Goal: Task Accomplishment & Management: Manage account settings

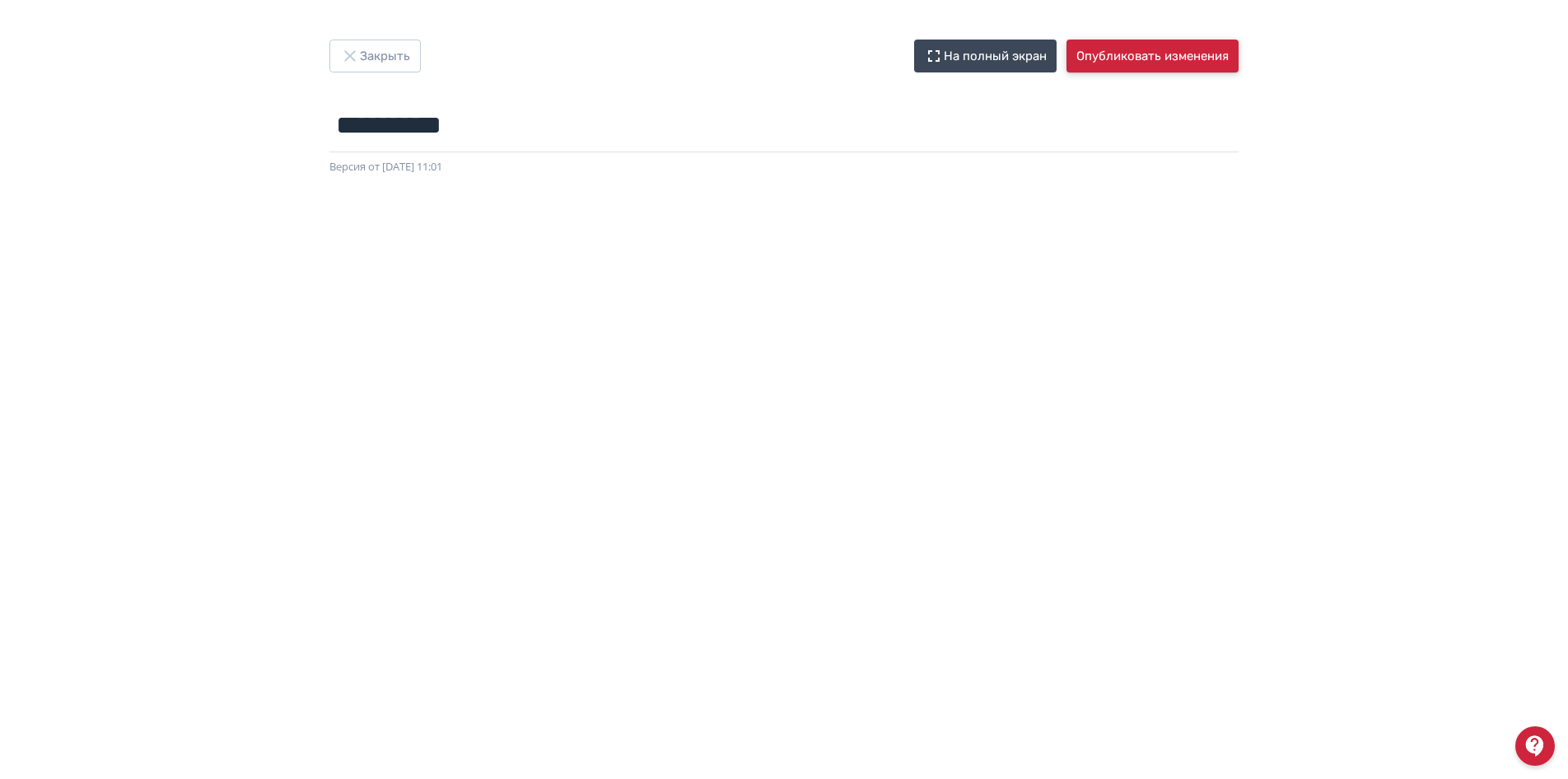
click at [1165, 70] on button "Опубликовать изменения" at bounding box center [1152, 56] width 172 height 33
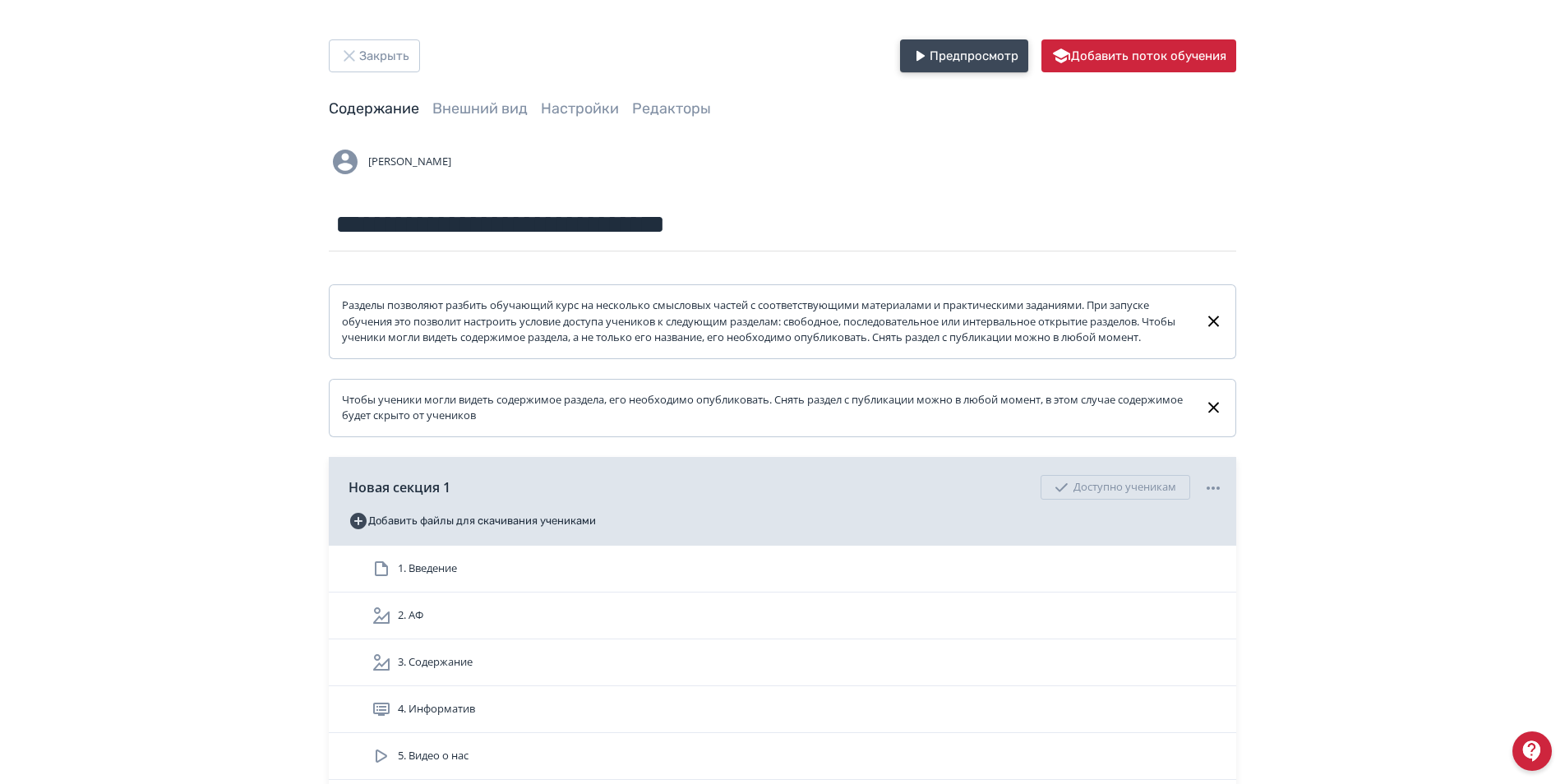
click at [974, 56] on button "Предпросмотр" at bounding box center [963, 56] width 128 height 33
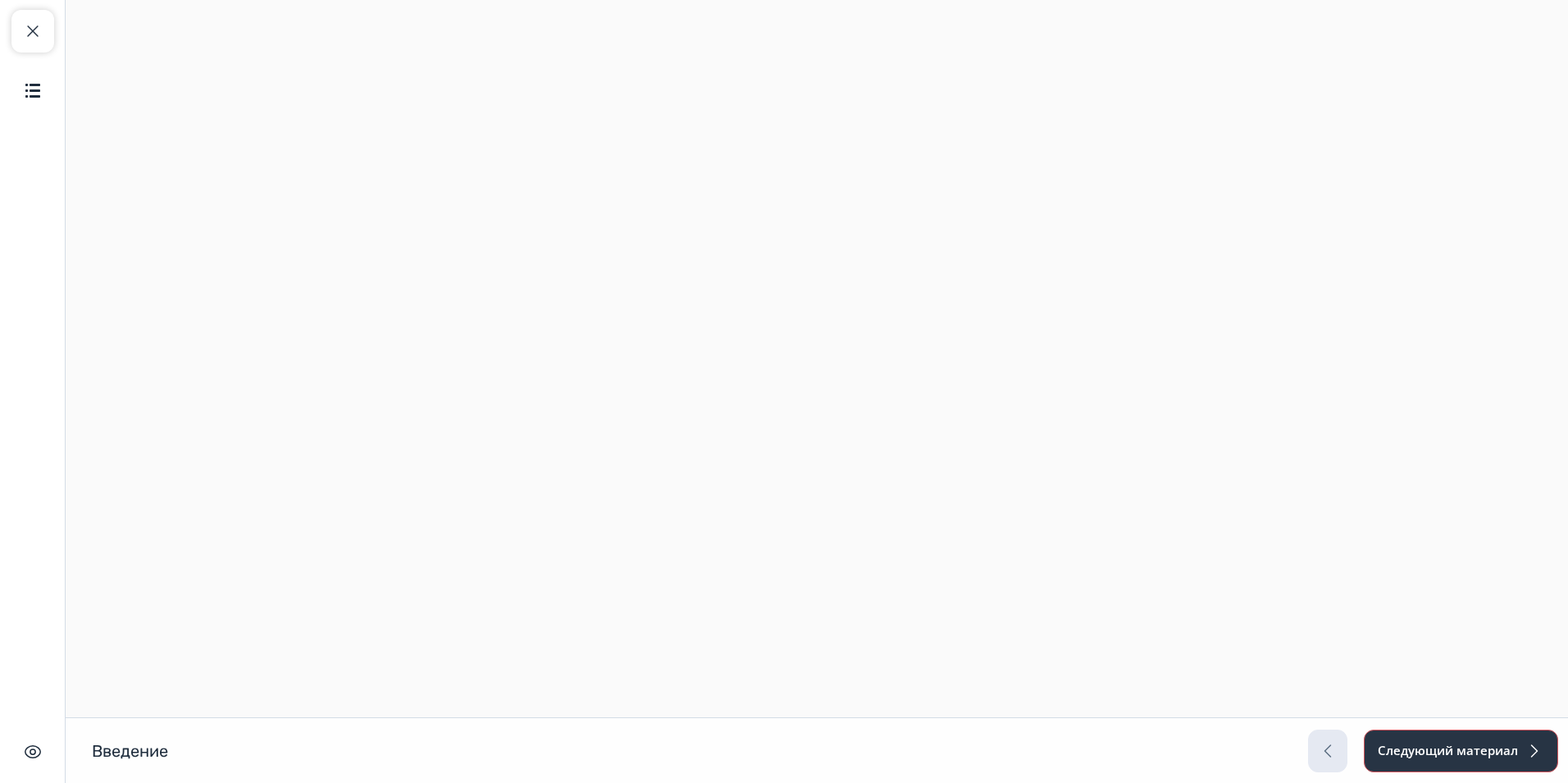
click at [1407, 750] on button "Следующий материал" at bounding box center [1461, 750] width 194 height 43
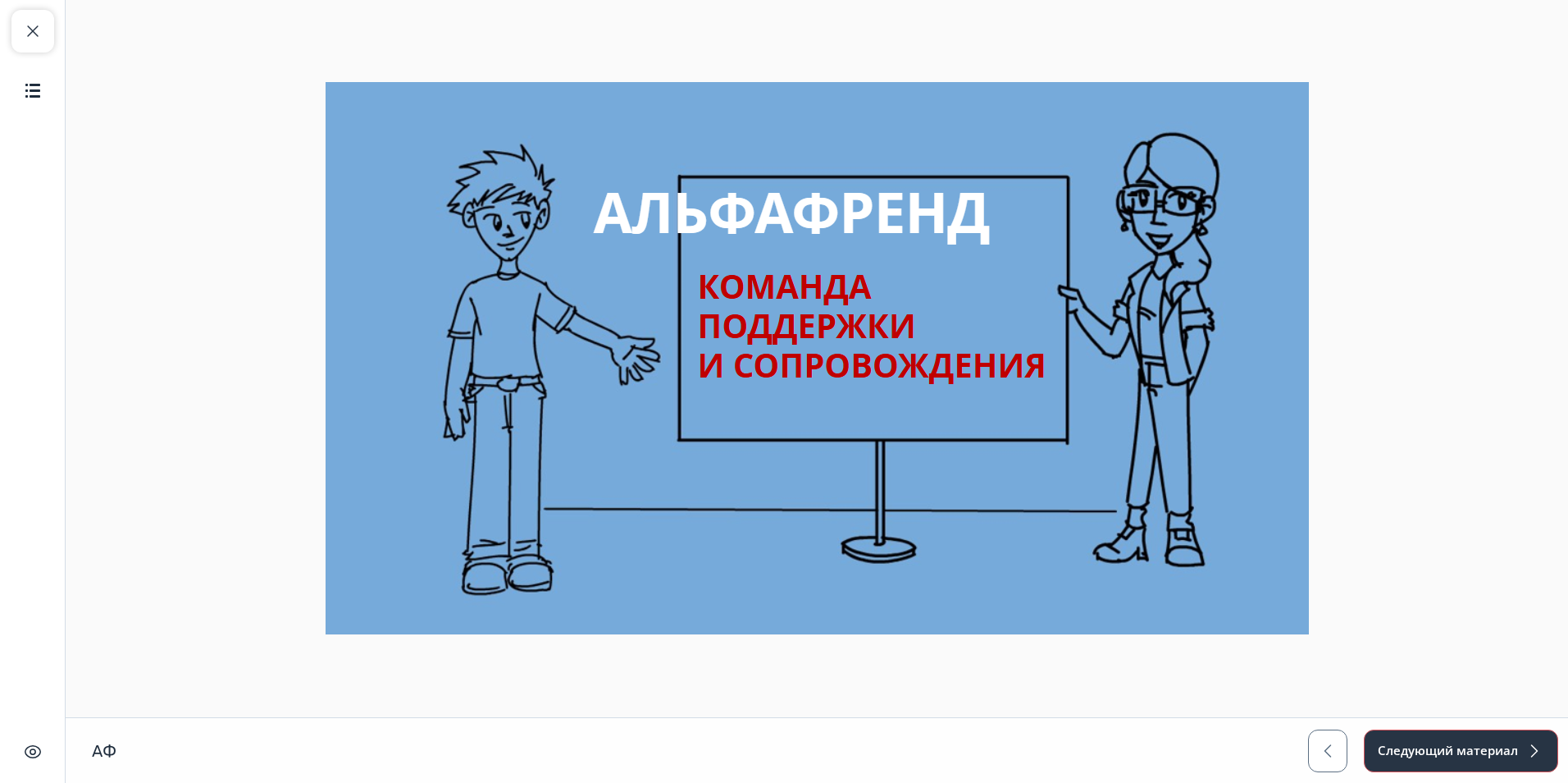
click at [1407, 750] on button "Следующий материал" at bounding box center [1461, 750] width 194 height 43
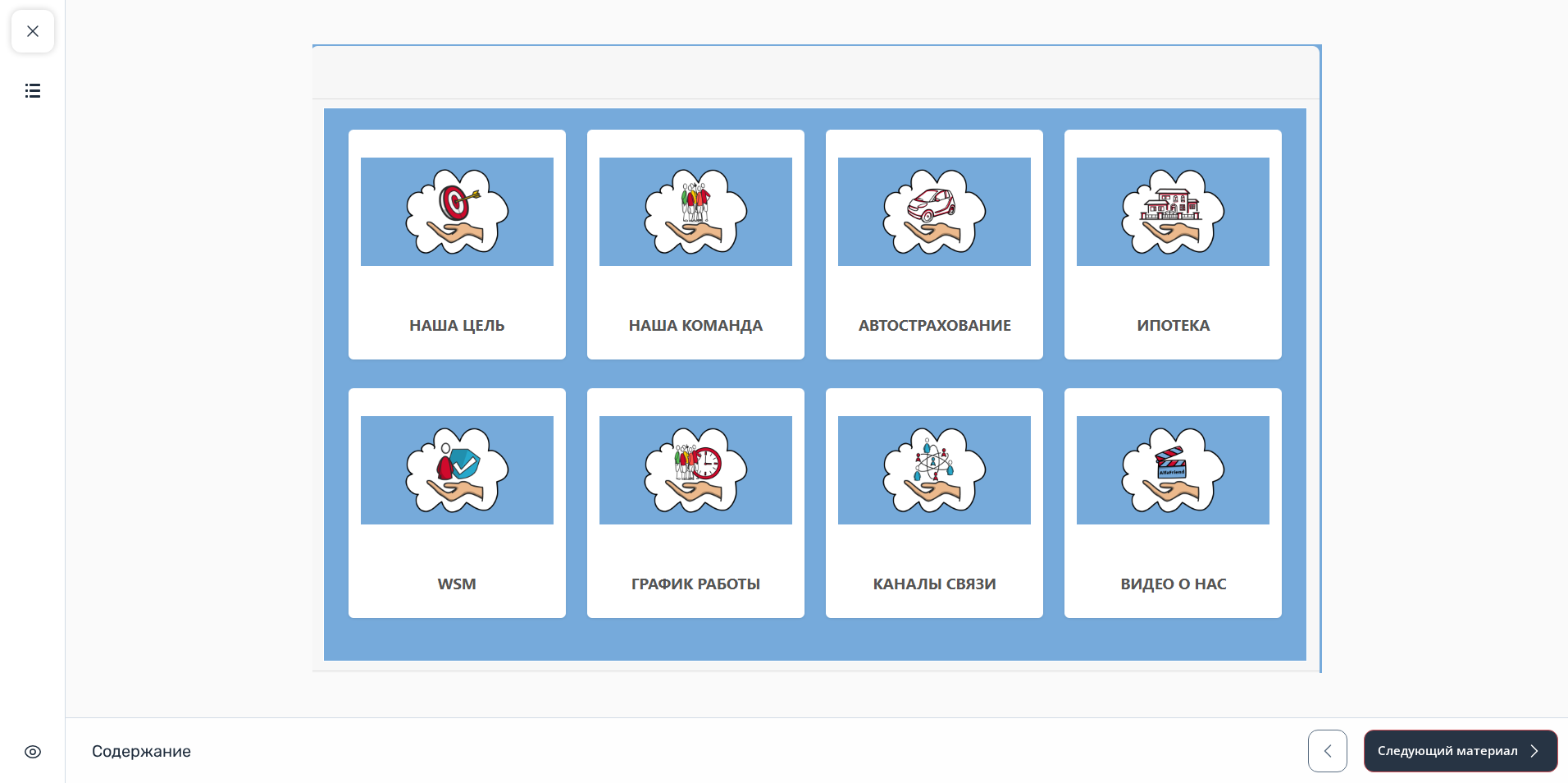
click at [1407, 750] on button "Следующий материал" at bounding box center [1461, 750] width 194 height 43
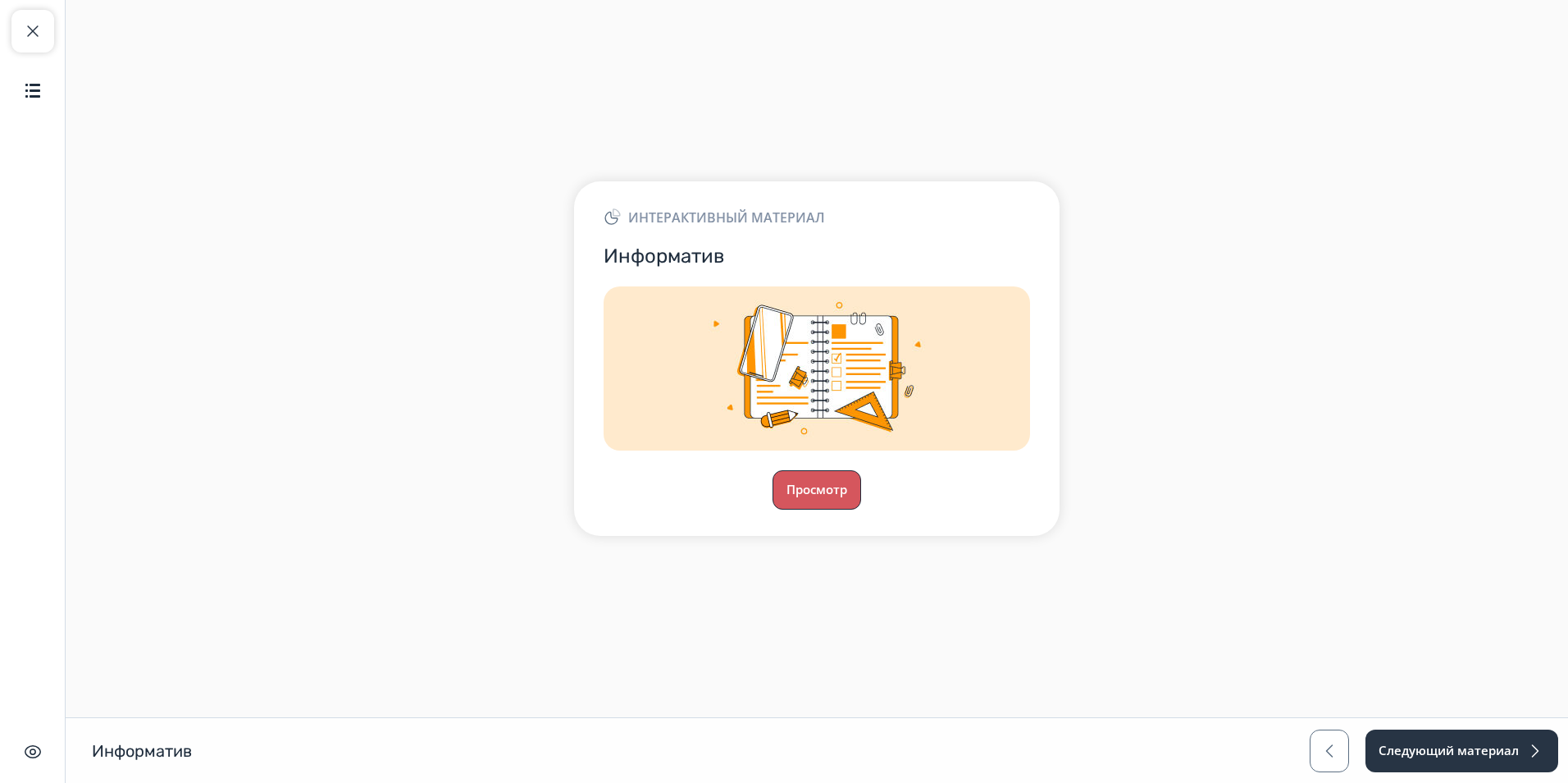
click at [823, 484] on button "Просмотр" at bounding box center [816, 490] width 88 height 40
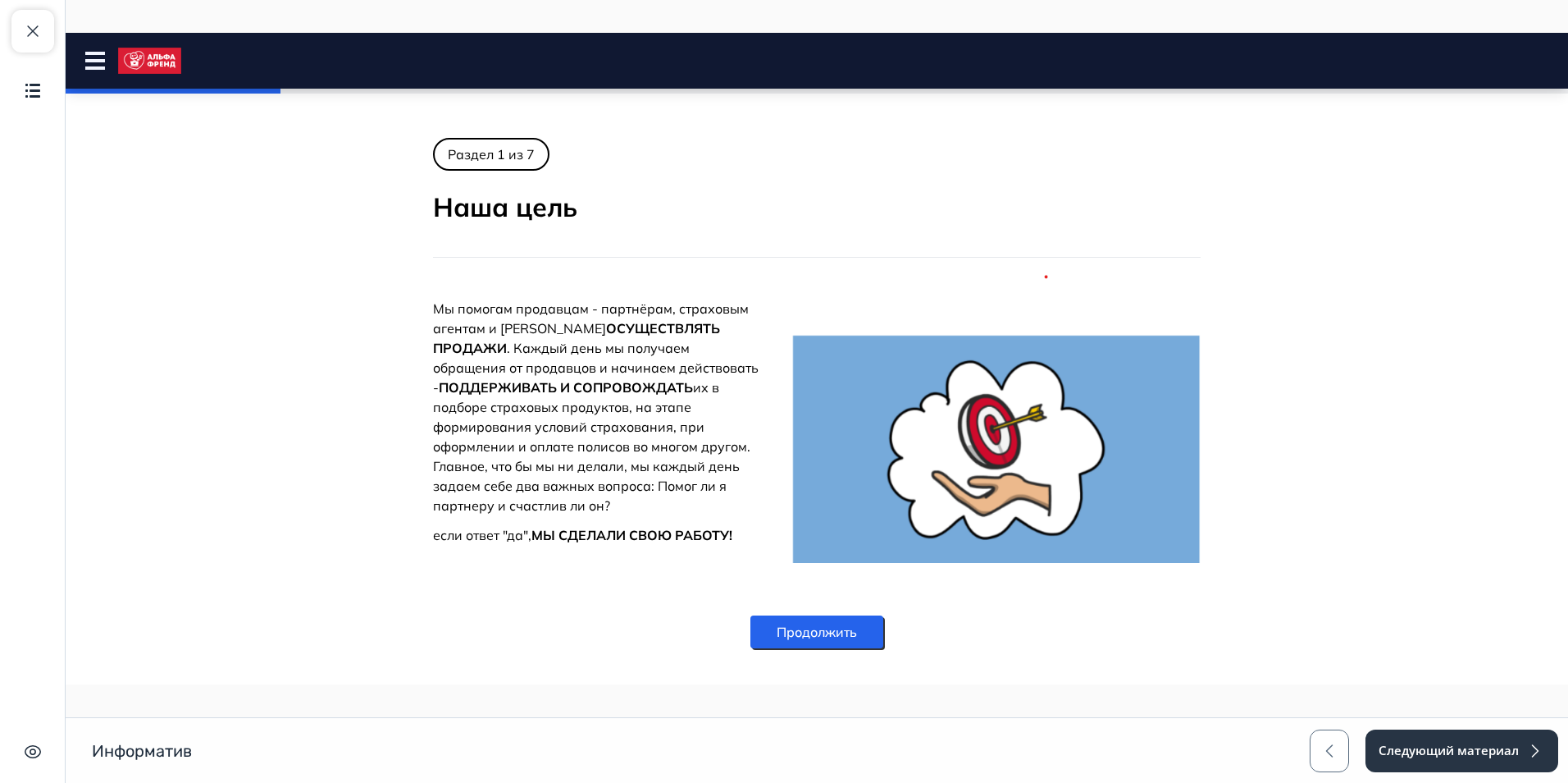
click at [849, 637] on button "Продолжить" at bounding box center [816, 631] width 133 height 33
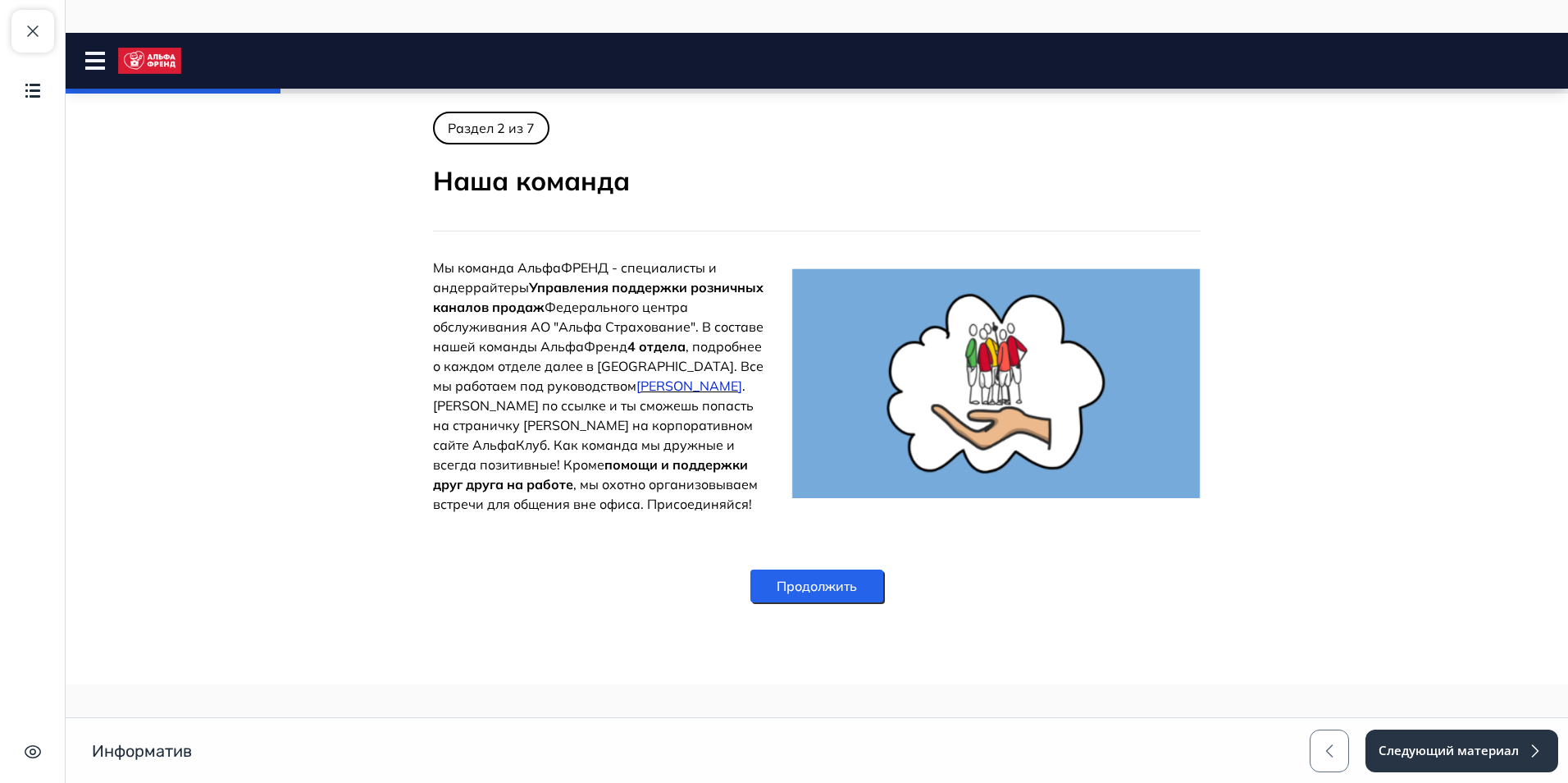
click at [853, 594] on button "Продолжить" at bounding box center [816, 585] width 133 height 33
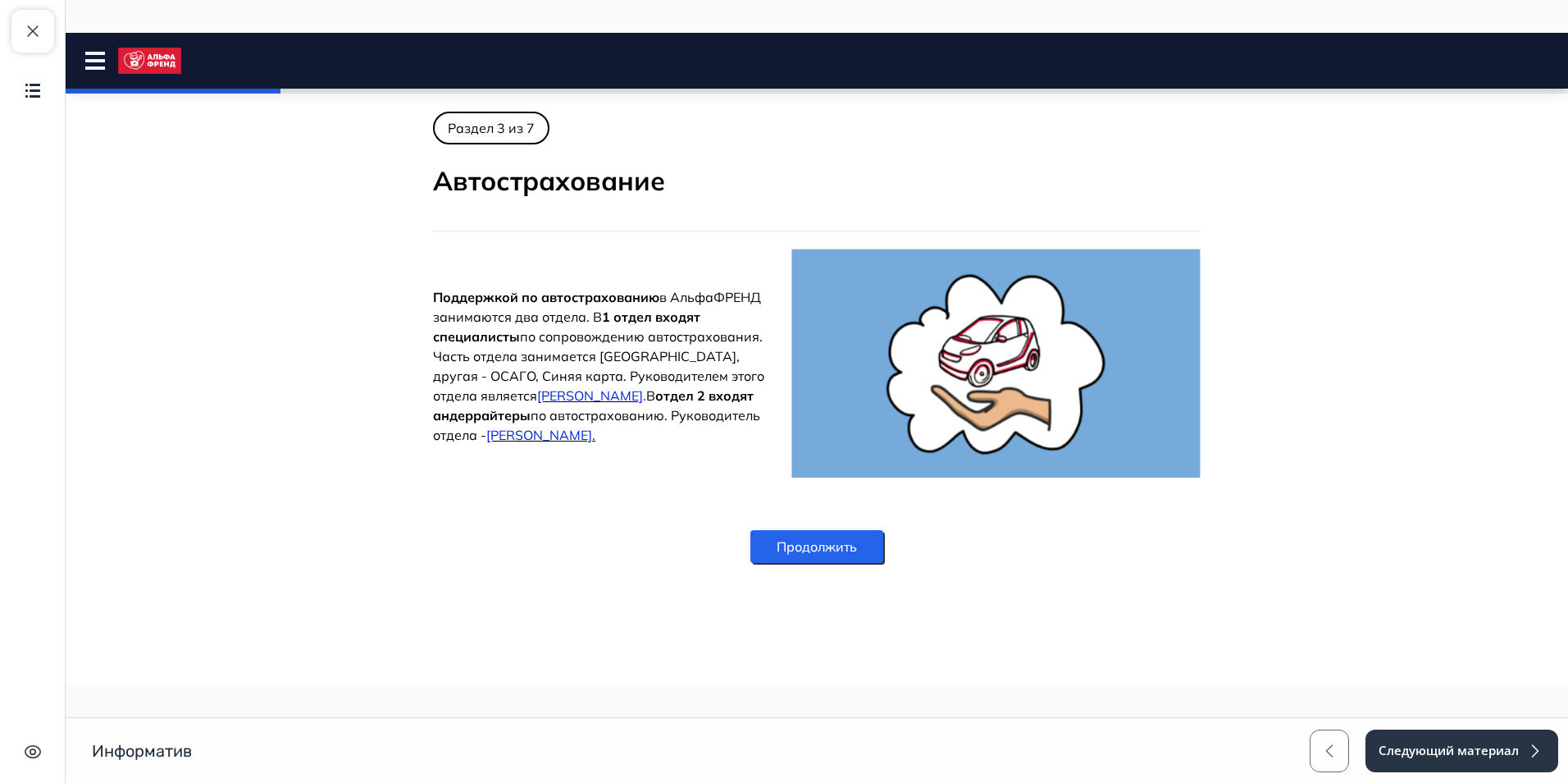
click at [853, 594] on html "Наша цель Close panel 14% пройдено" at bounding box center [816, 334] width 1502 height 603
click at [864, 534] on button "Продолжить" at bounding box center [816, 546] width 133 height 33
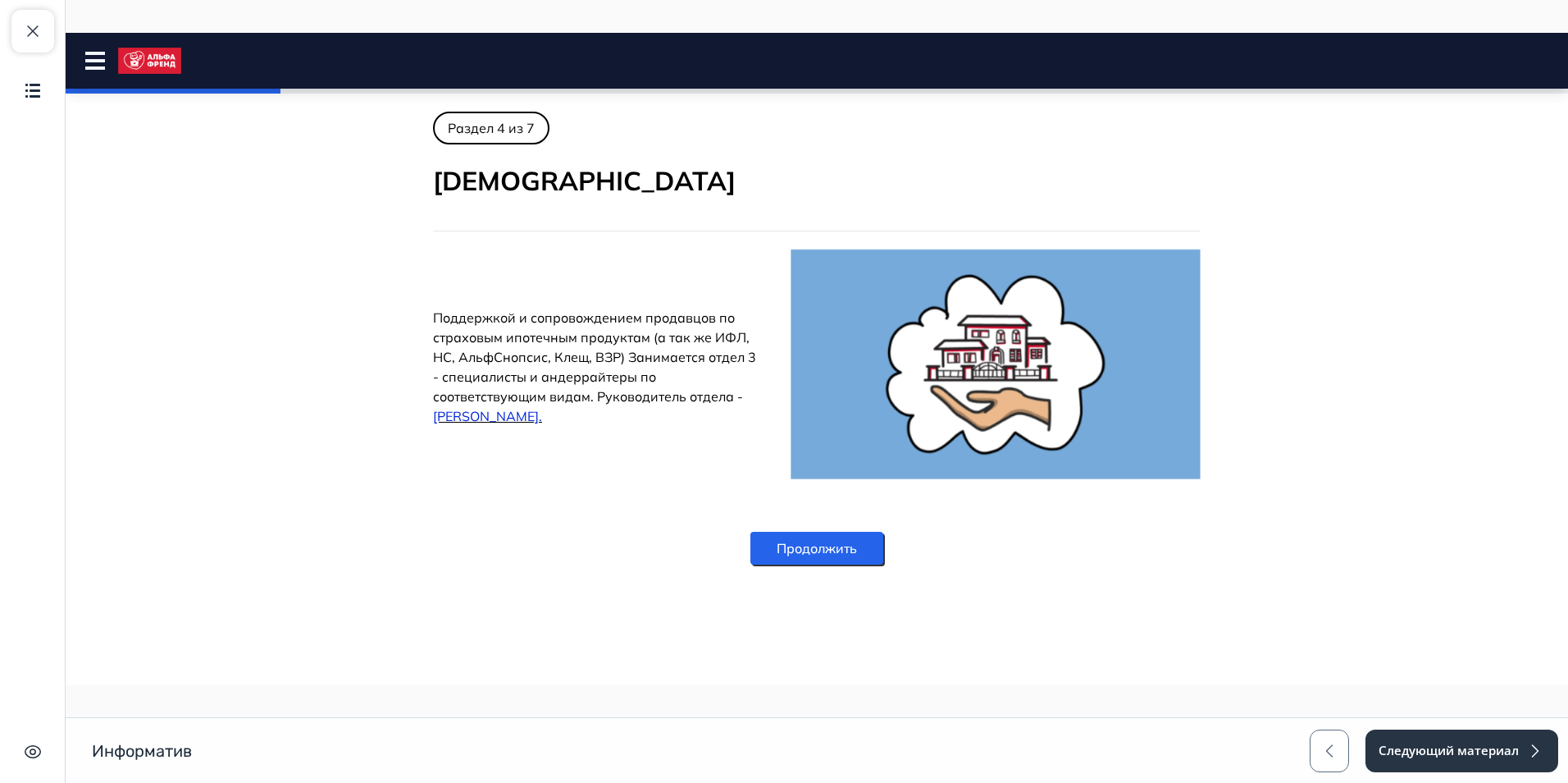
click at [831, 561] on button "Продолжить" at bounding box center [816, 547] width 133 height 33
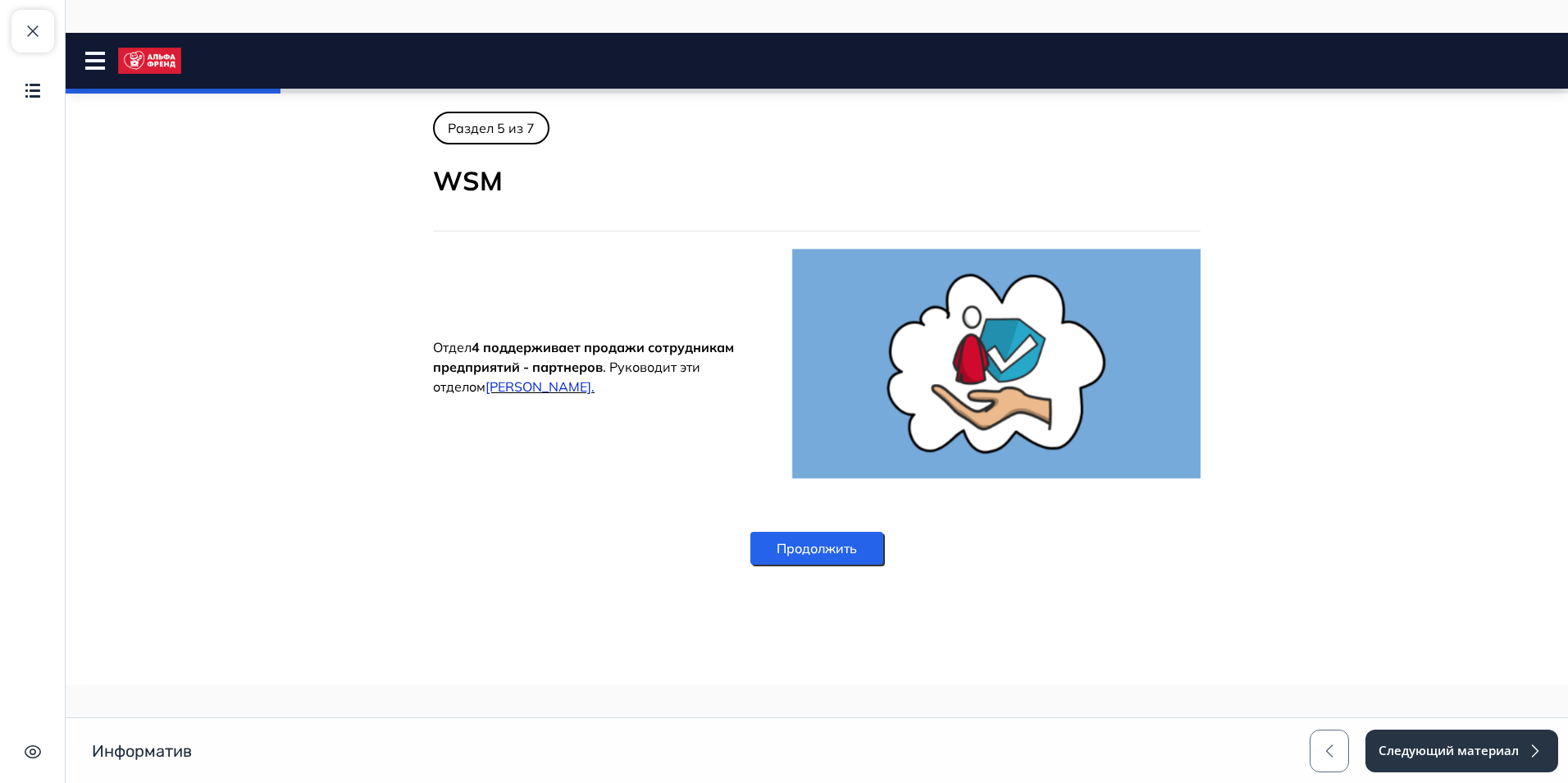
click at [831, 561] on button "Продолжить" at bounding box center [816, 547] width 133 height 33
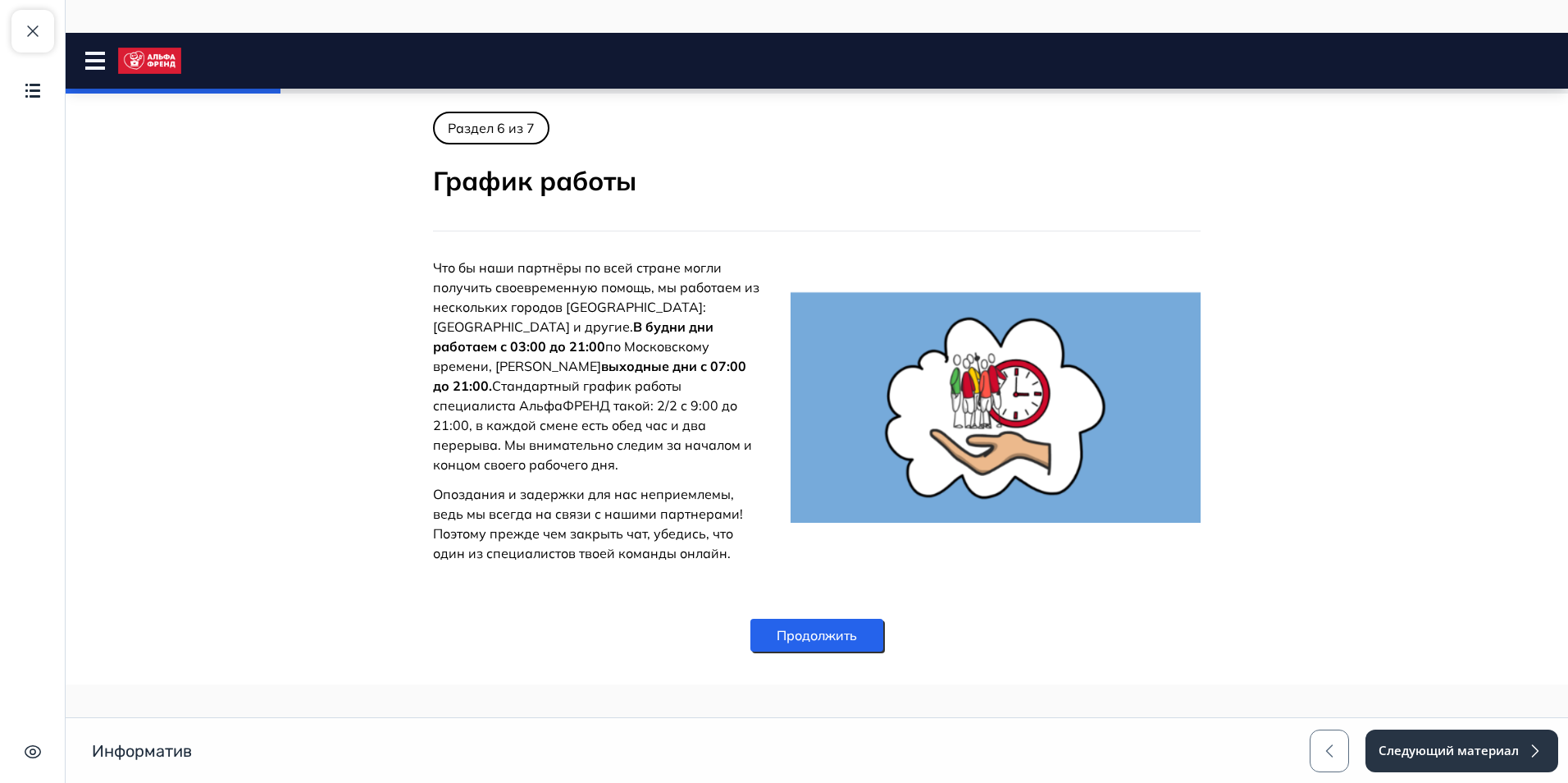
click at [823, 620] on button "Продолжить" at bounding box center [816, 634] width 133 height 33
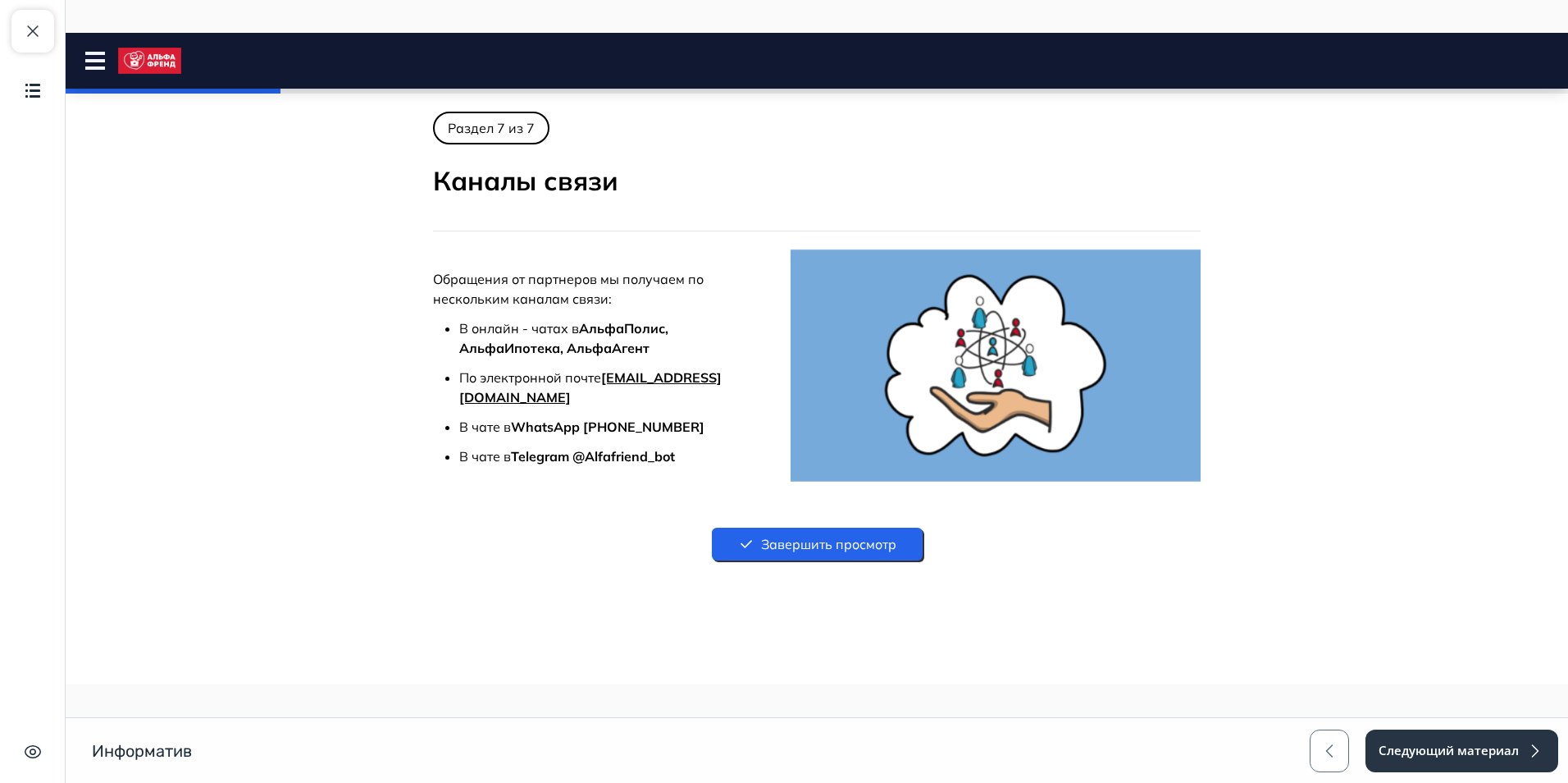
click at [824, 549] on button "Завершить просмотр" at bounding box center [816, 543] width 211 height 33
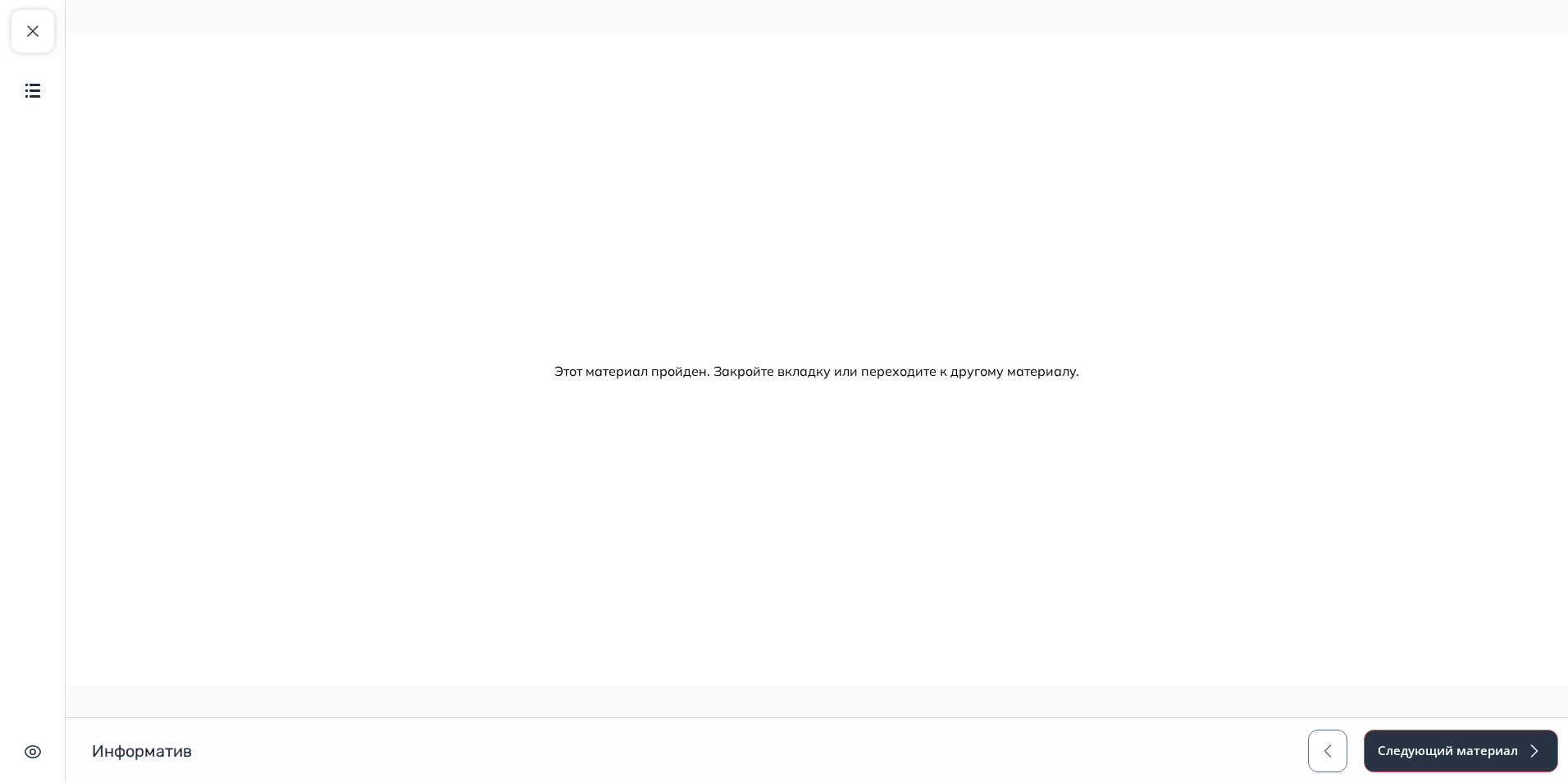
click at [0, 0] on button "Следующий материал" at bounding box center [0, 0] width 0 height 0
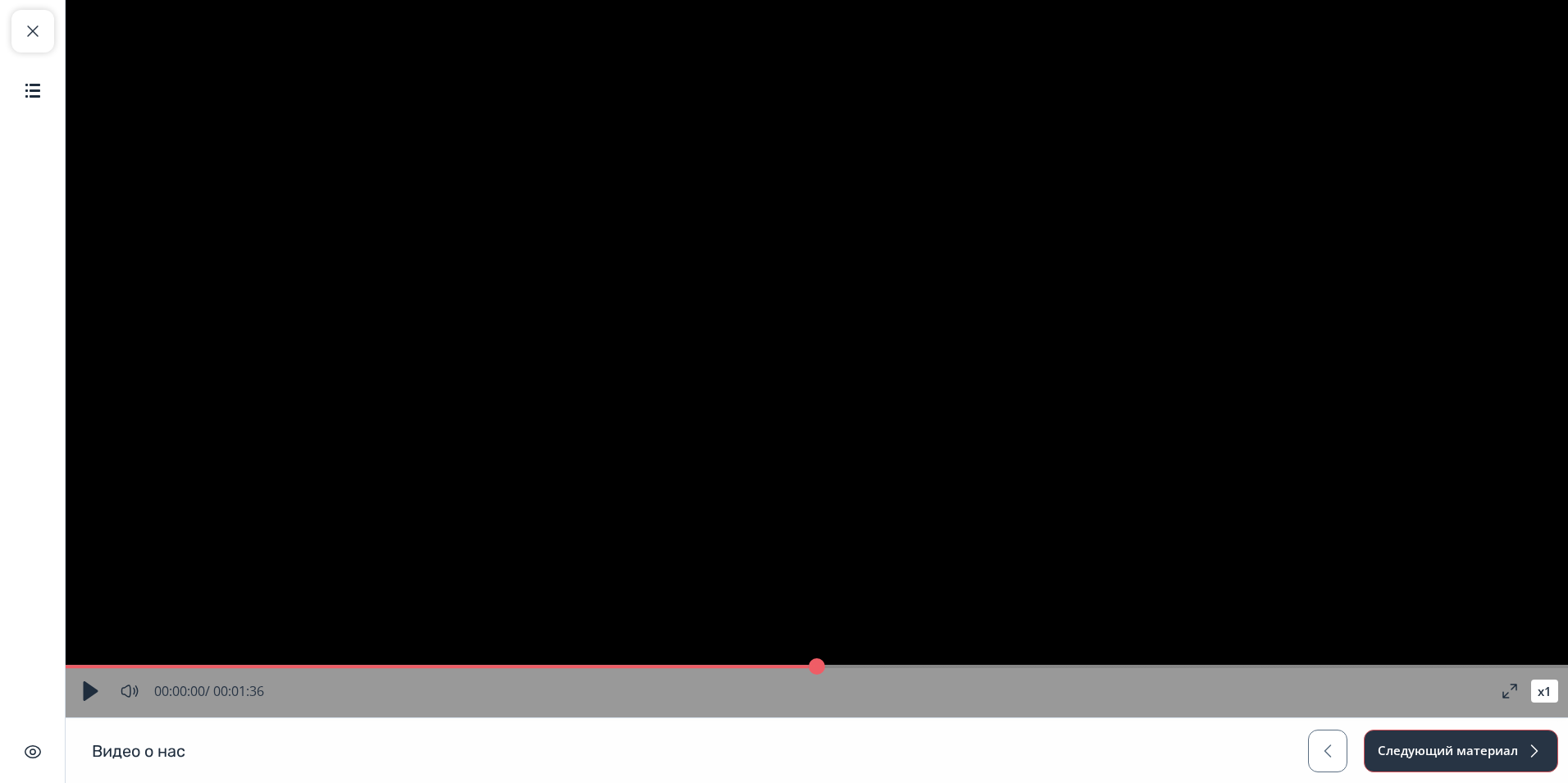
click at [1451, 758] on button "Следующий материал" at bounding box center [1461, 750] width 194 height 43
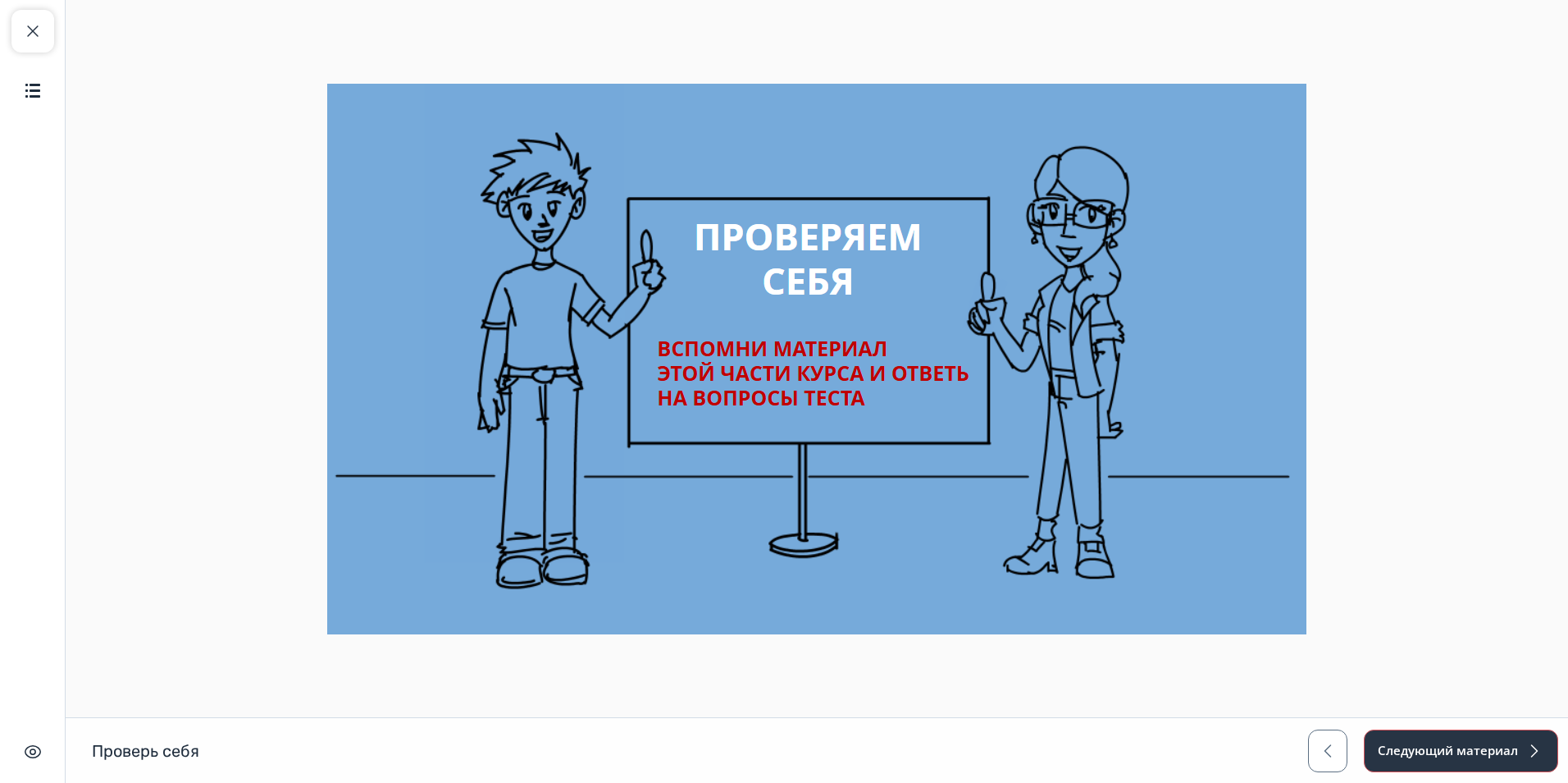
click at [1409, 752] on button "Следующий материал" at bounding box center [1461, 750] width 194 height 43
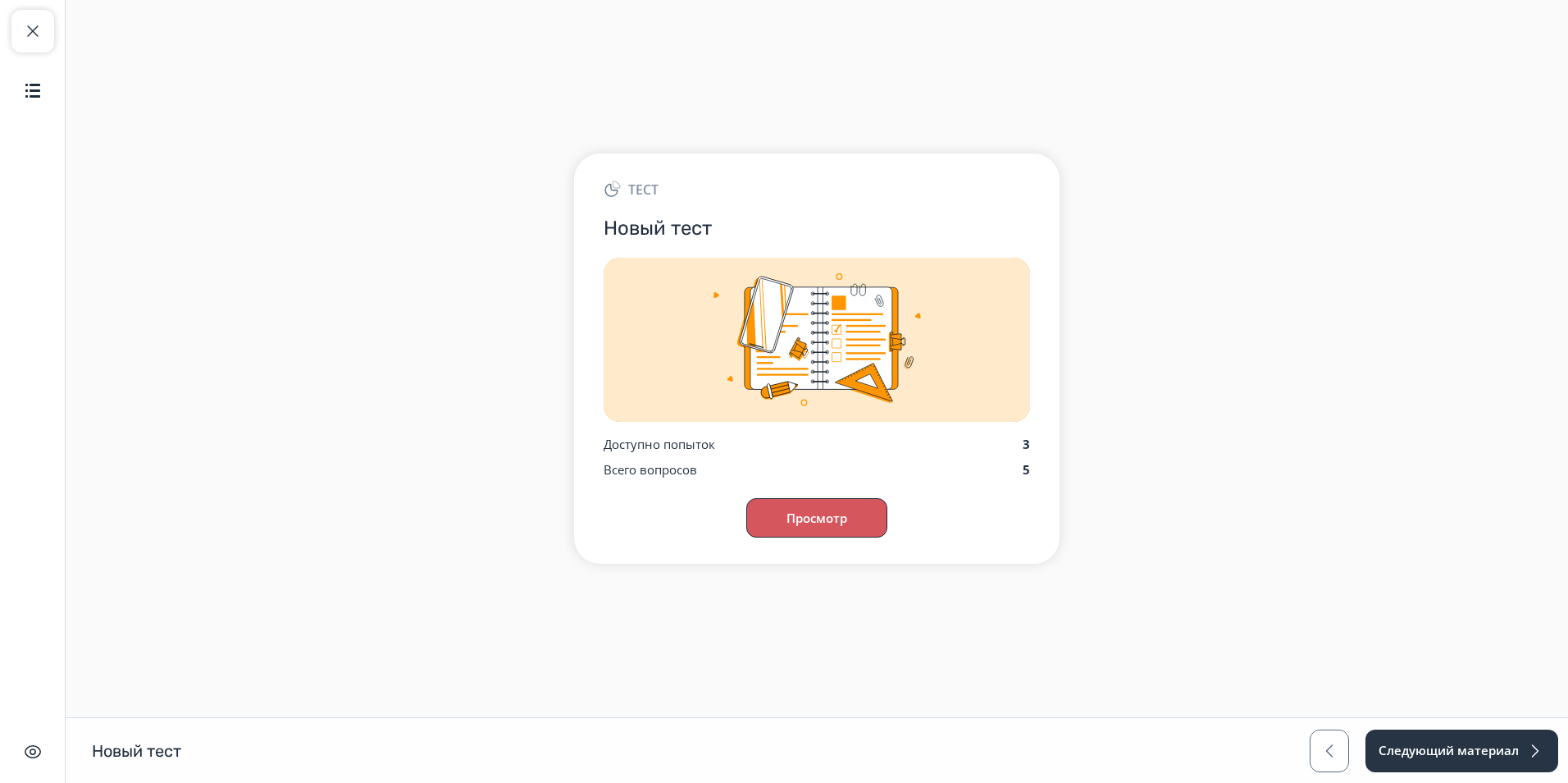
click at [807, 517] on button "Просмотр" at bounding box center [816, 517] width 141 height 40
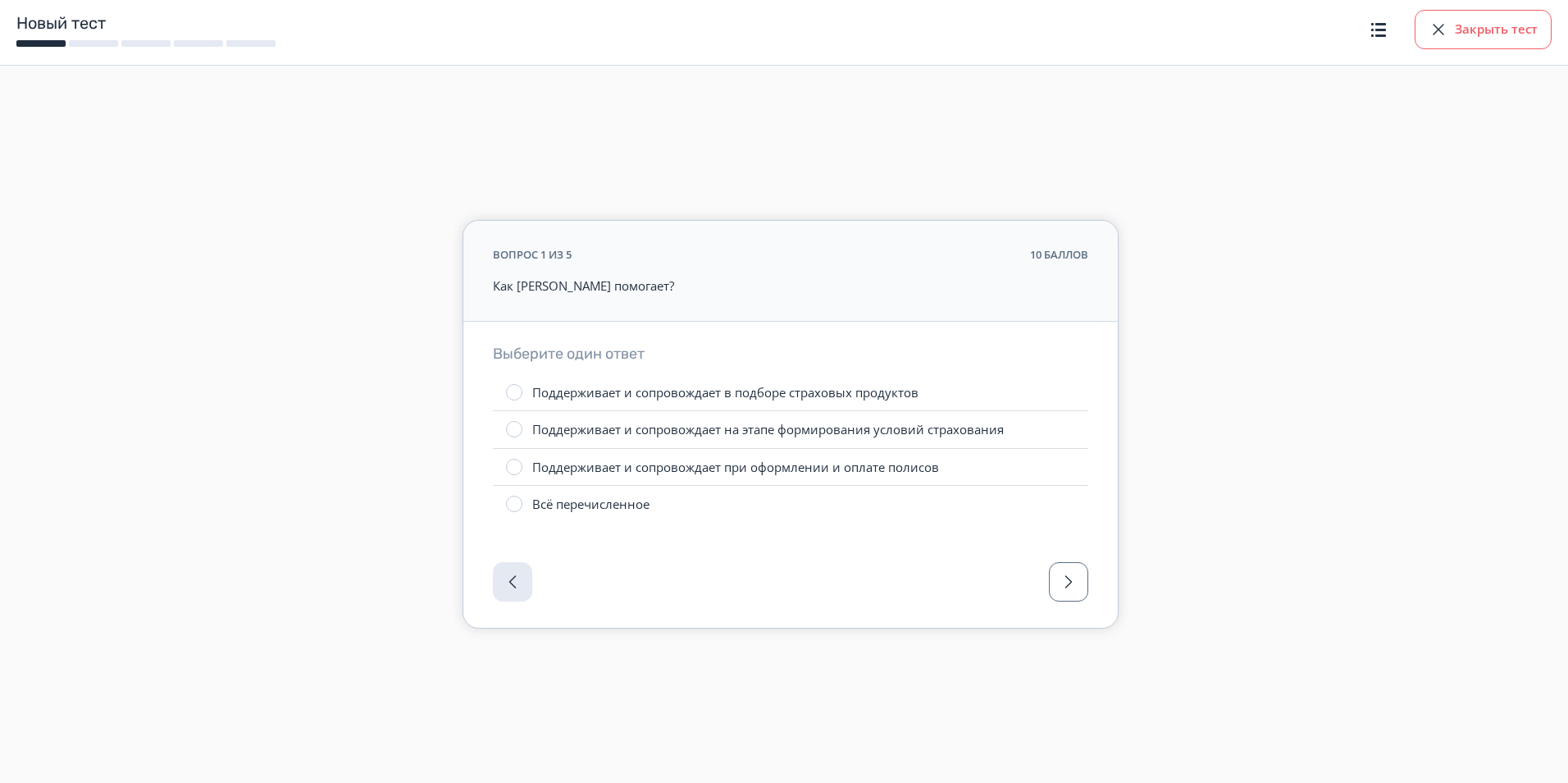
click at [1477, 35] on button "Закрыть тест" at bounding box center [1483, 30] width 137 height 40
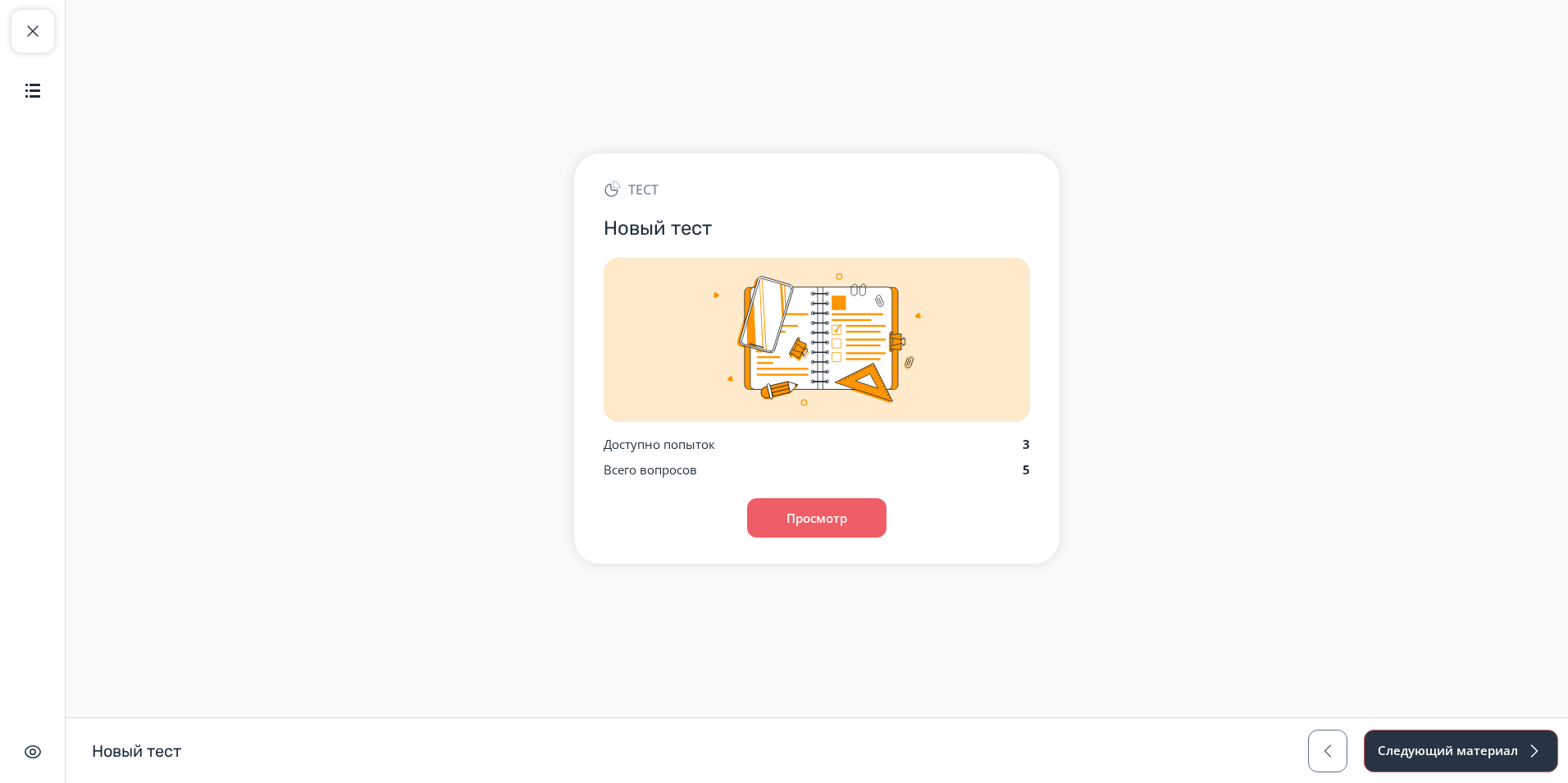
drag, startPoint x: 1454, startPoint y: 757, endPoint x: 1430, endPoint y: 745, distance: 26.8
click at [1453, 758] on button "Следующий материал" at bounding box center [1461, 750] width 194 height 43
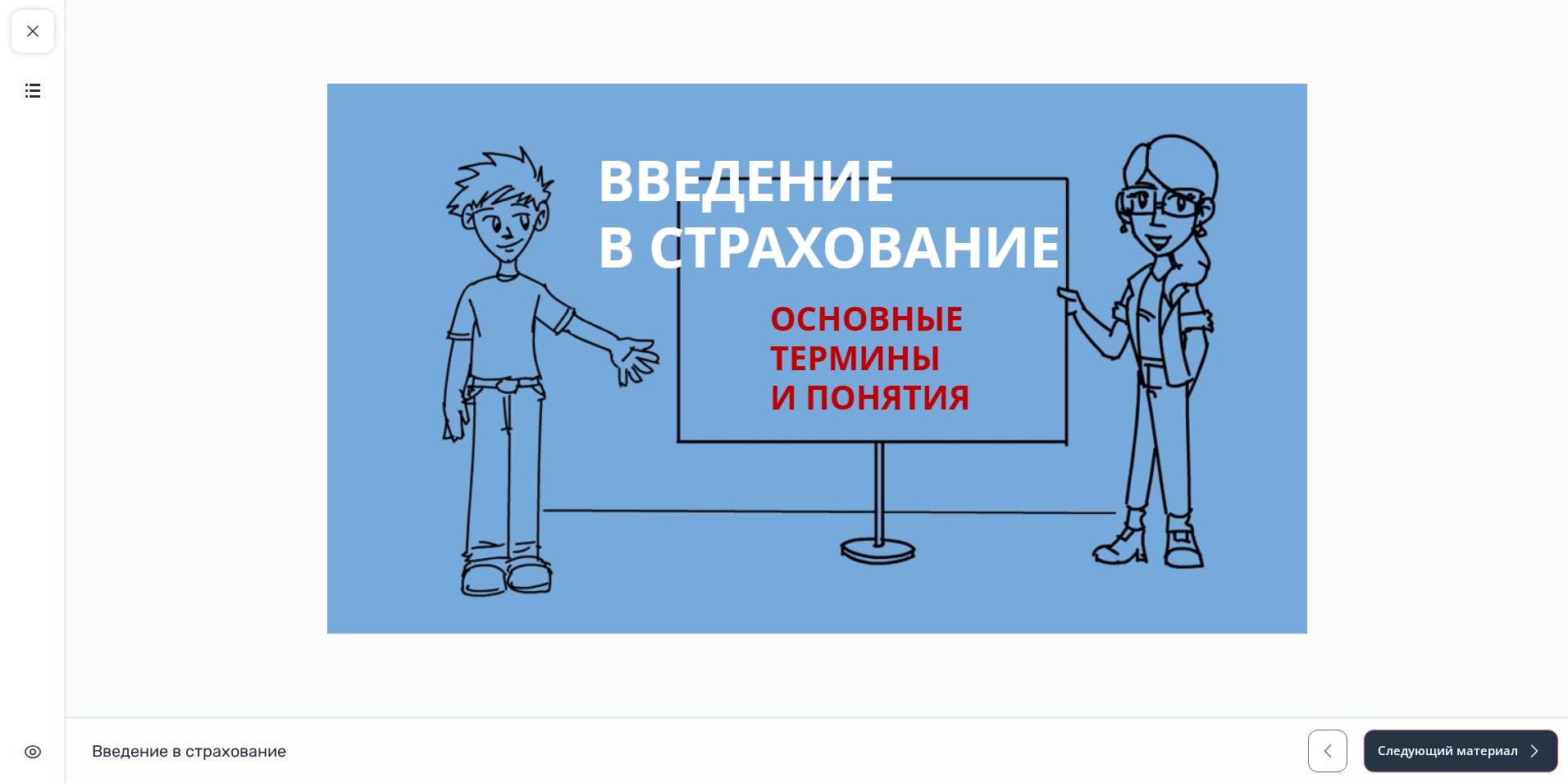
click at [1407, 746] on button "Следующий материал" at bounding box center [1461, 750] width 194 height 43
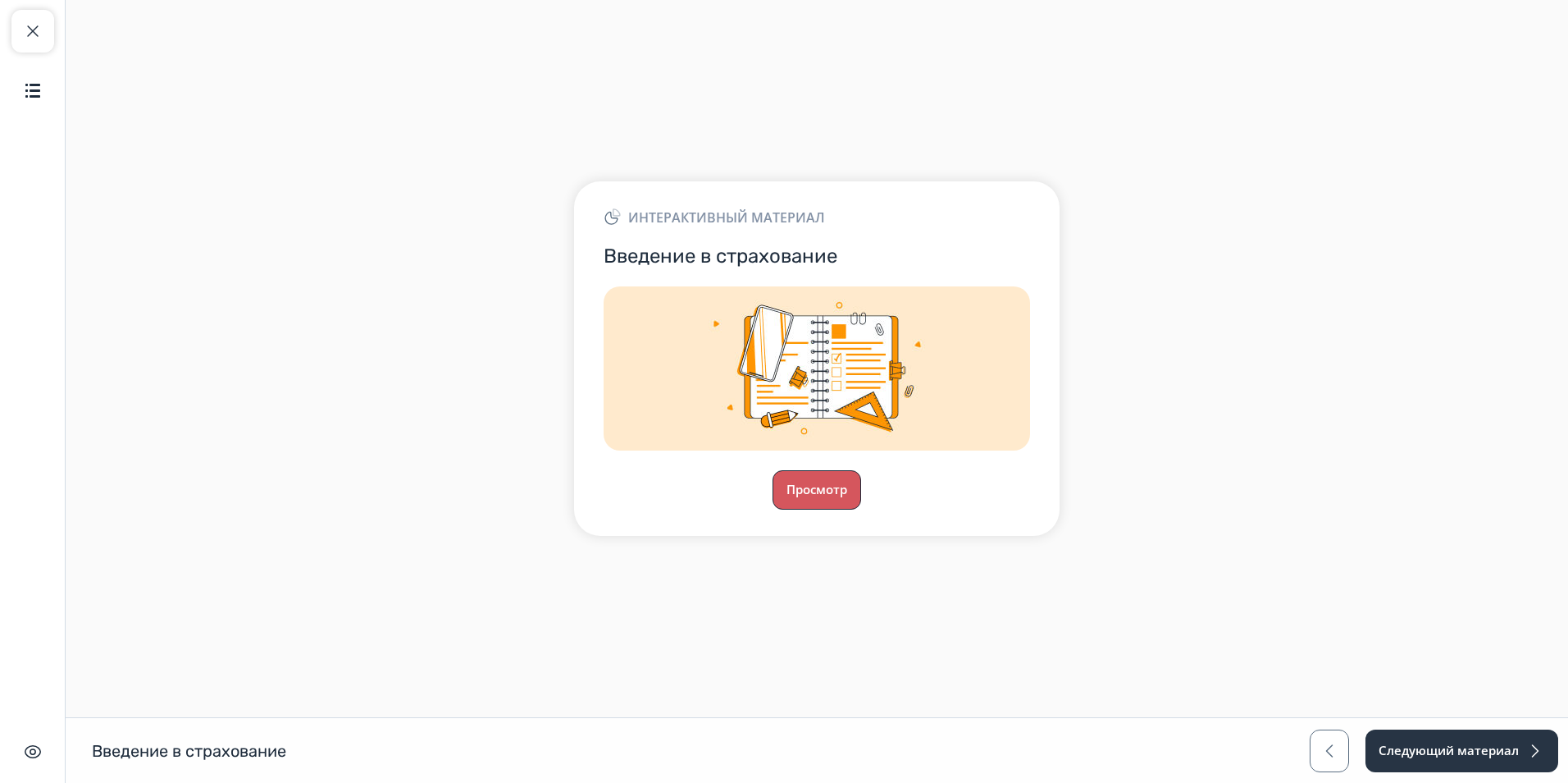
click at [831, 480] on button "Просмотр" at bounding box center [816, 490] width 88 height 40
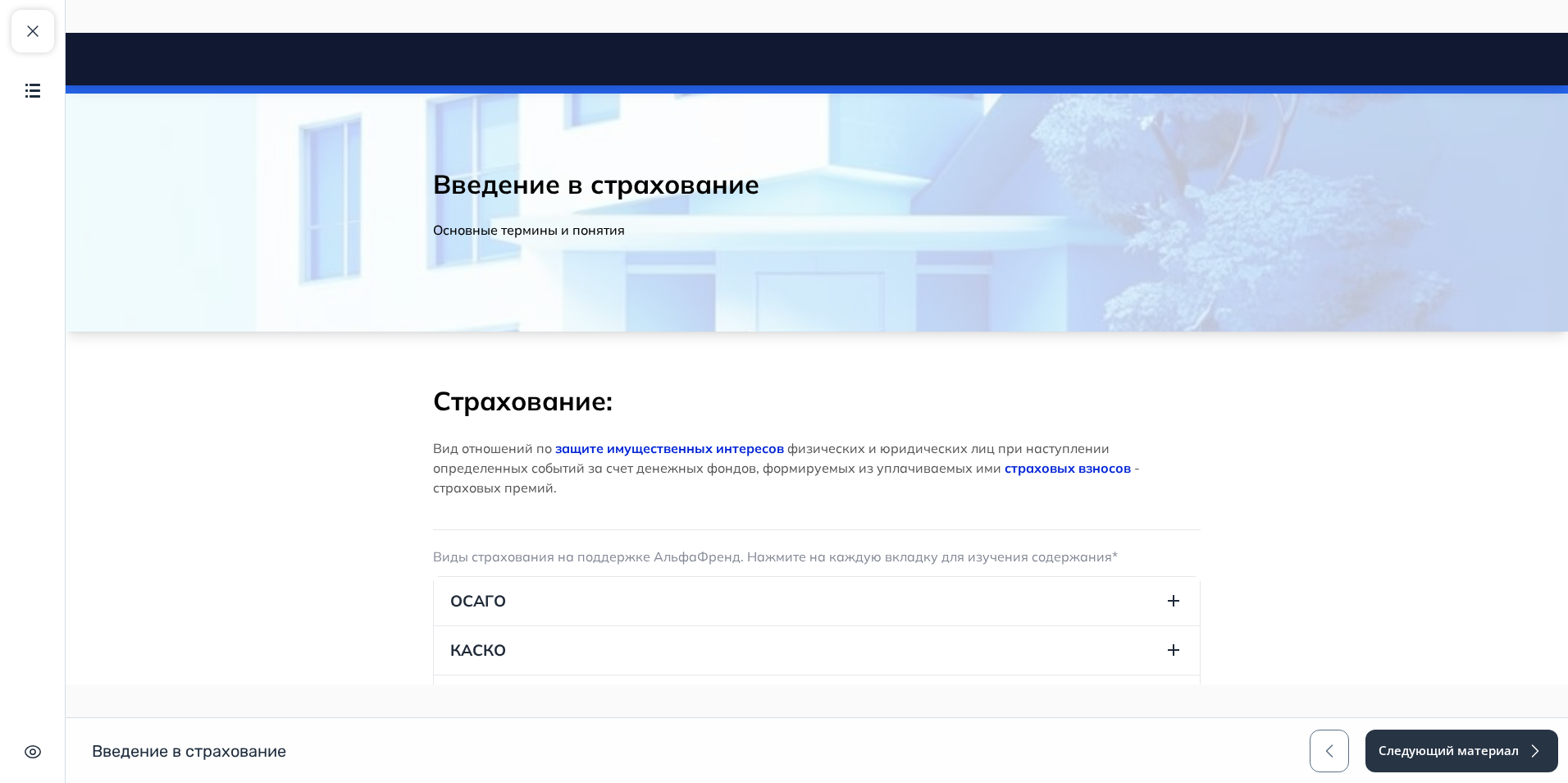
scroll to position [237, 0]
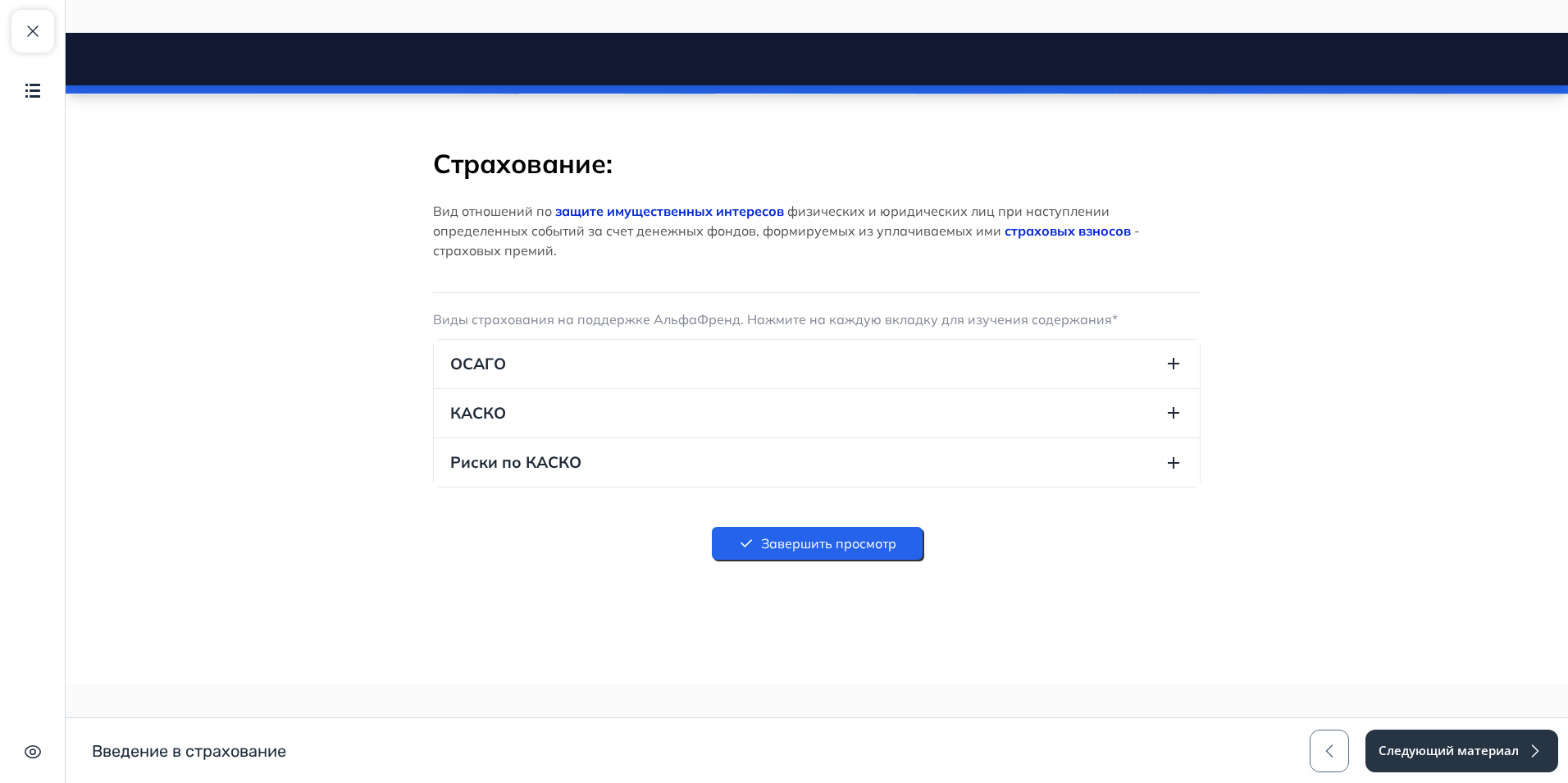
click at [1165, 354] on icon "button" at bounding box center [1174, 364] width 20 height 20
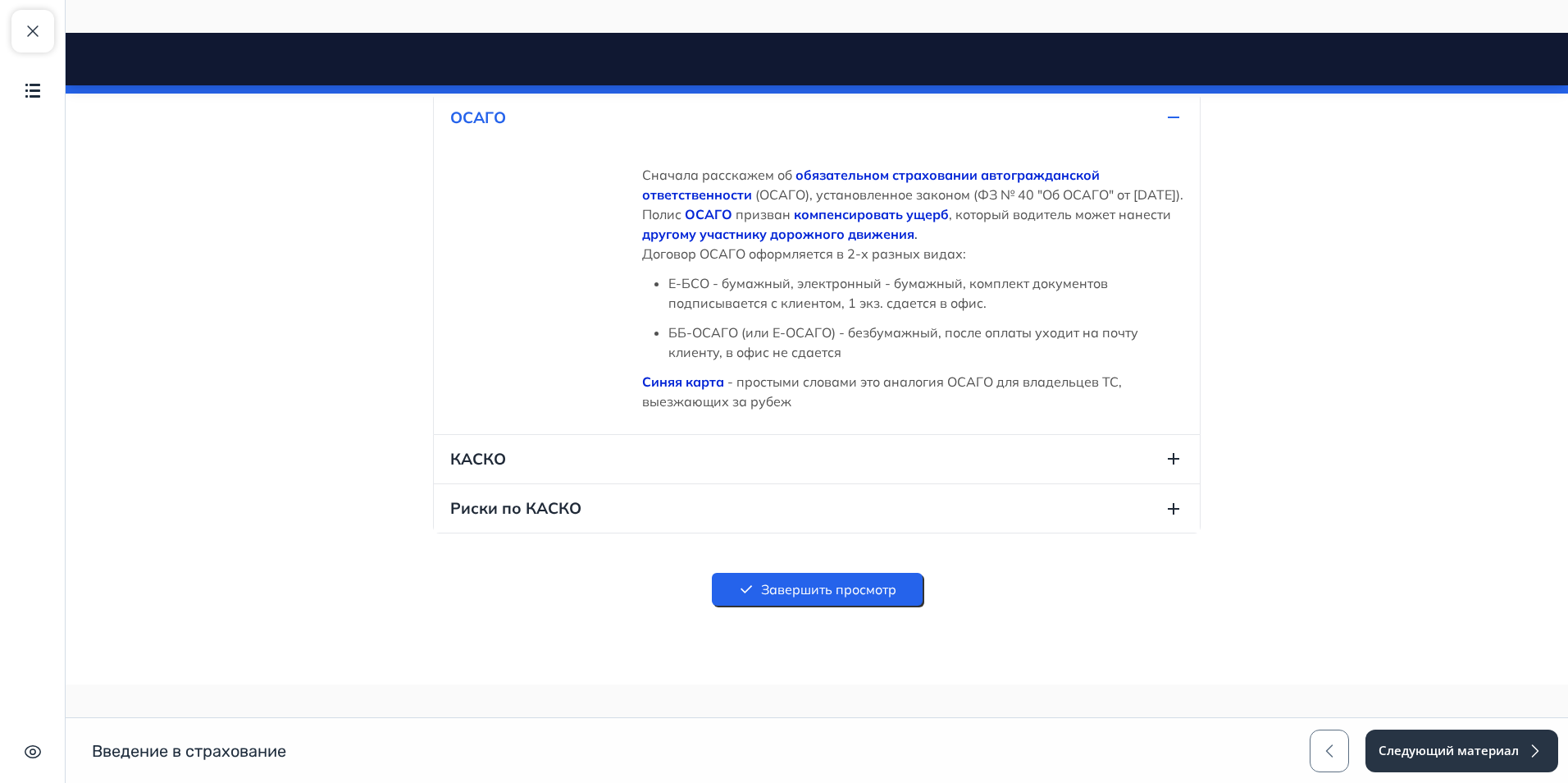
scroll to position [529, 0]
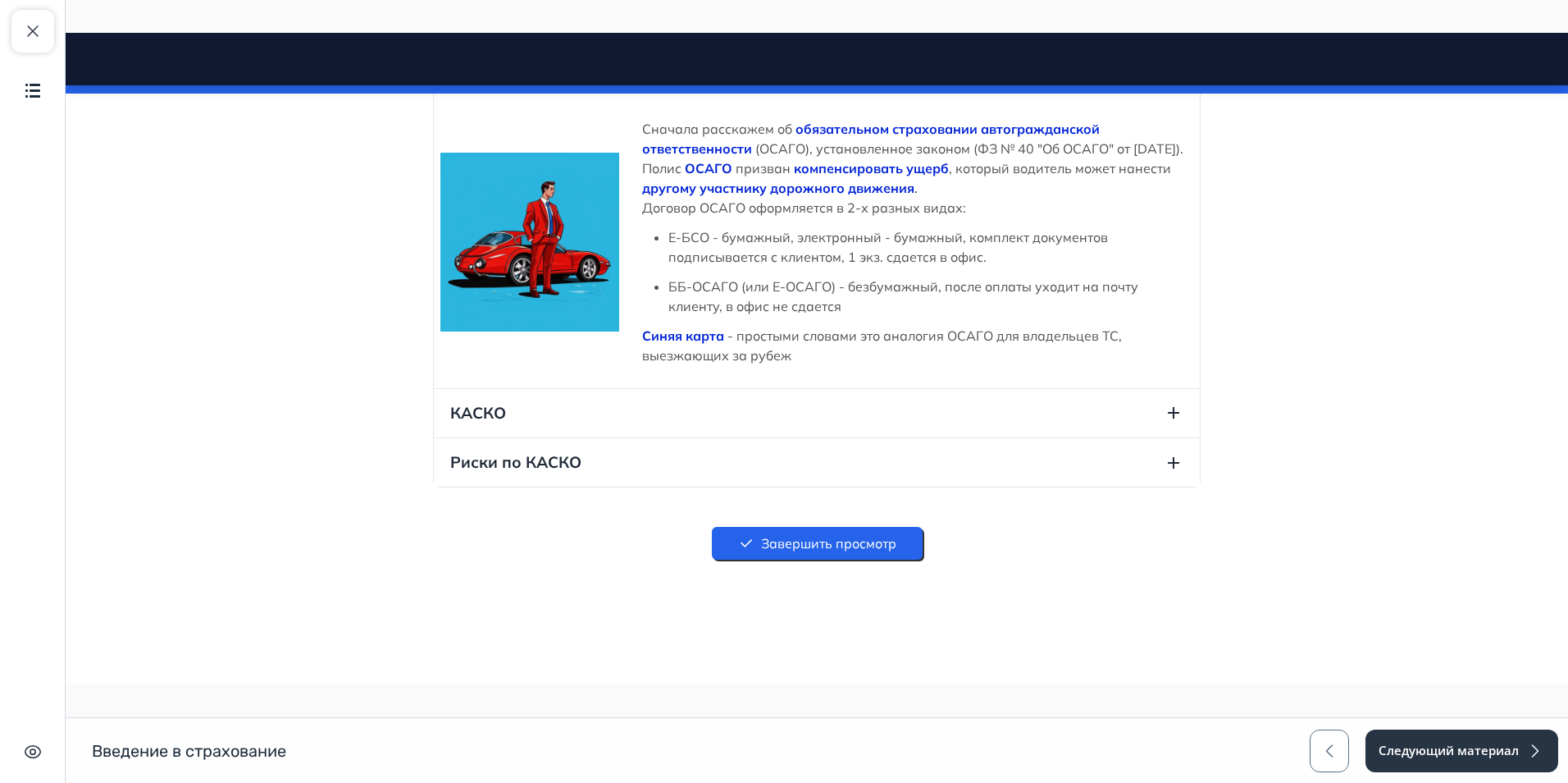
click at [1168, 407] on icon "button" at bounding box center [1174, 413] width 12 height 12
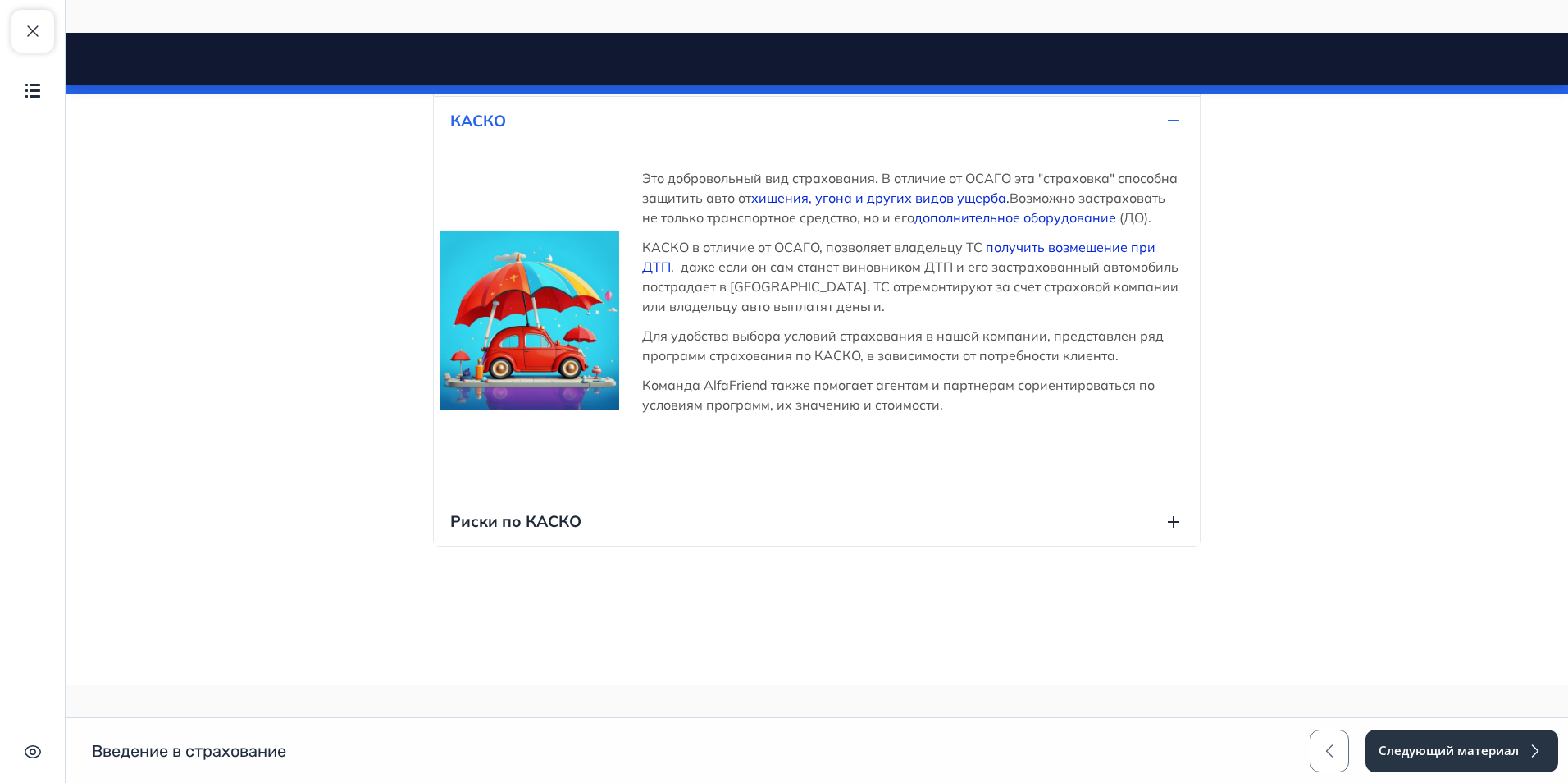
scroll to position [447, 0]
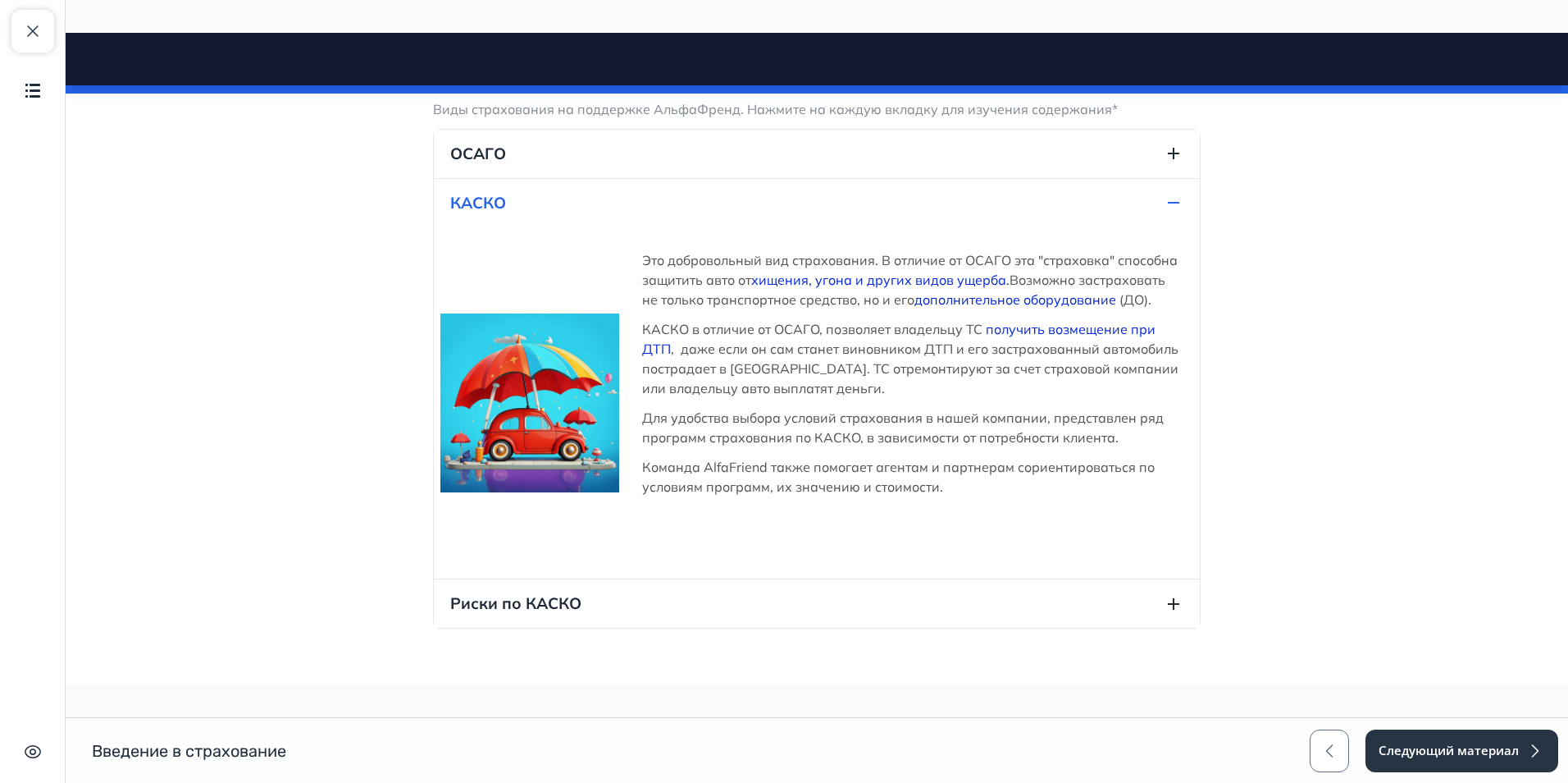
click at [1174, 594] on icon "button" at bounding box center [1174, 604] width 20 height 20
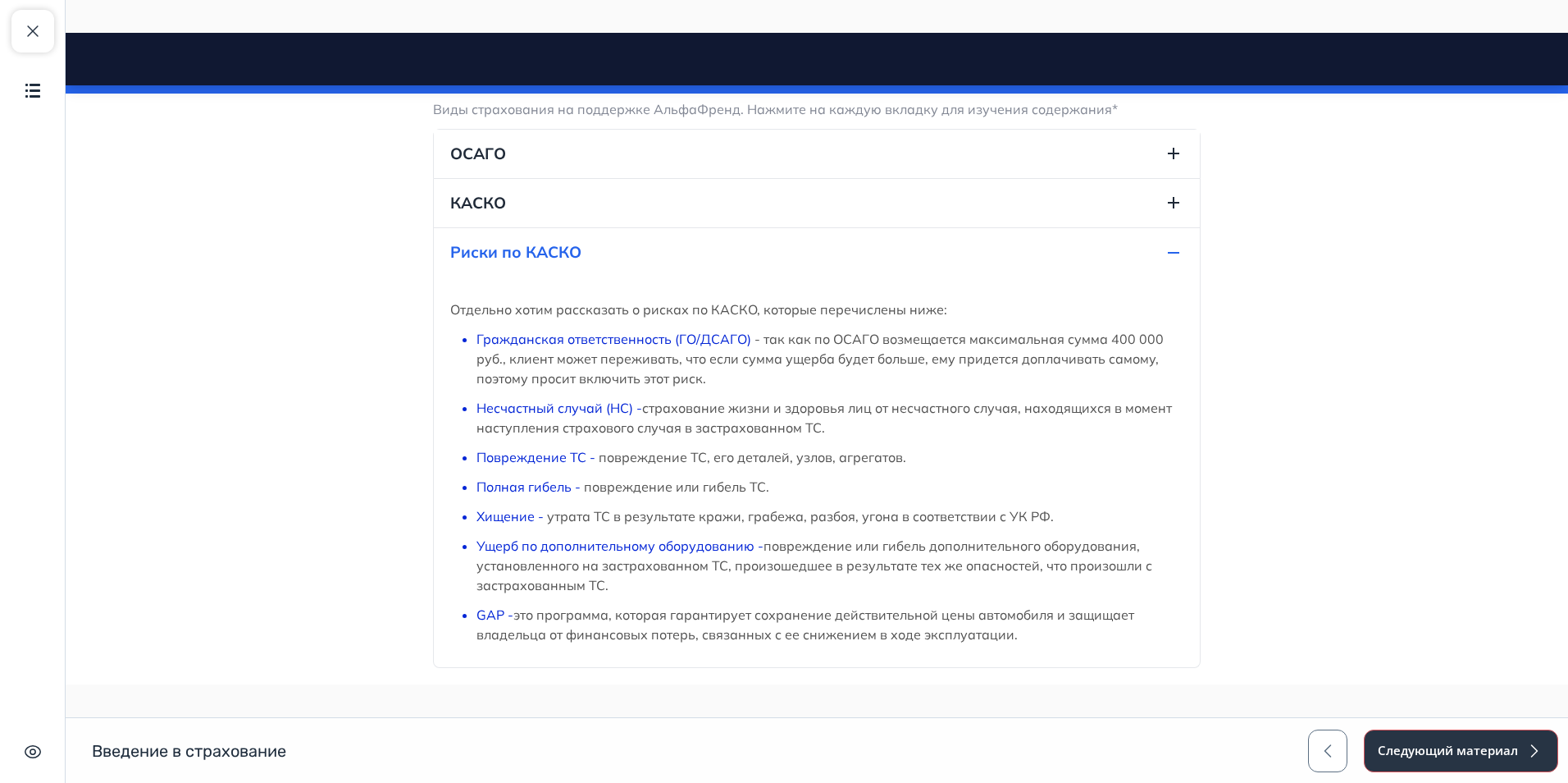
click at [1470, 752] on button "Следующий материал" at bounding box center [1461, 750] width 194 height 43
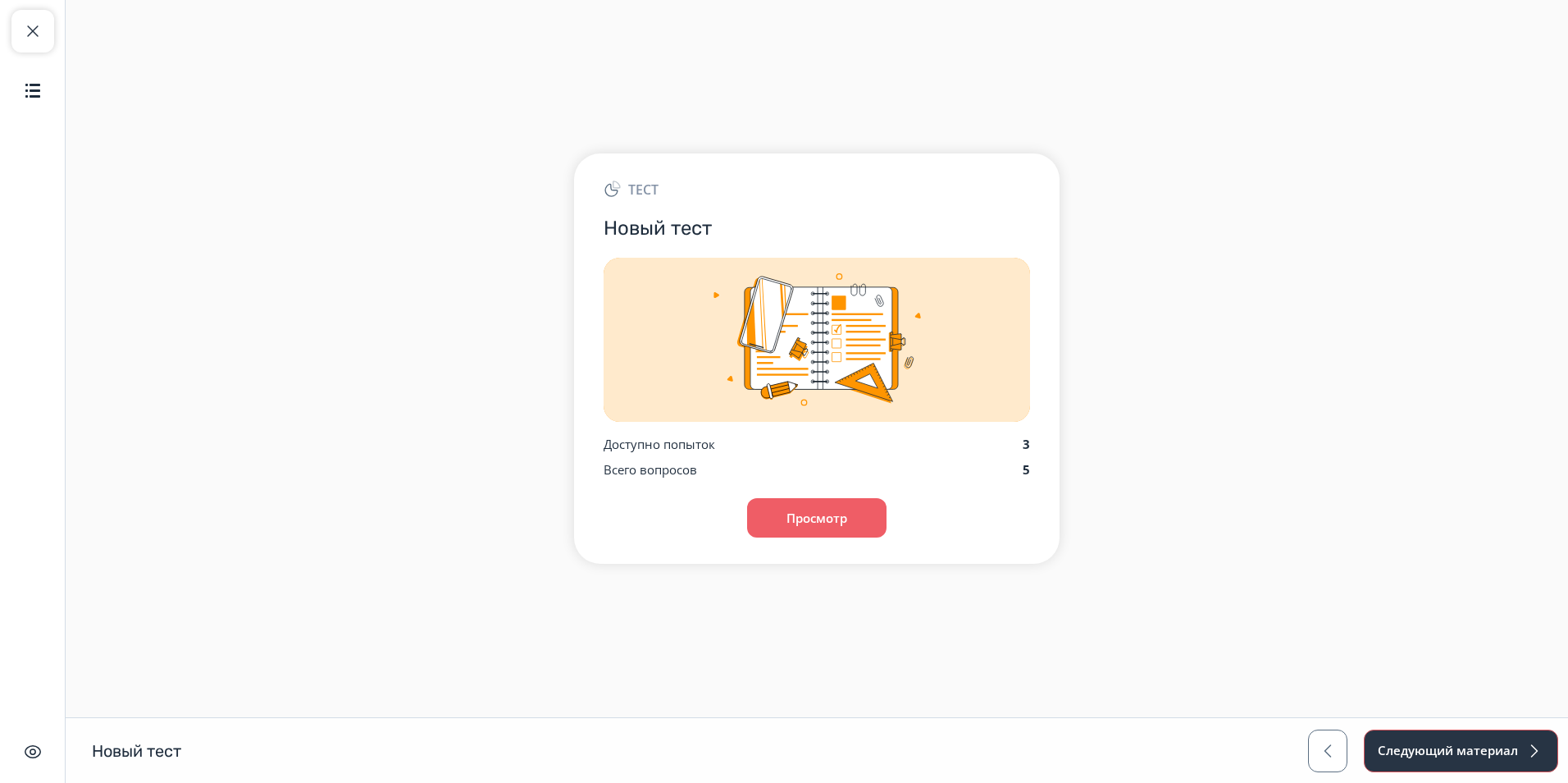
click at [1407, 754] on button "Следующий материал" at bounding box center [1461, 750] width 194 height 43
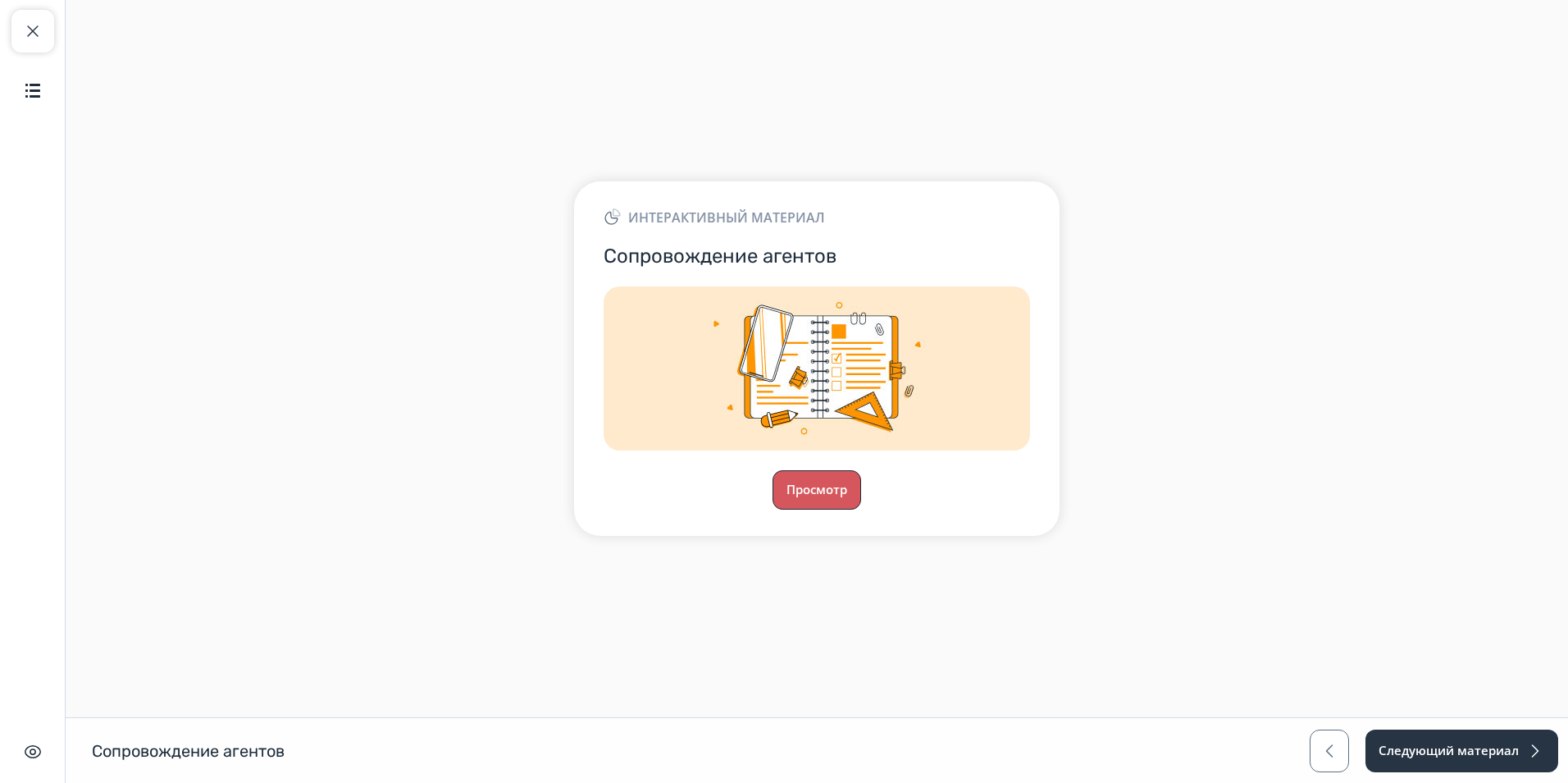
click at [813, 501] on button "Просмотр" at bounding box center [816, 490] width 88 height 40
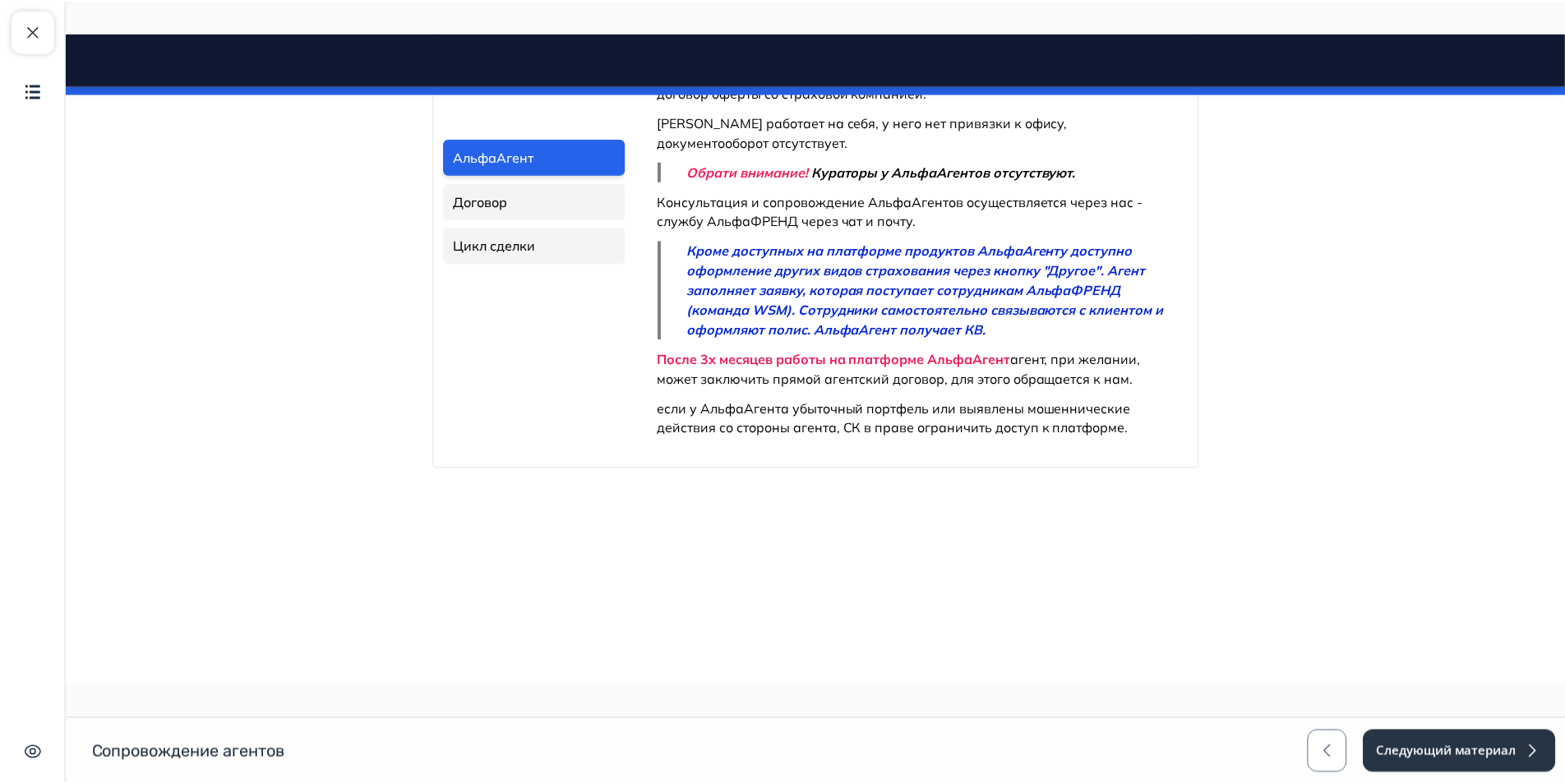
scroll to position [1510, 0]
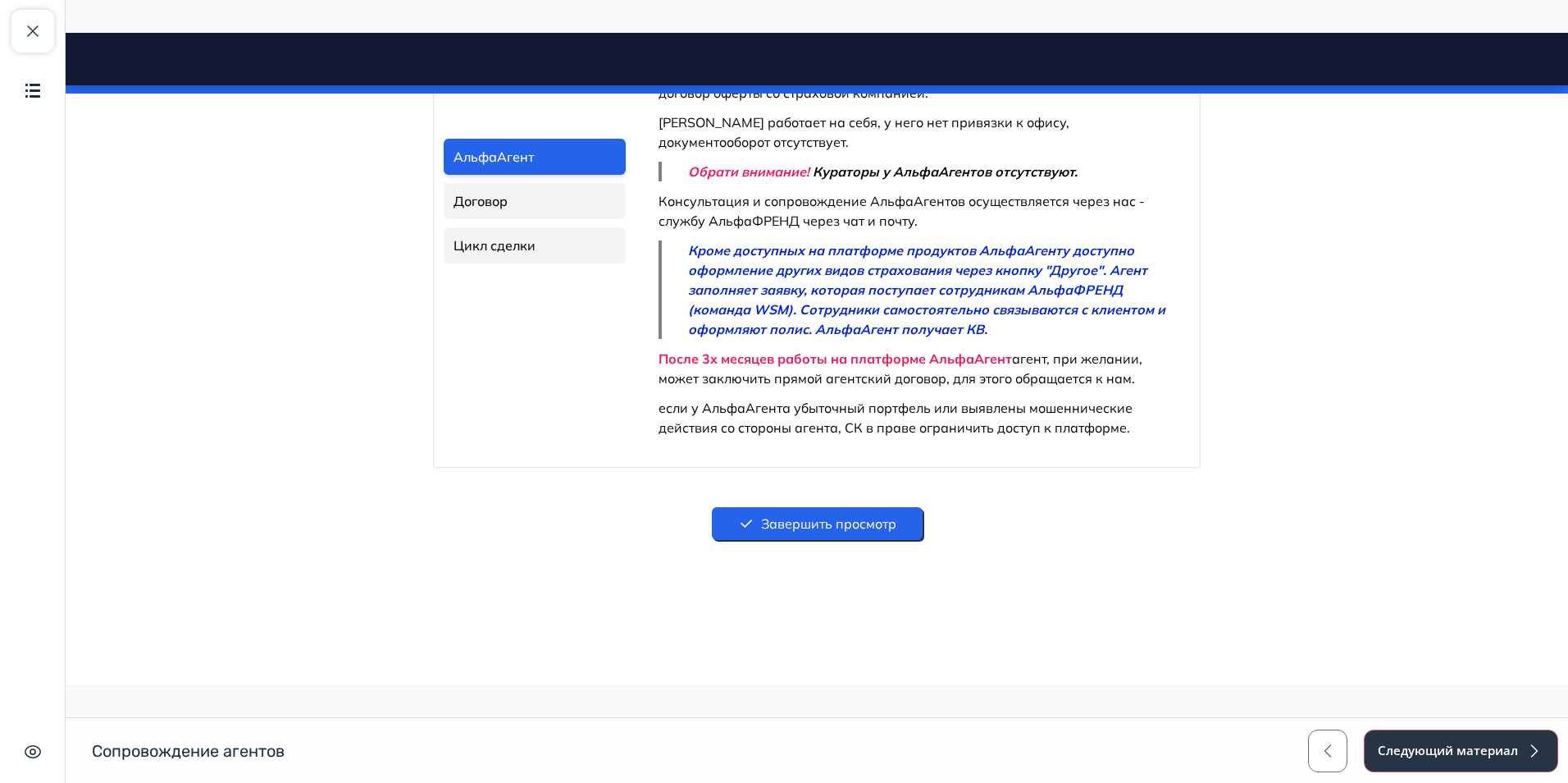
click at [1494, 737] on button "Следующий материал" at bounding box center [1461, 750] width 194 height 43
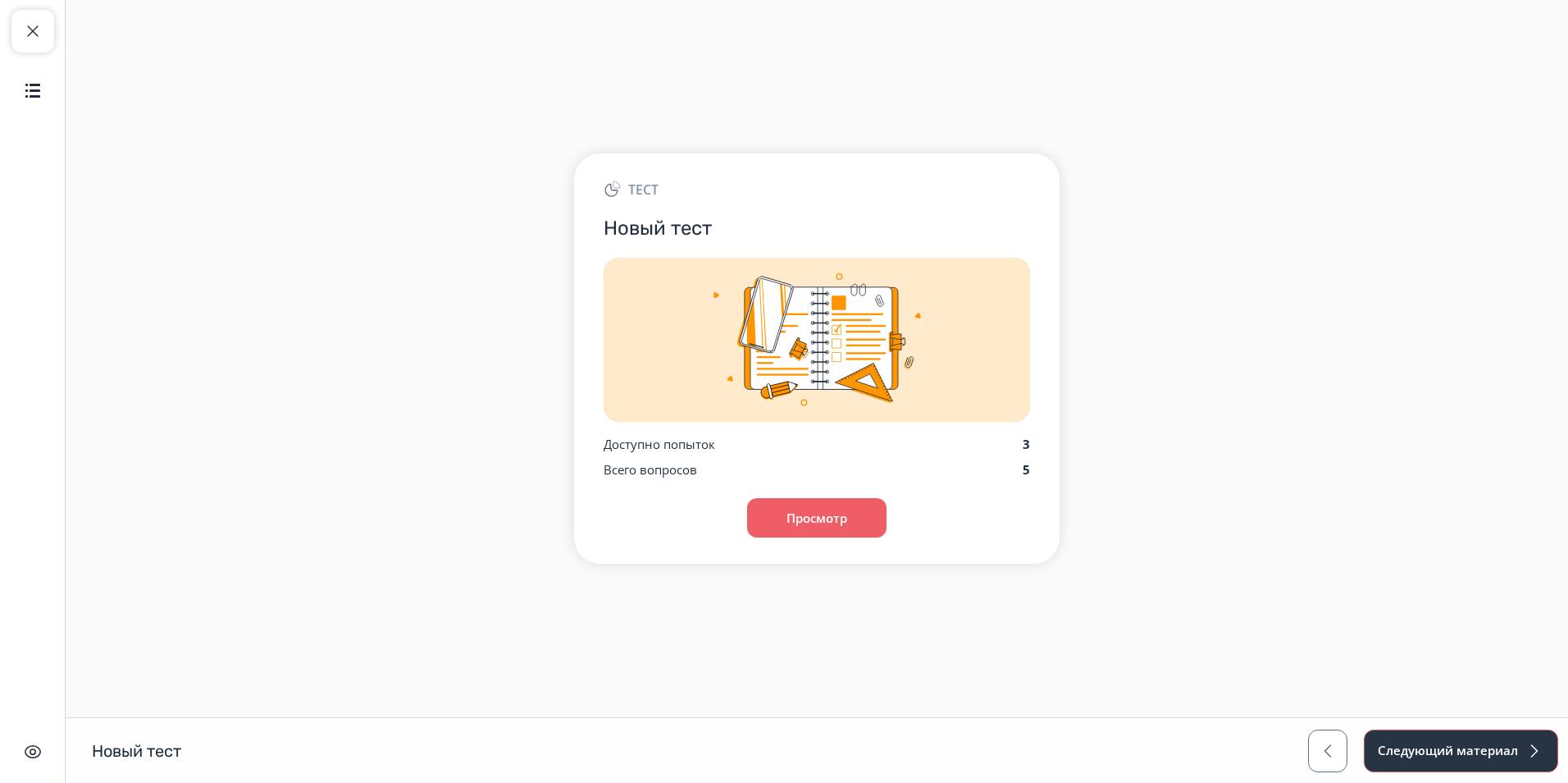
click at [1522, 740] on button "Следующий материал" at bounding box center [1461, 750] width 194 height 43
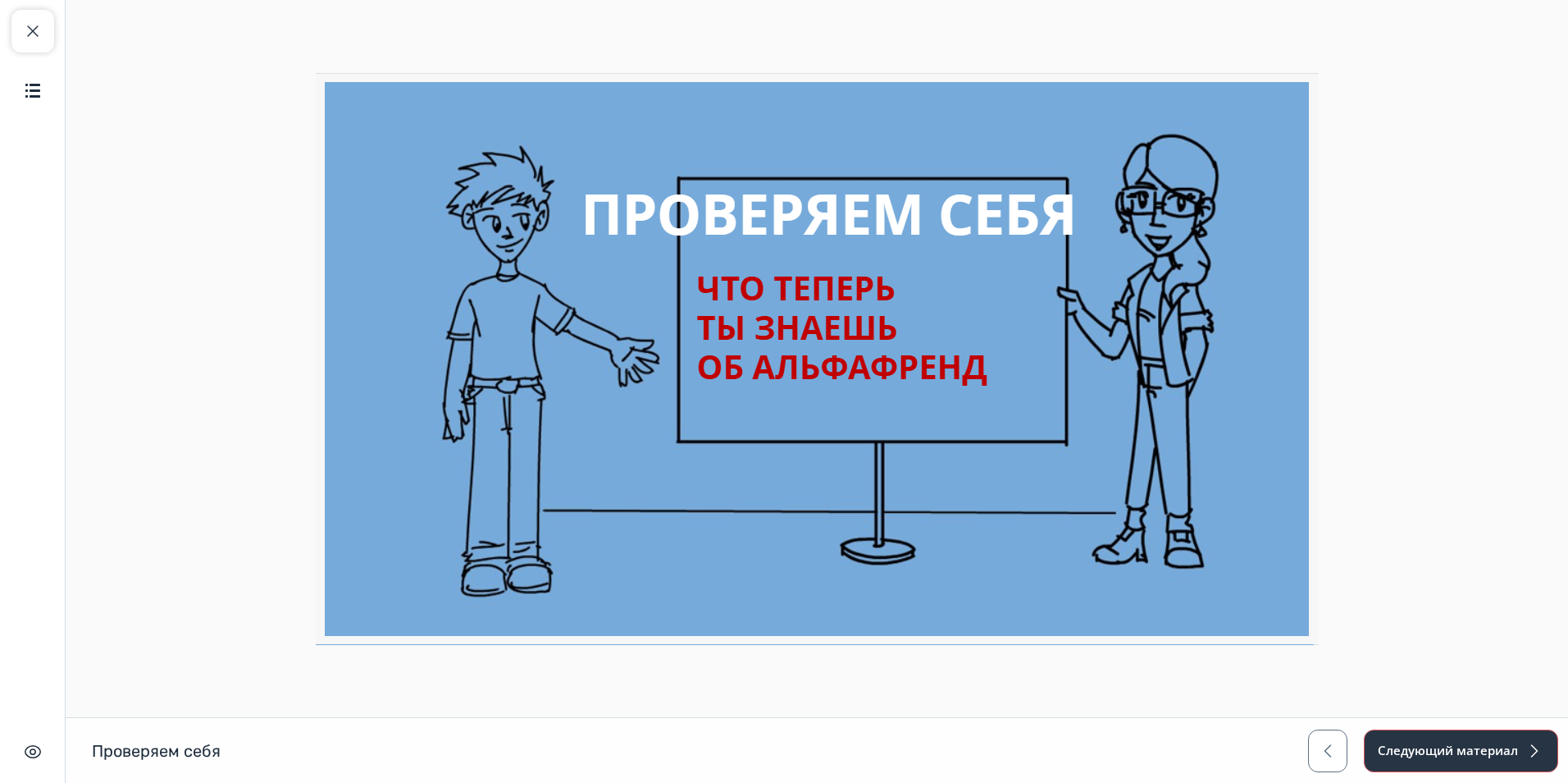
click at [1490, 749] on button "Следующий материал" at bounding box center [1461, 750] width 194 height 43
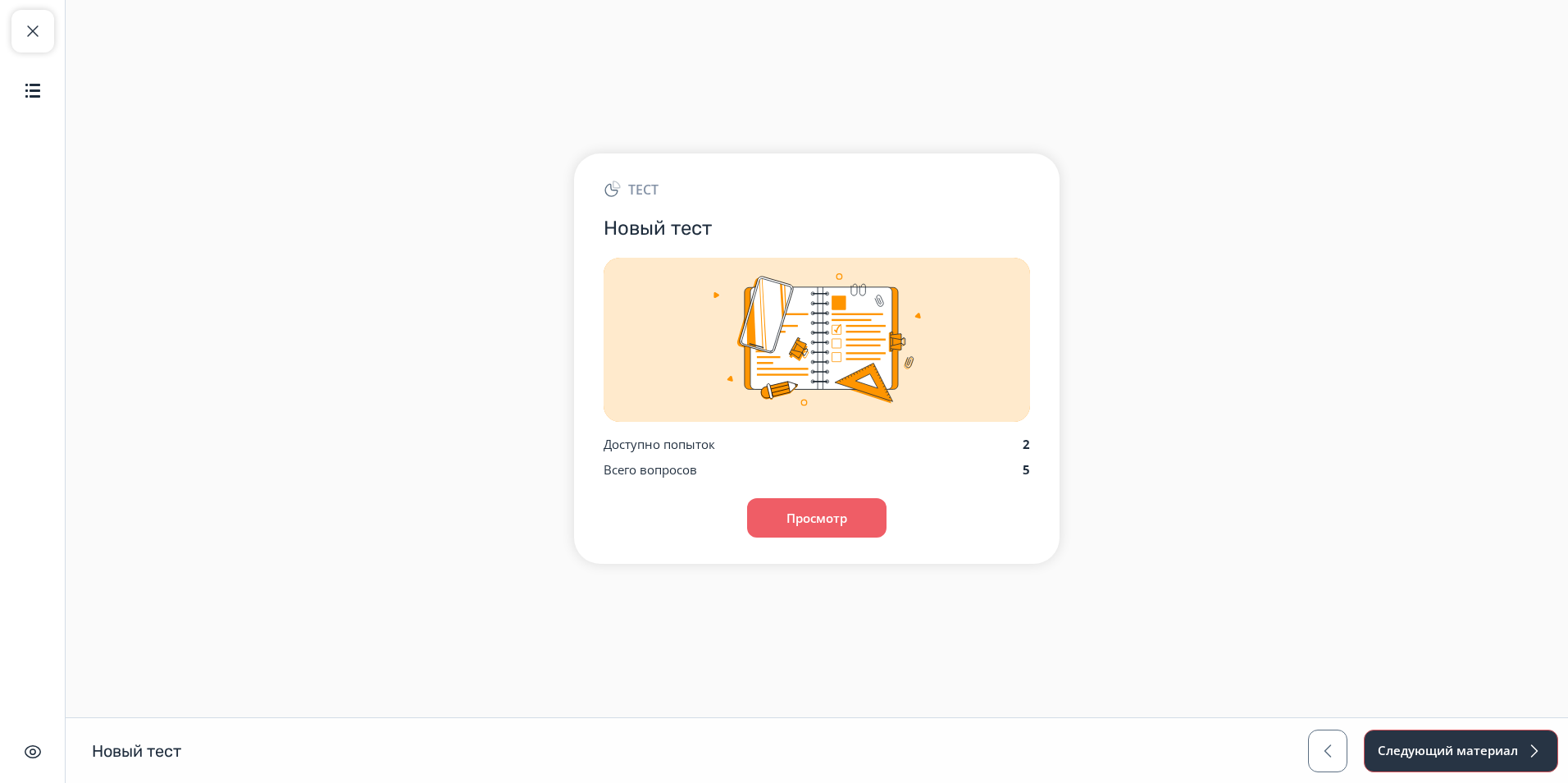
click at [1447, 756] on button "Следующий материал" at bounding box center [1461, 750] width 194 height 43
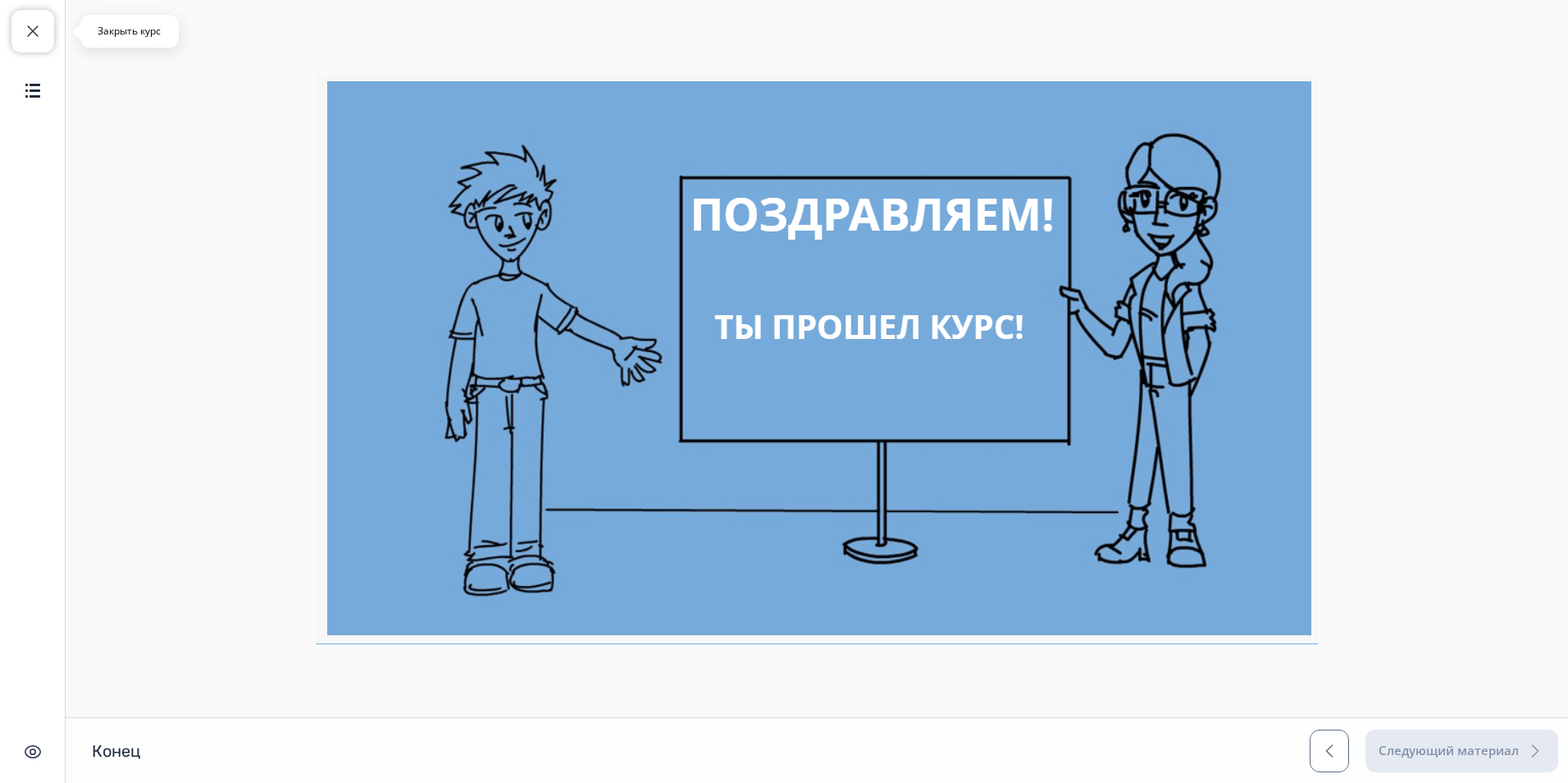
click at [31, 29] on span "button" at bounding box center [33, 32] width 20 height 20
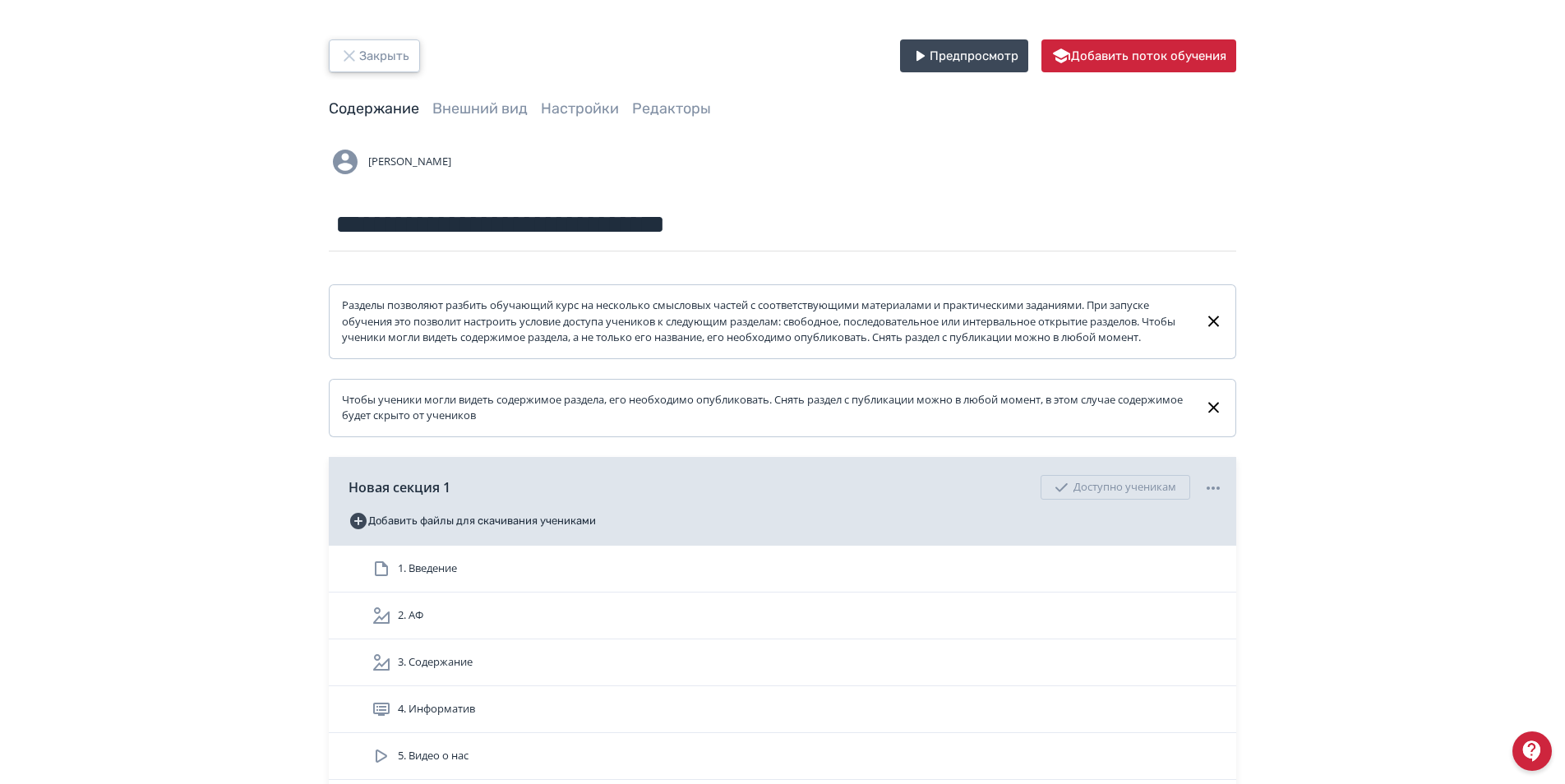
click at [351, 56] on icon "button" at bounding box center [349, 55] width 11 height 11
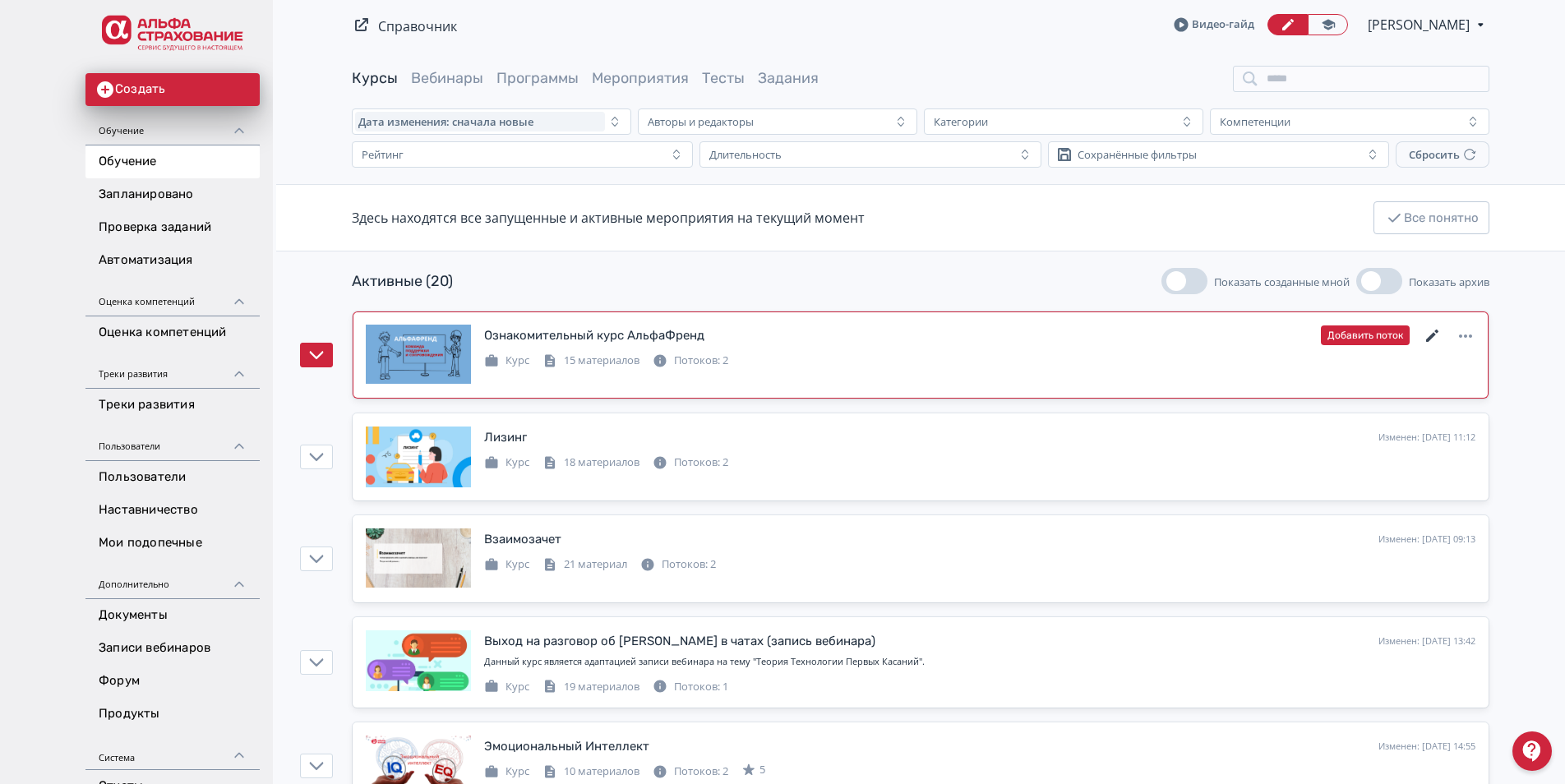
drag, startPoint x: 1434, startPoint y: 330, endPoint x: 849, endPoint y: 391, distance: 588.2
click at [1434, 330] on icon at bounding box center [1433, 336] width 20 height 20
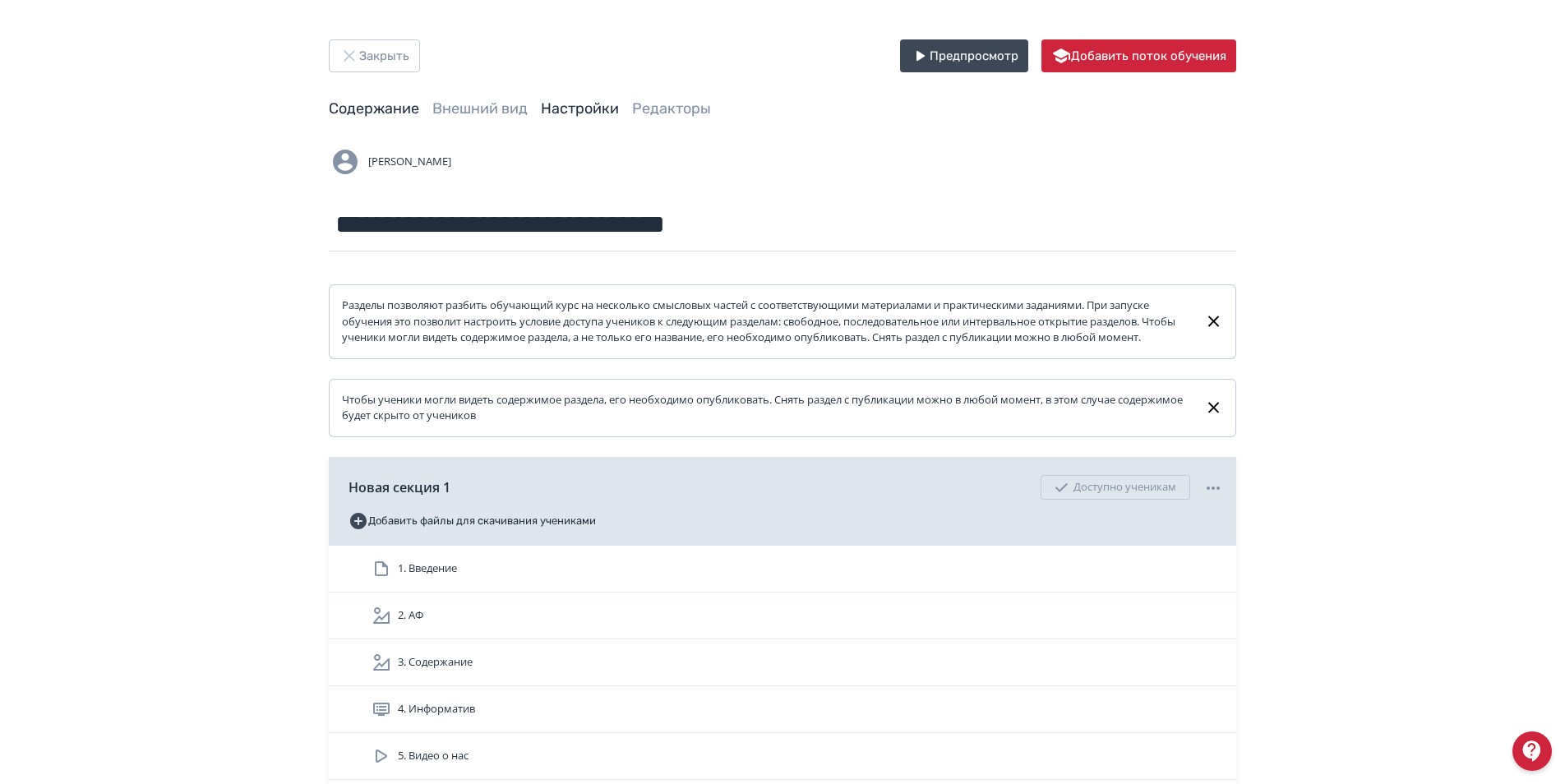
click at [574, 109] on link "Настройки" at bounding box center [580, 108] width 78 height 18
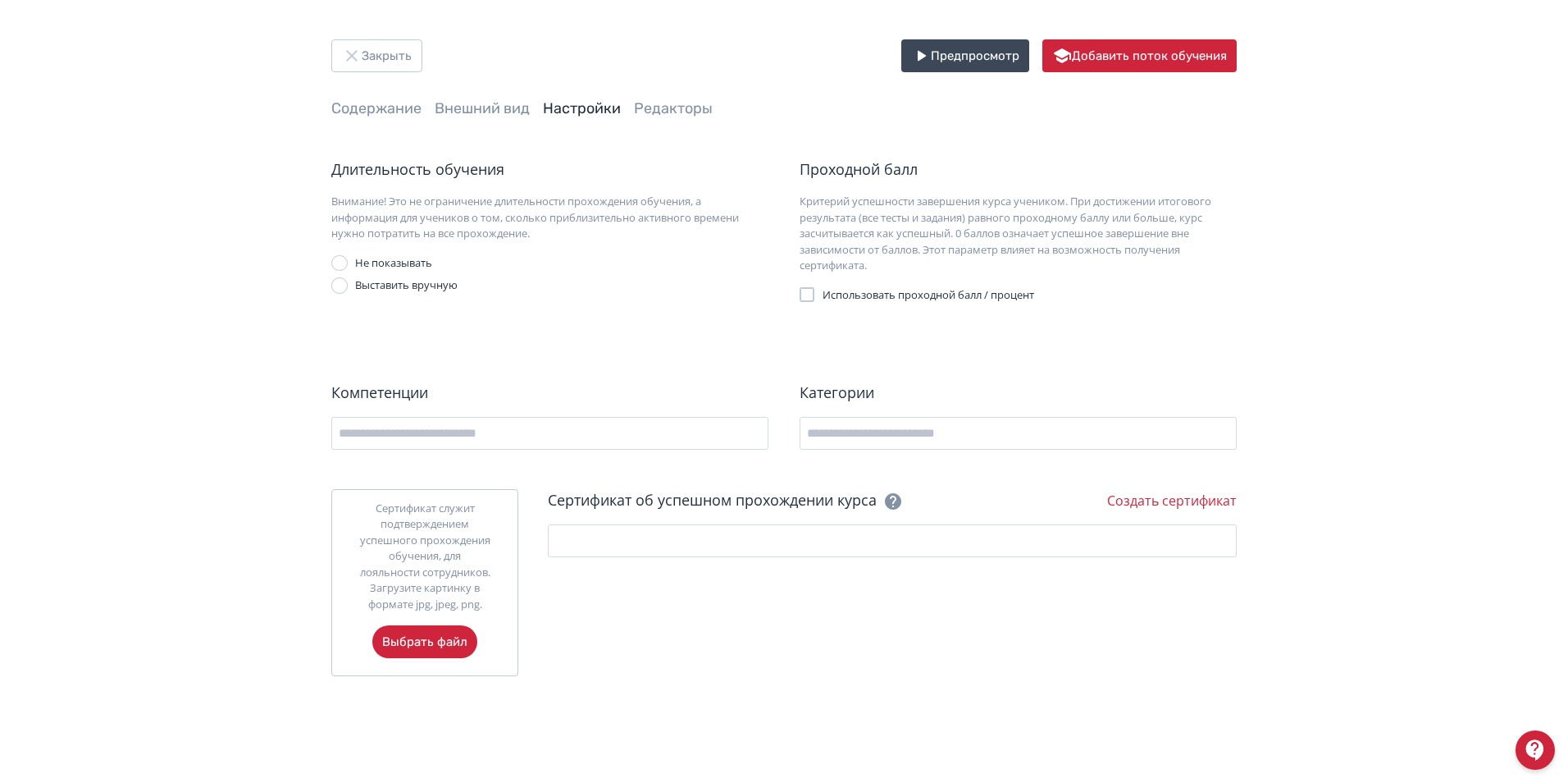
click at [803, 293] on div at bounding box center [806, 294] width 15 height 15
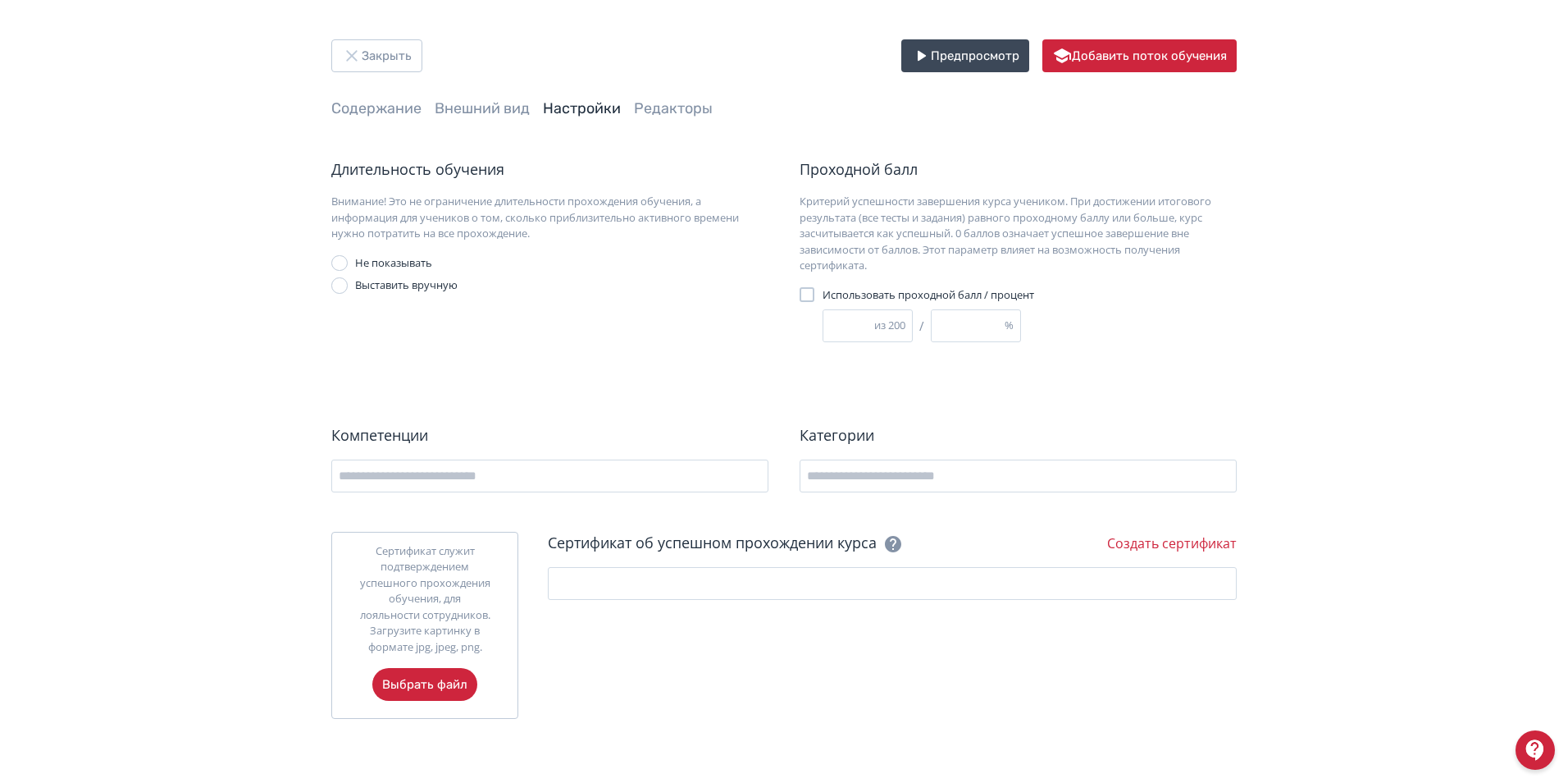
drag, startPoint x: 840, startPoint y: 327, endPoint x: 814, endPoint y: 327, distance: 26.0
click at [815, 327] on div "Использовать проходной балл / процент * из 200 / * %" at bounding box center [952, 315] width 306 height 56
type input "*"
type input "**"
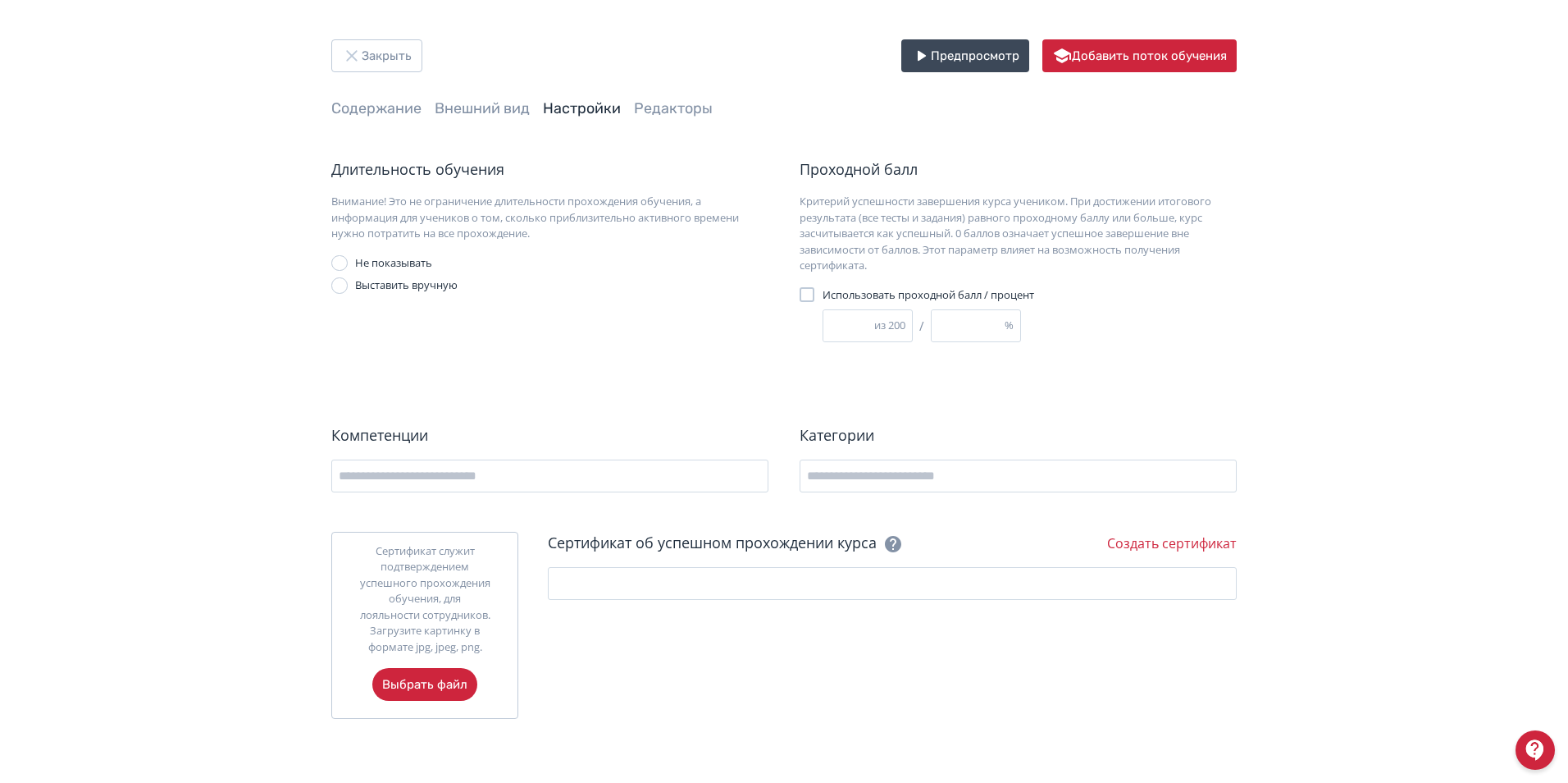
type input "*"
type input "***"
type input "**"
type input "***"
click at [781, 322] on div "Длительность обучения Внимание! Это не ограничение длительности прохождения обу…" at bounding box center [557, 252] width 453 height 187
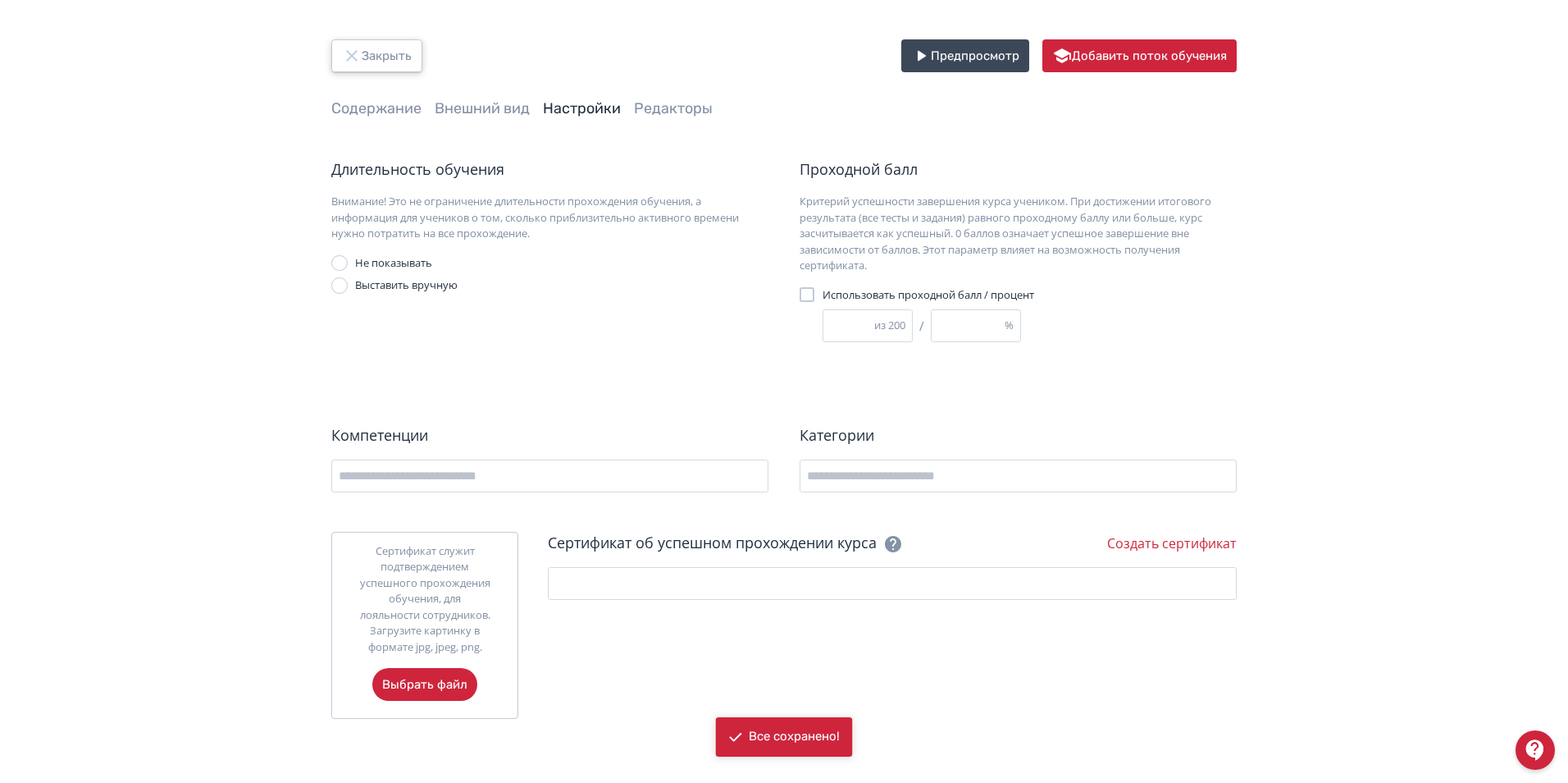
click at [378, 51] on button "Закрыть" at bounding box center [376, 56] width 91 height 33
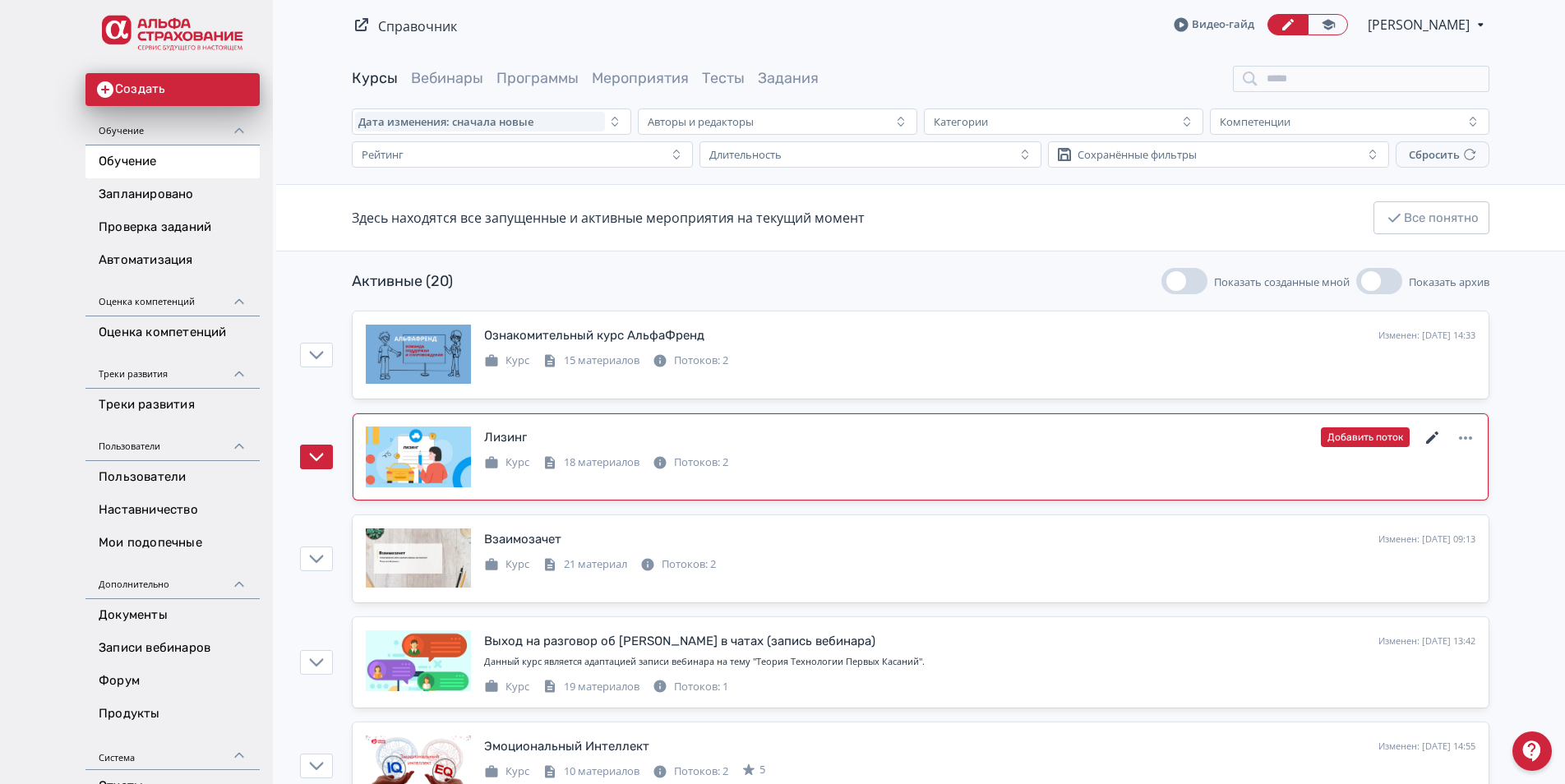
drag, startPoint x: 1435, startPoint y: 437, endPoint x: 1415, endPoint y: 437, distance: 20.0
click at [1435, 437] on icon at bounding box center [1433, 438] width 20 height 20
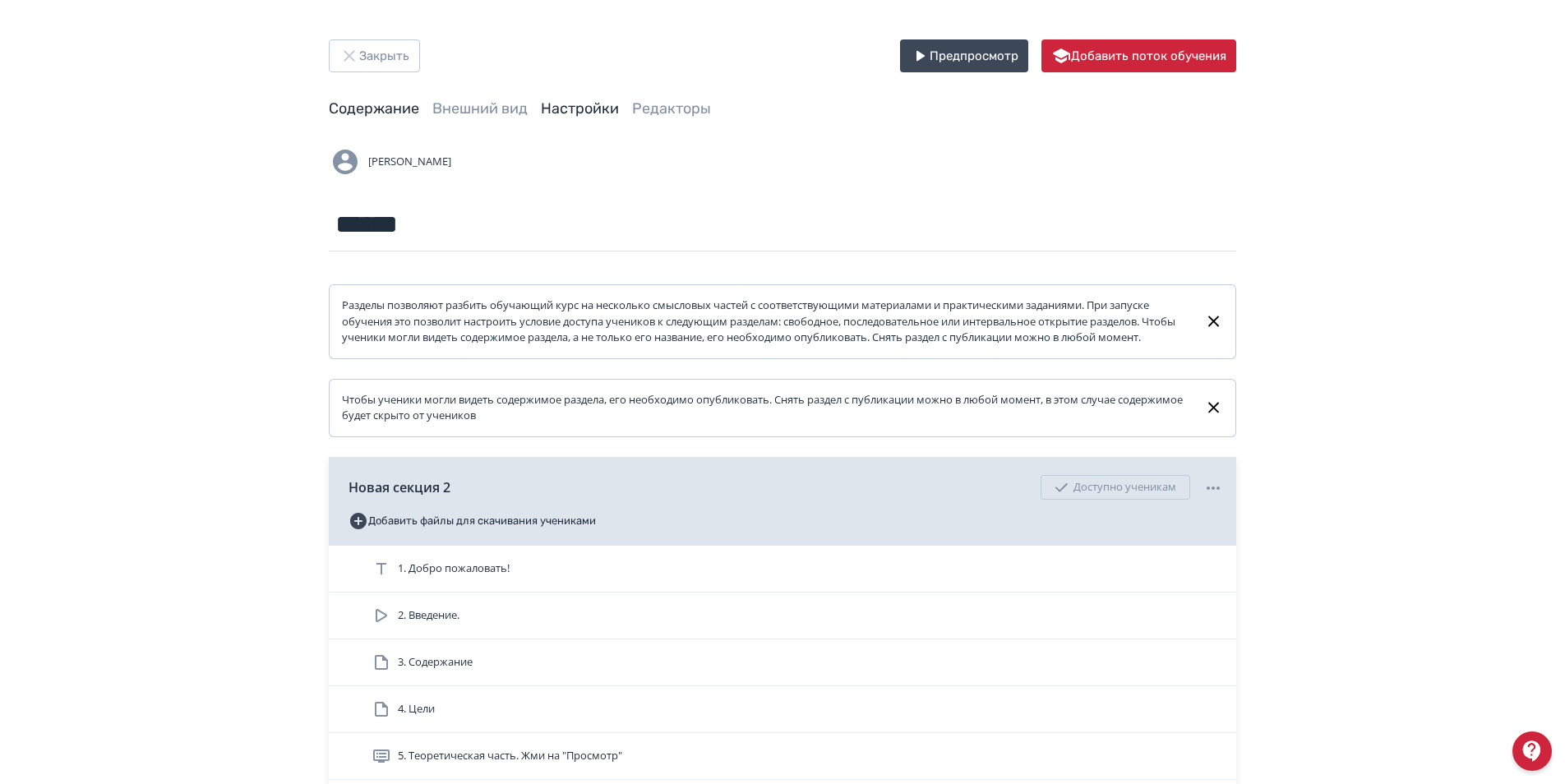
click at [565, 117] on link "Настройки" at bounding box center [580, 108] width 78 height 18
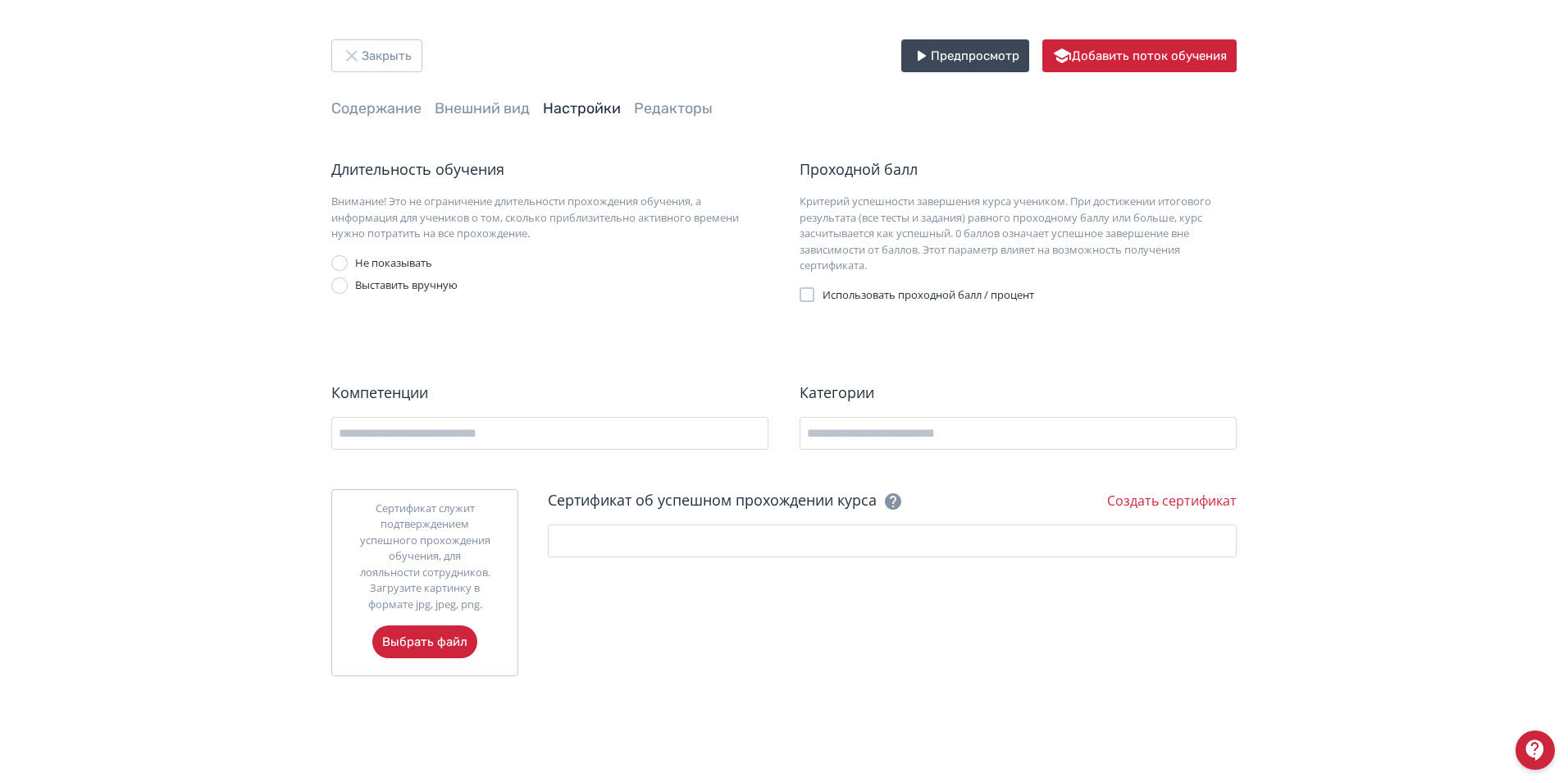
click at [802, 293] on div at bounding box center [806, 294] width 15 height 15
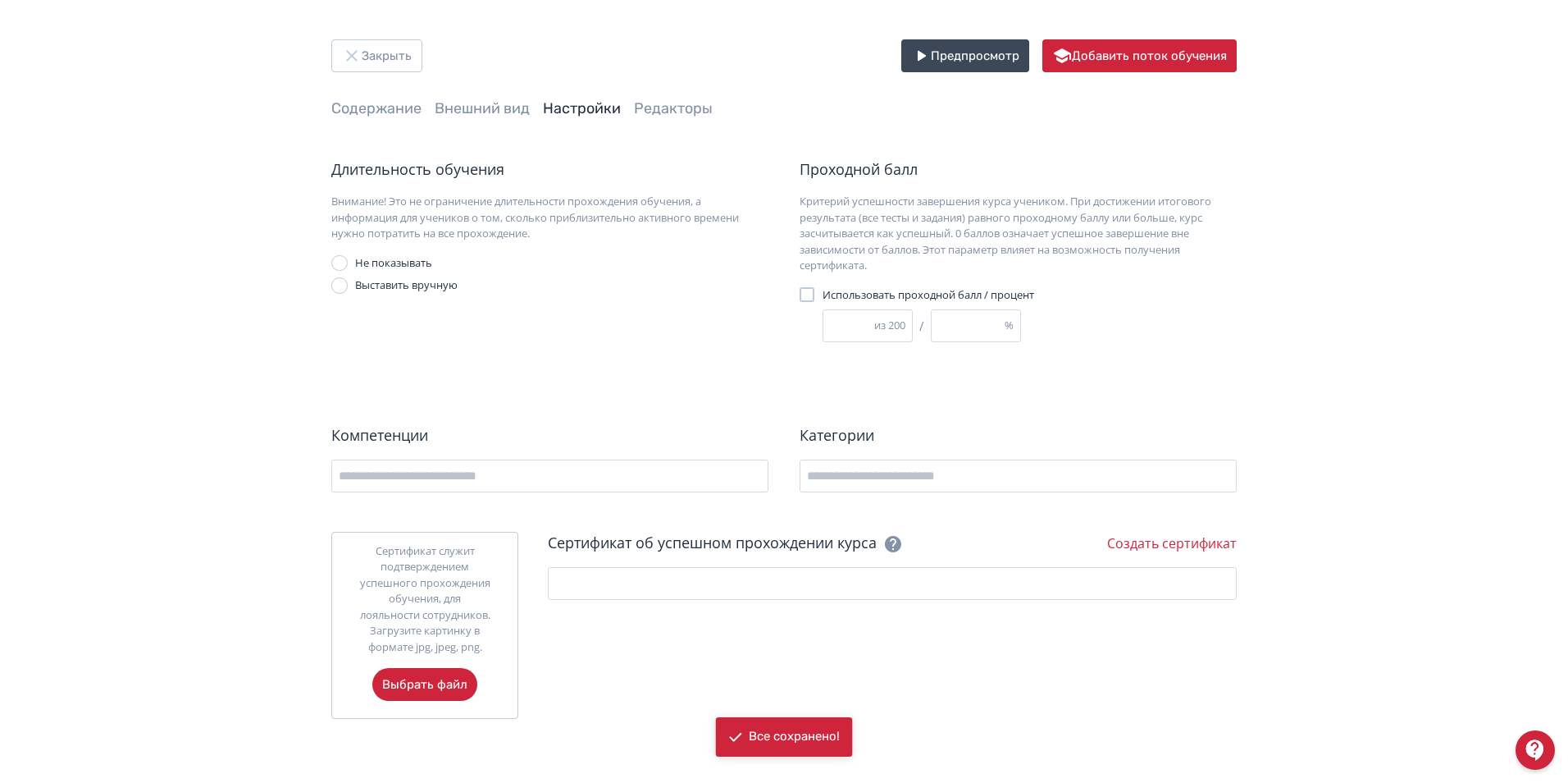
drag, startPoint x: 839, startPoint y: 328, endPoint x: 803, endPoint y: 328, distance: 36.0
click at [804, 328] on div "Использовать проходной балл / процент * из 200 / * %" at bounding box center [952, 315] width 306 height 56
type input "*"
type input "**"
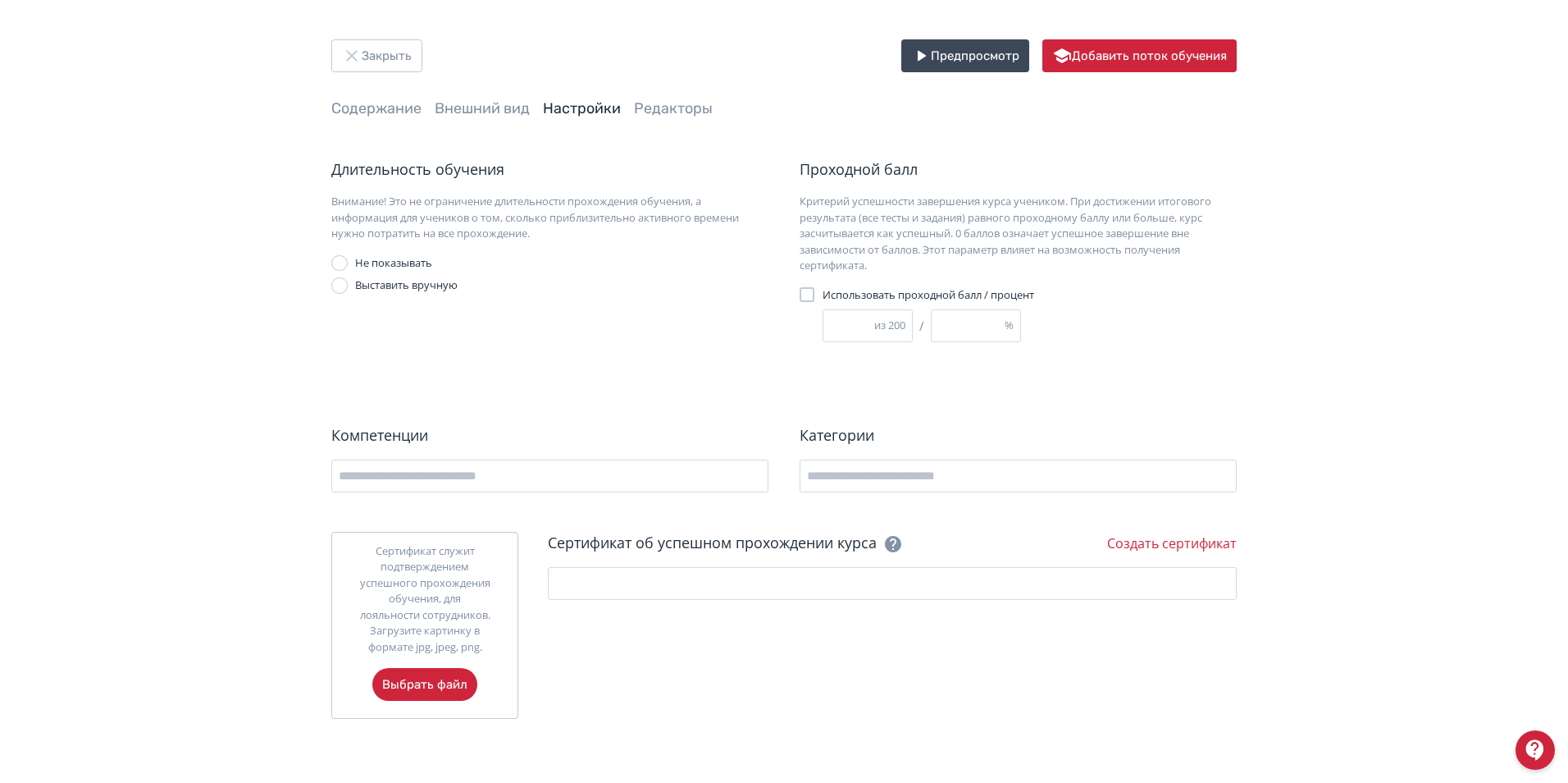
type input "*"
type input "***"
type input "**"
type input "***"
click at [1029, 402] on div "Длительность обучения Внимание! Это не ограничение длительности прохождения обу…" at bounding box center [784, 438] width 905 height 560
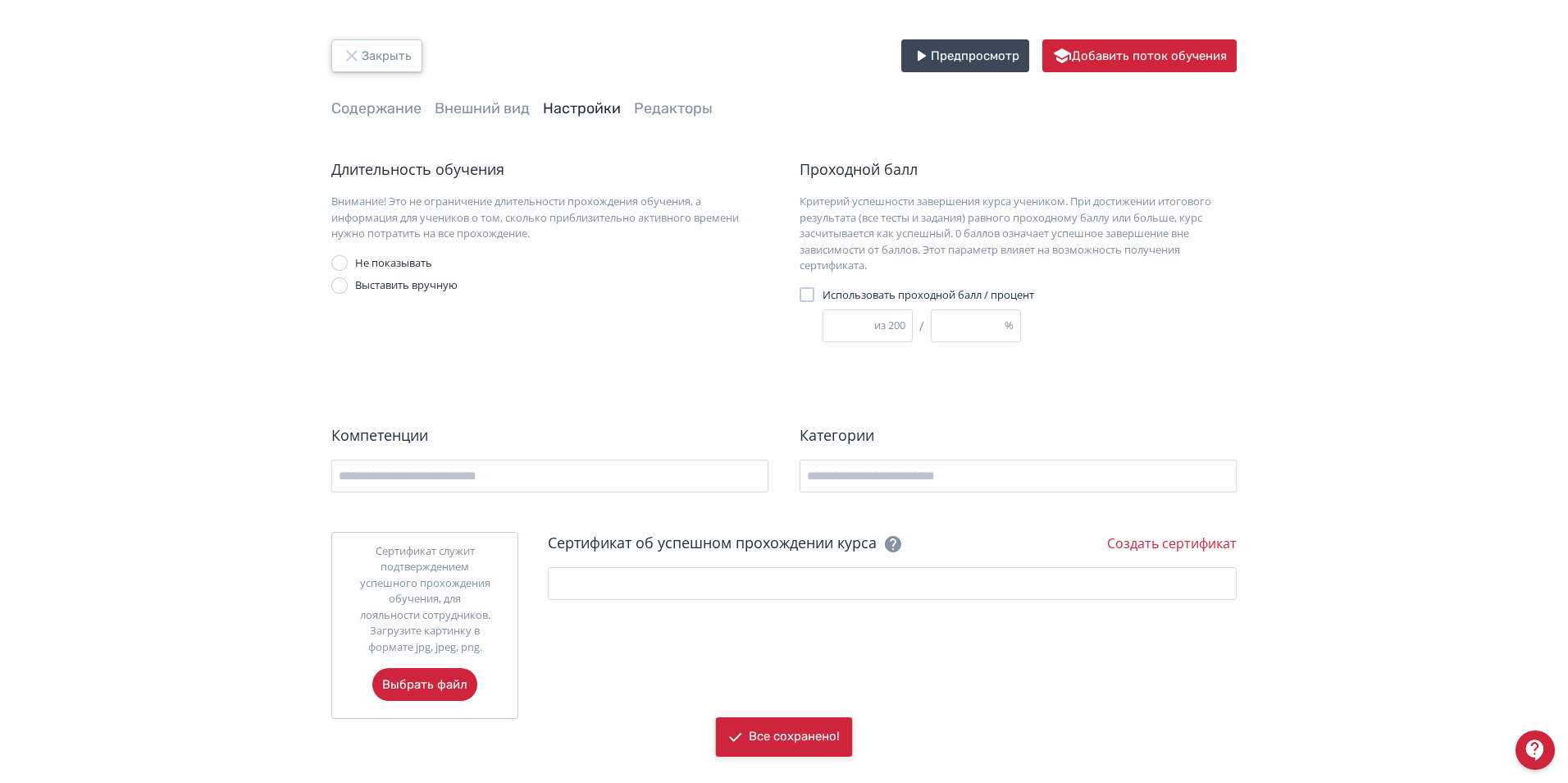
click at [378, 50] on button "Закрыть" at bounding box center [376, 56] width 91 height 33
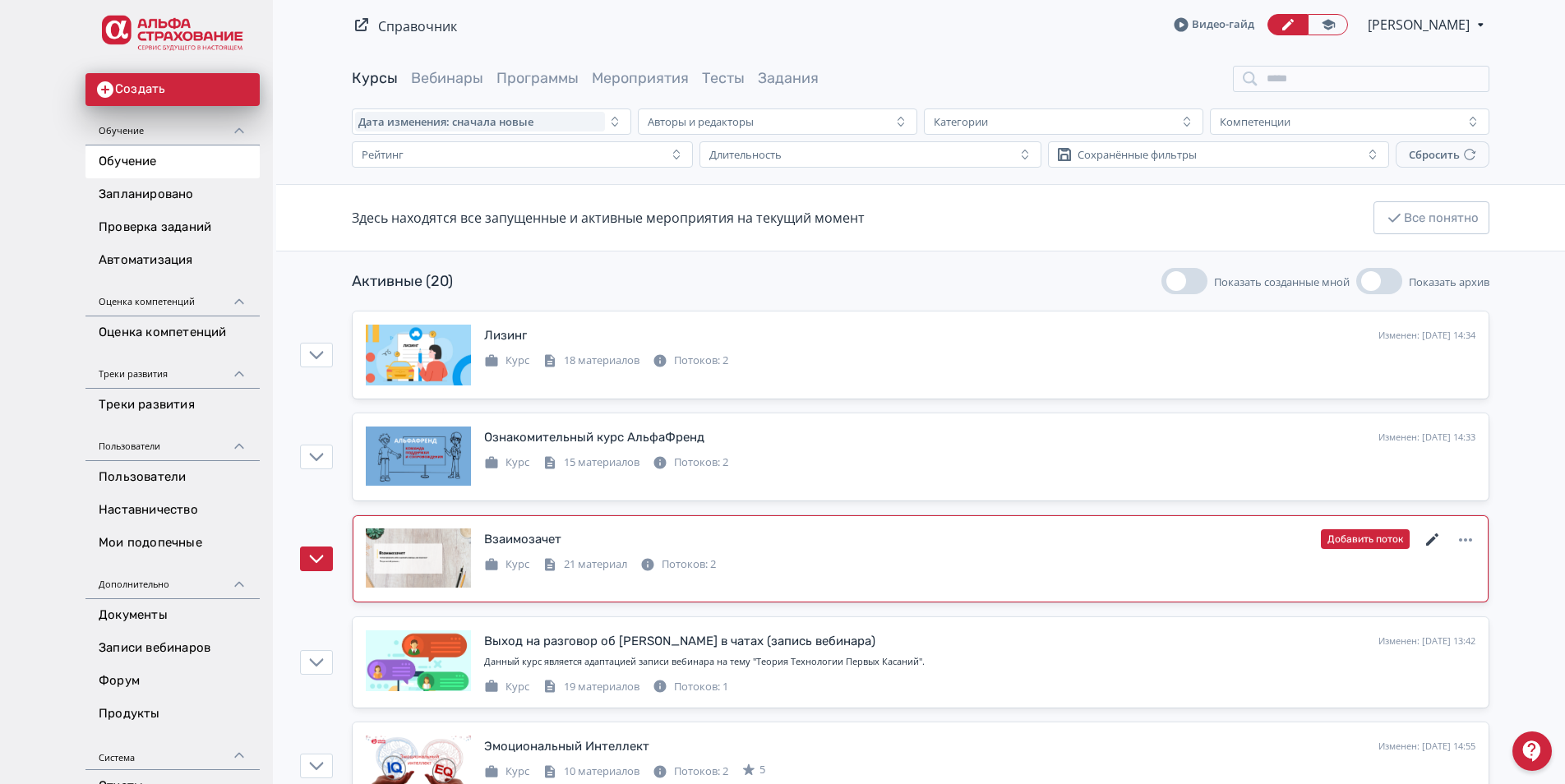
click at [1429, 536] on icon at bounding box center [1433, 540] width 20 height 20
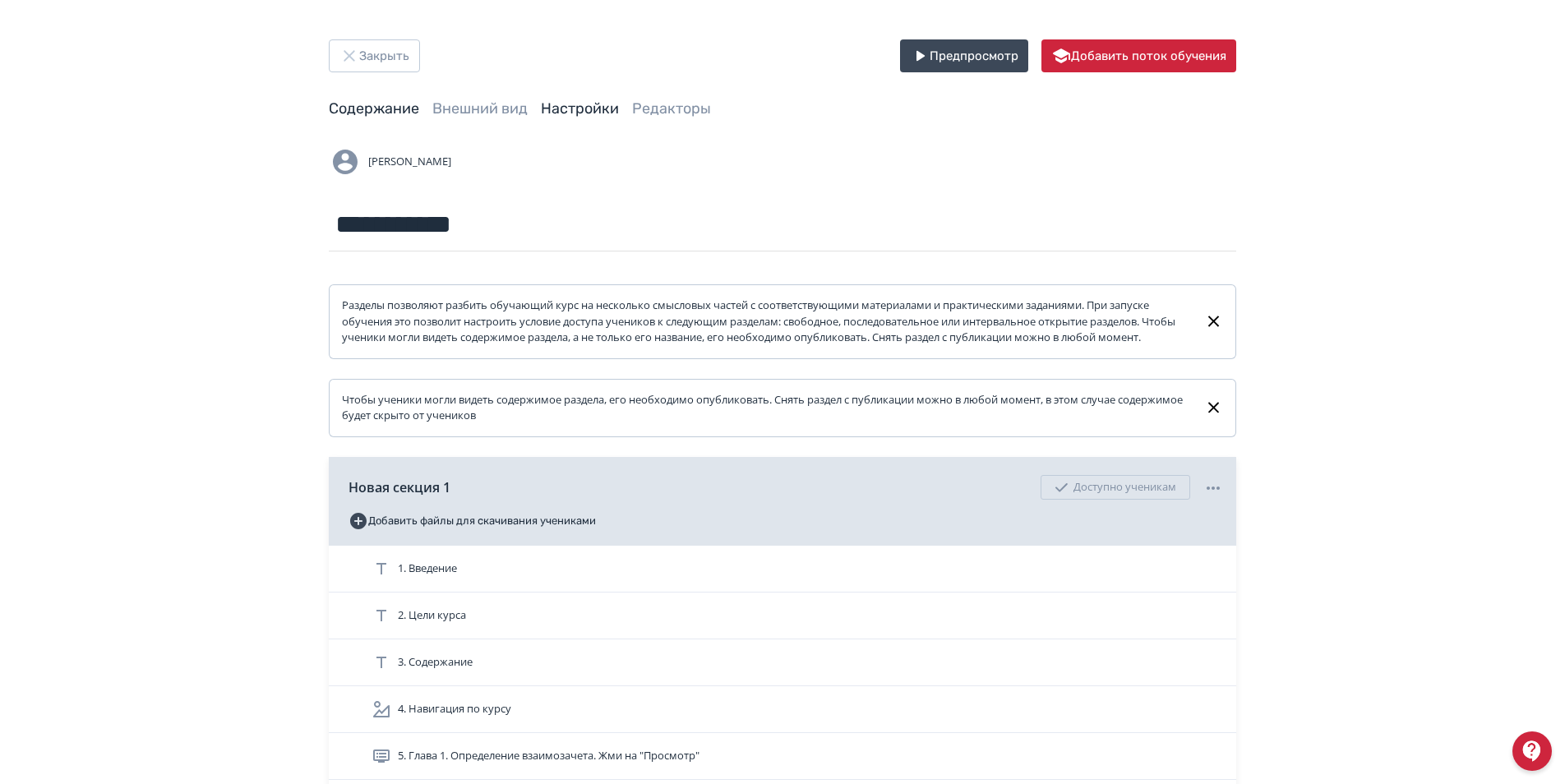
click at [565, 106] on link "Настройки" at bounding box center [580, 108] width 78 height 18
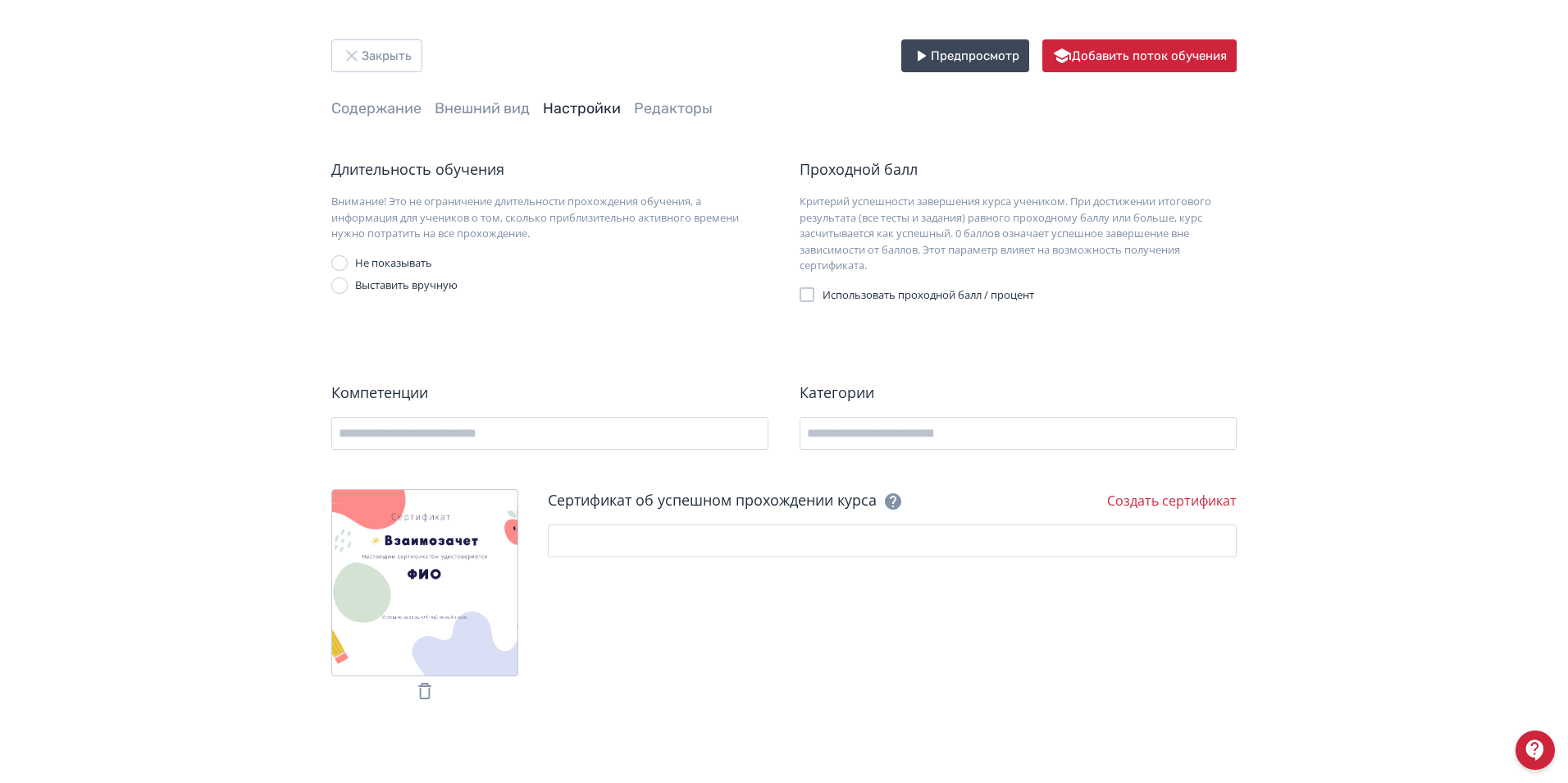
click at [808, 292] on div at bounding box center [806, 294] width 15 height 15
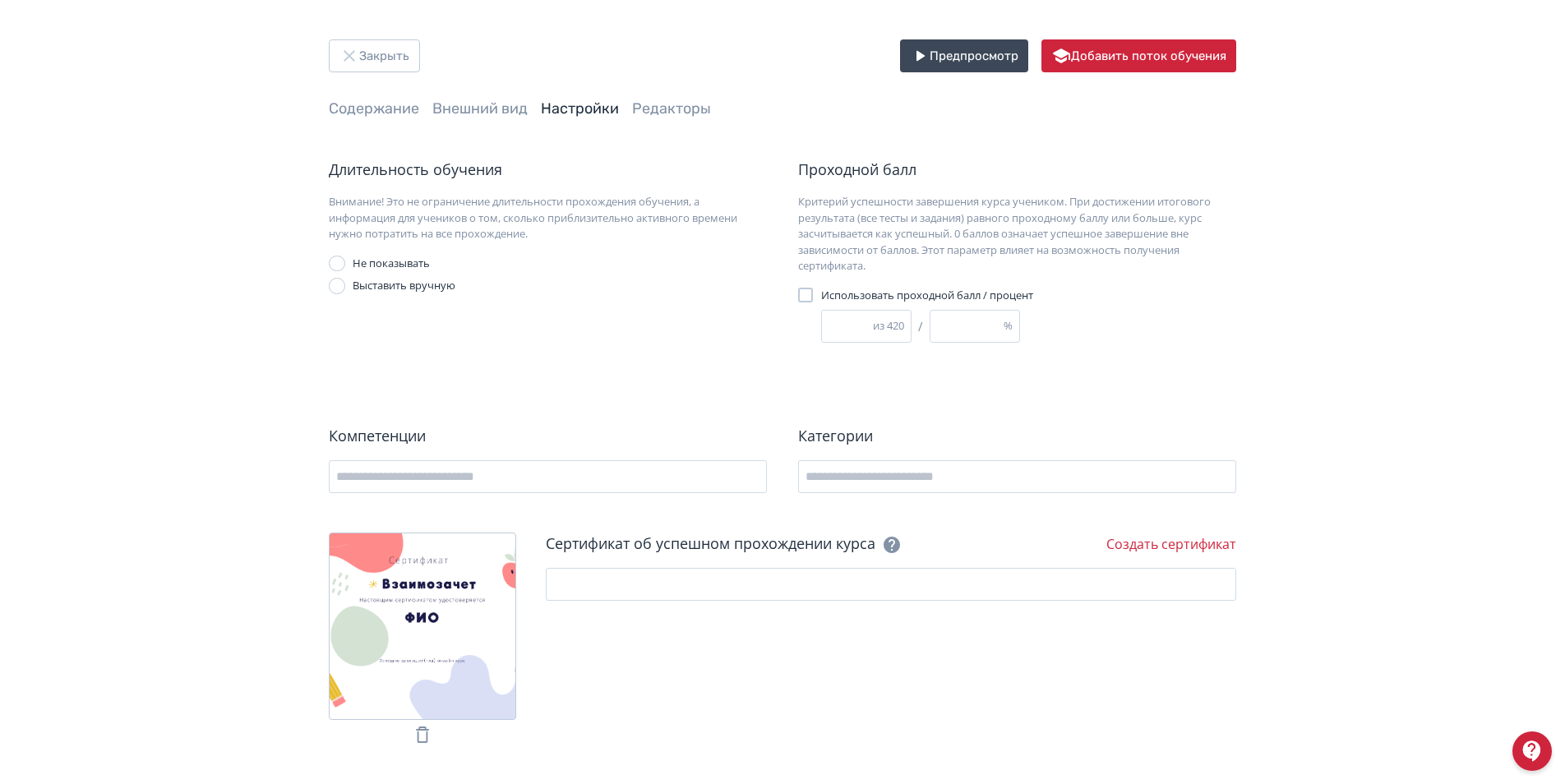
drag, startPoint x: 730, startPoint y: 285, endPoint x: 757, endPoint y: 280, distance: 27.5
click at [730, 285] on div "Выставить вручную" at bounding box center [547, 286] width 438 height 17
drag, startPoint x: 852, startPoint y: 330, endPoint x: 811, endPoint y: 331, distance: 41.0
click at [811, 331] on div "Использовать проходной балл / процент * из 420 / * %" at bounding box center [951, 316] width 307 height 56
type input "*"
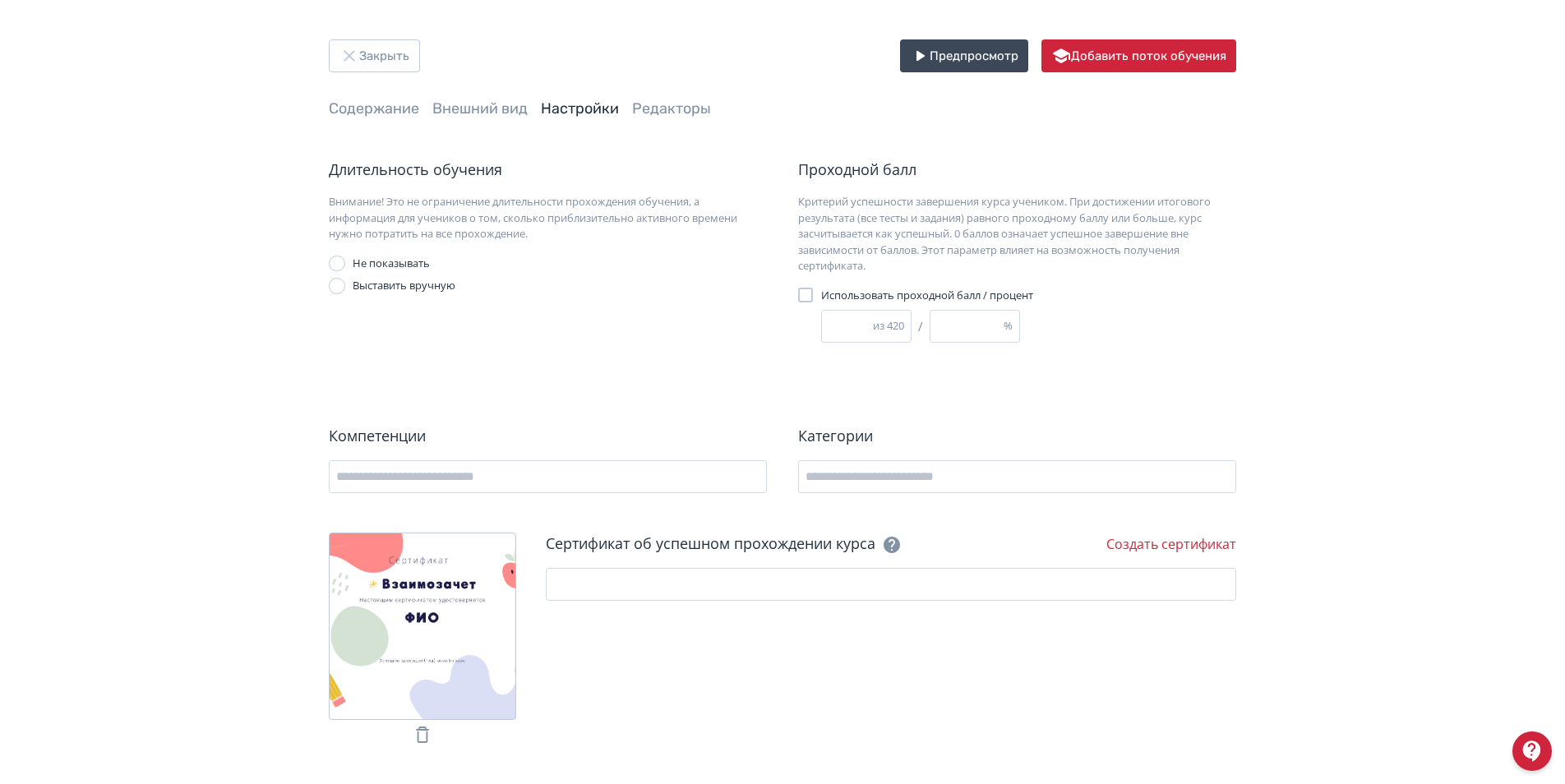
type input "*"
type input "**"
type input "*"
type input "***"
type input "**"
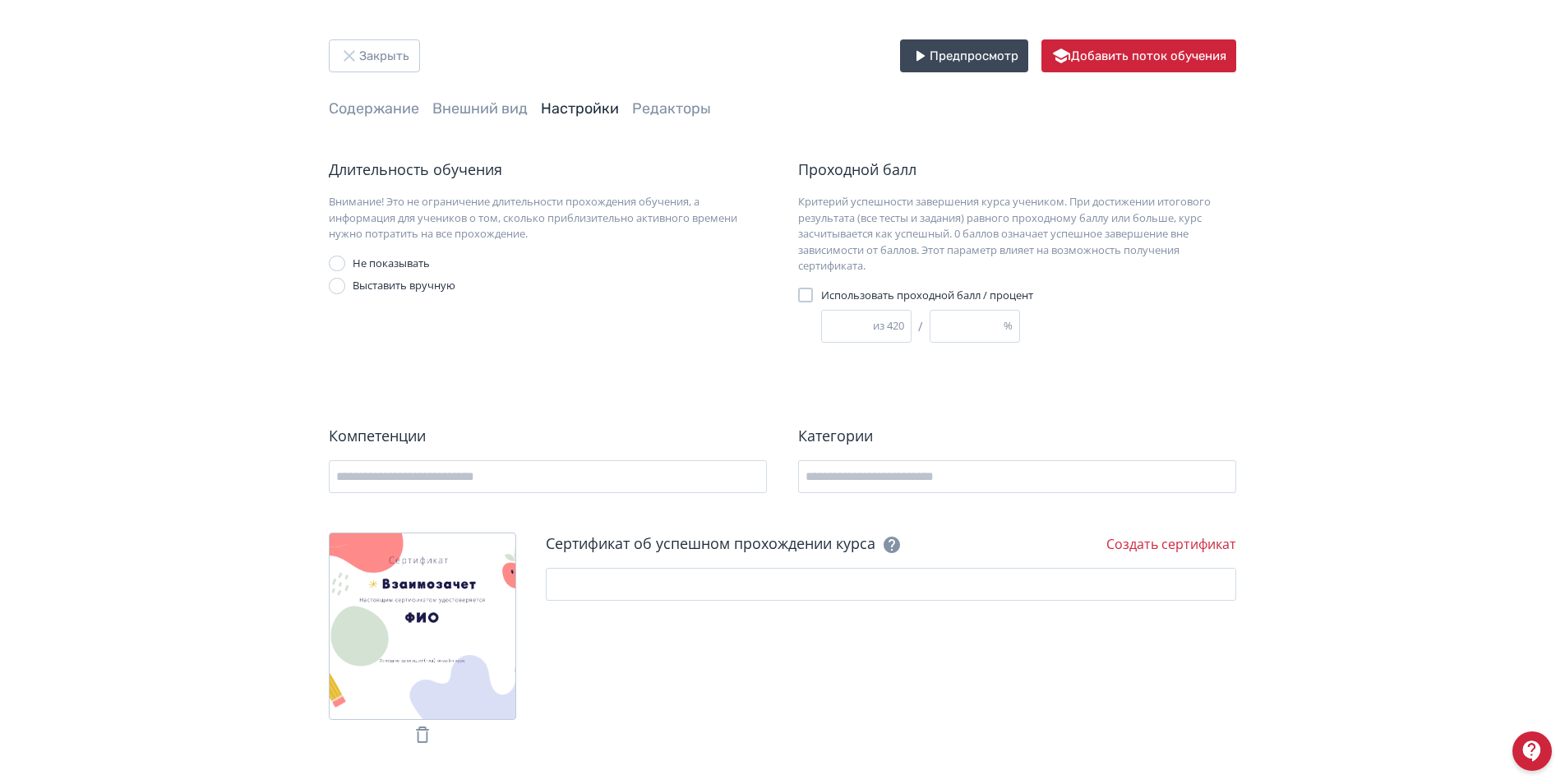
type input "***"
click at [1167, 343] on div "Проходной балл Критерий успешности завершения курса учеником. При достижении ит…" at bounding box center [1009, 252] width 454 height 188
click at [369, 50] on button "Закрыть" at bounding box center [374, 56] width 91 height 33
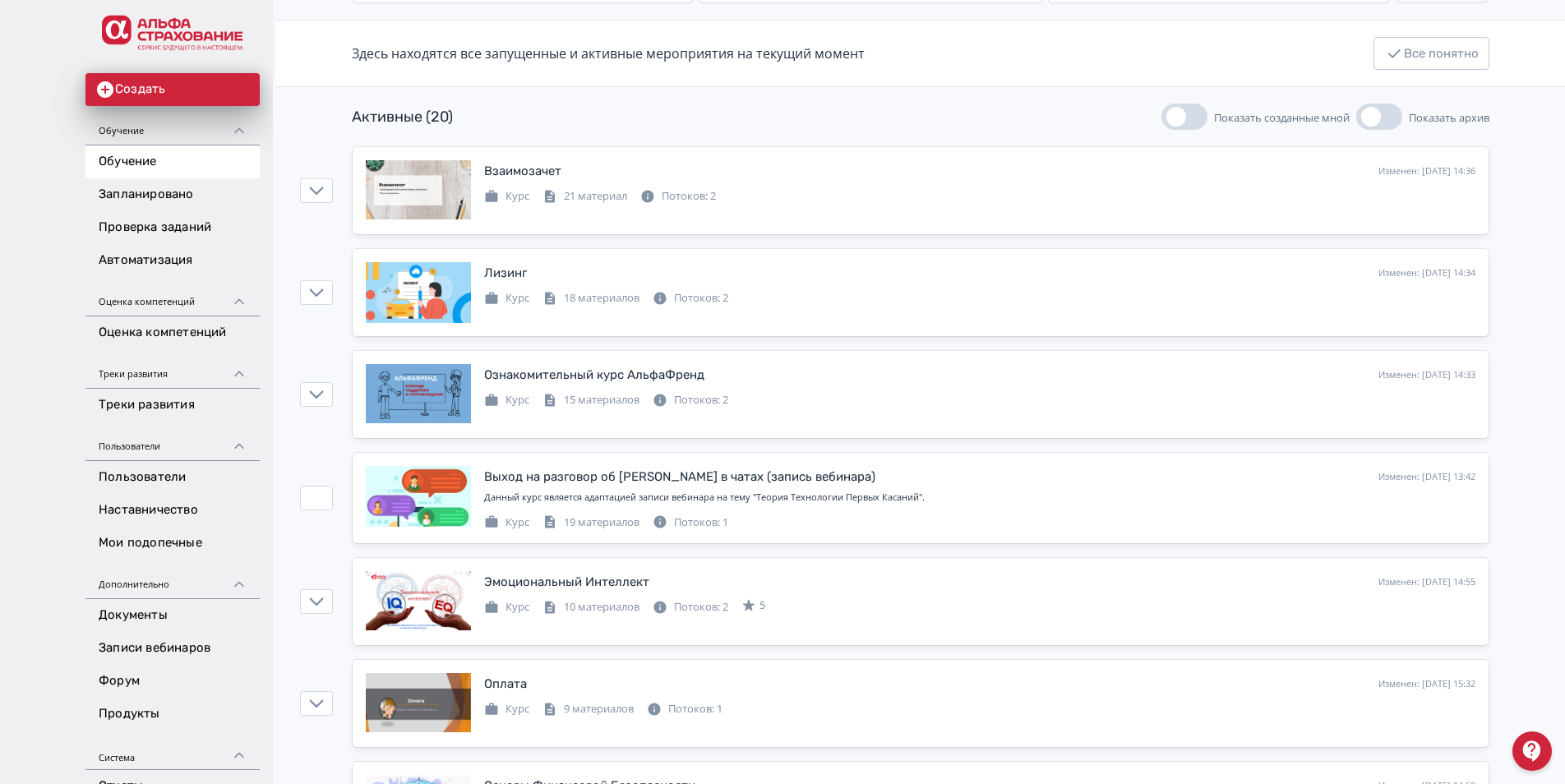
scroll to position [246, 0]
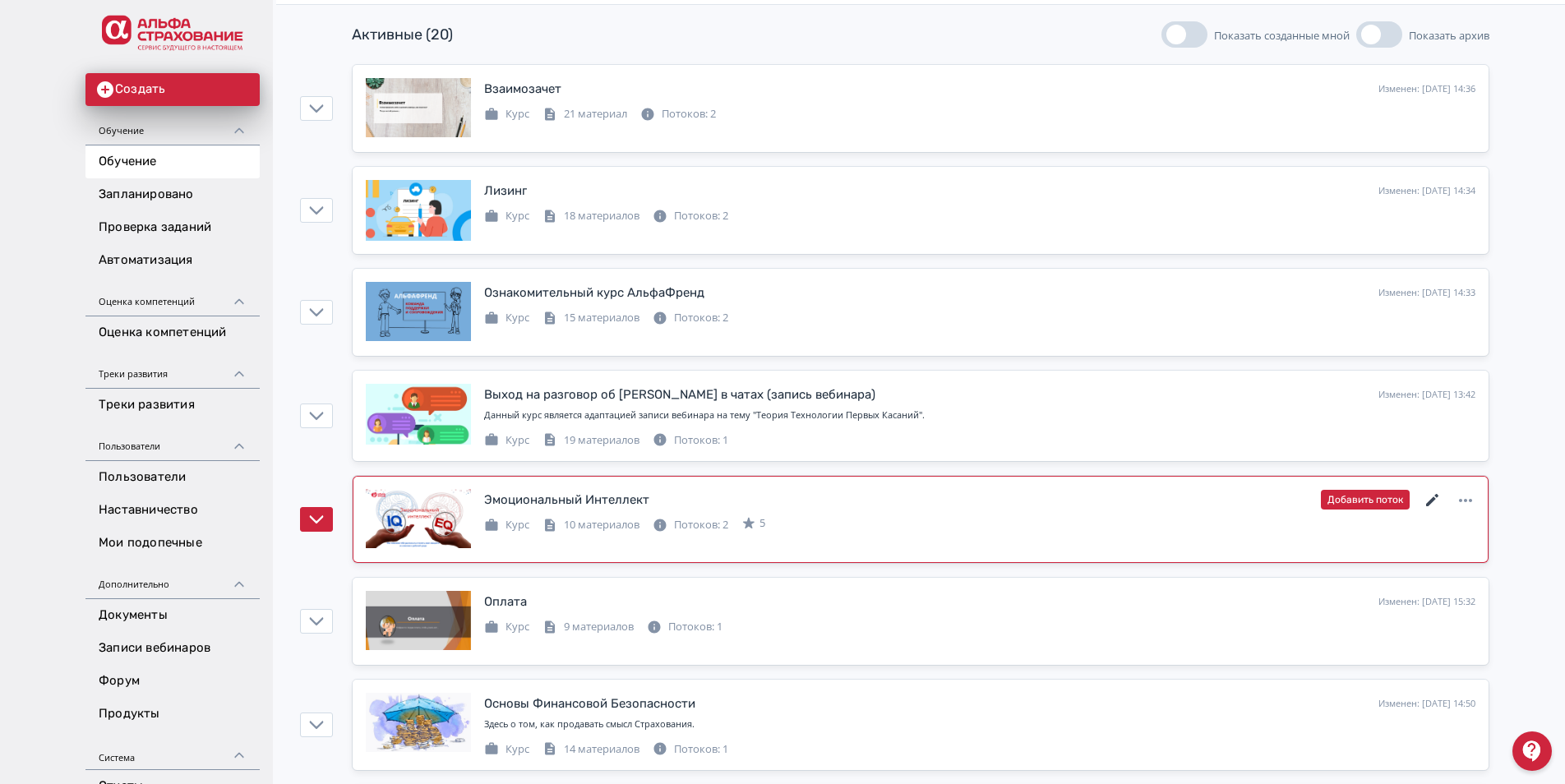
click at [1427, 500] on icon at bounding box center [1433, 500] width 20 height 20
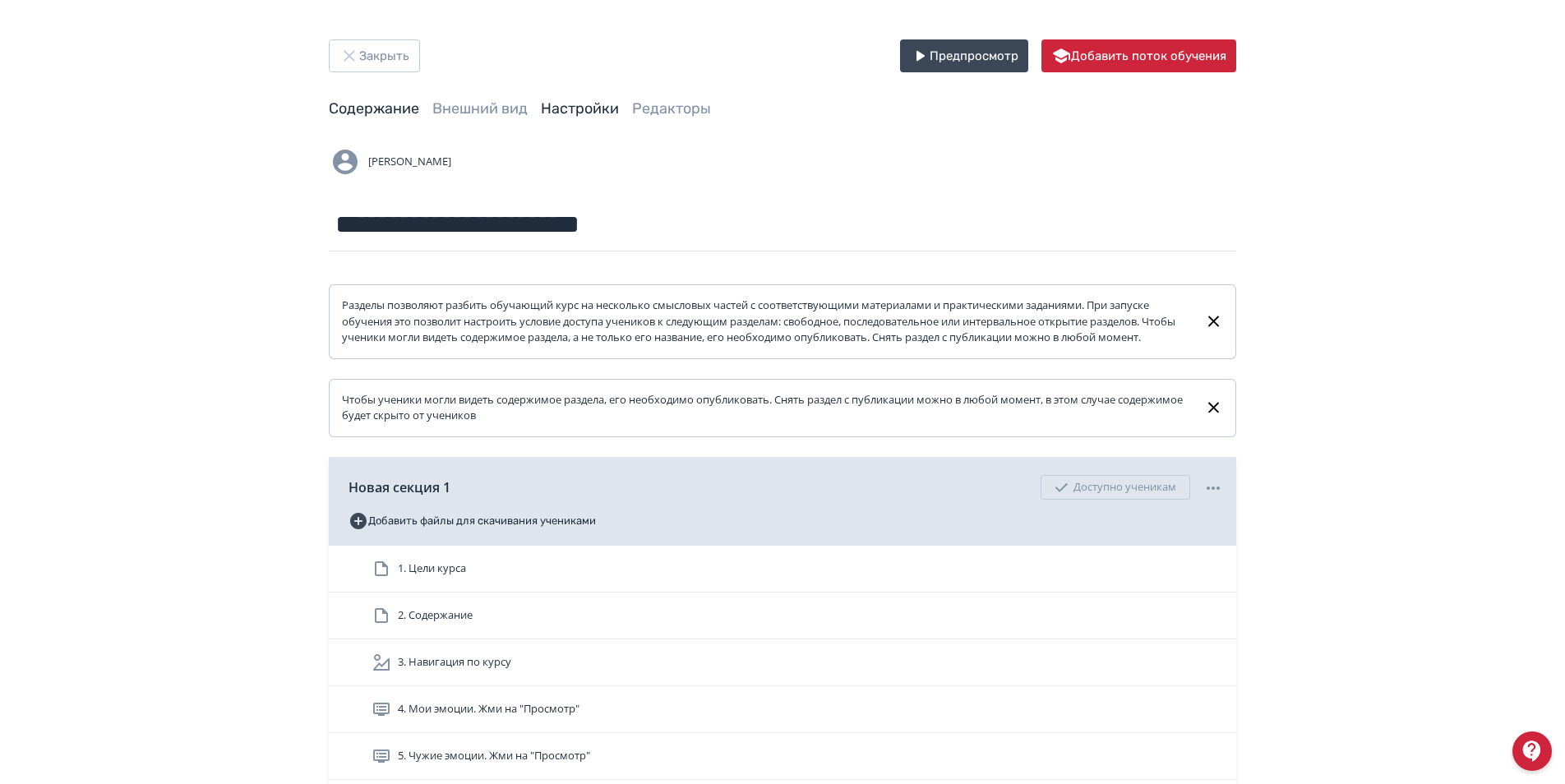
drag, startPoint x: 587, startPoint y: 106, endPoint x: 601, endPoint y: 108, distance: 14.1
click at [588, 107] on link "Настройки" at bounding box center [580, 108] width 78 height 18
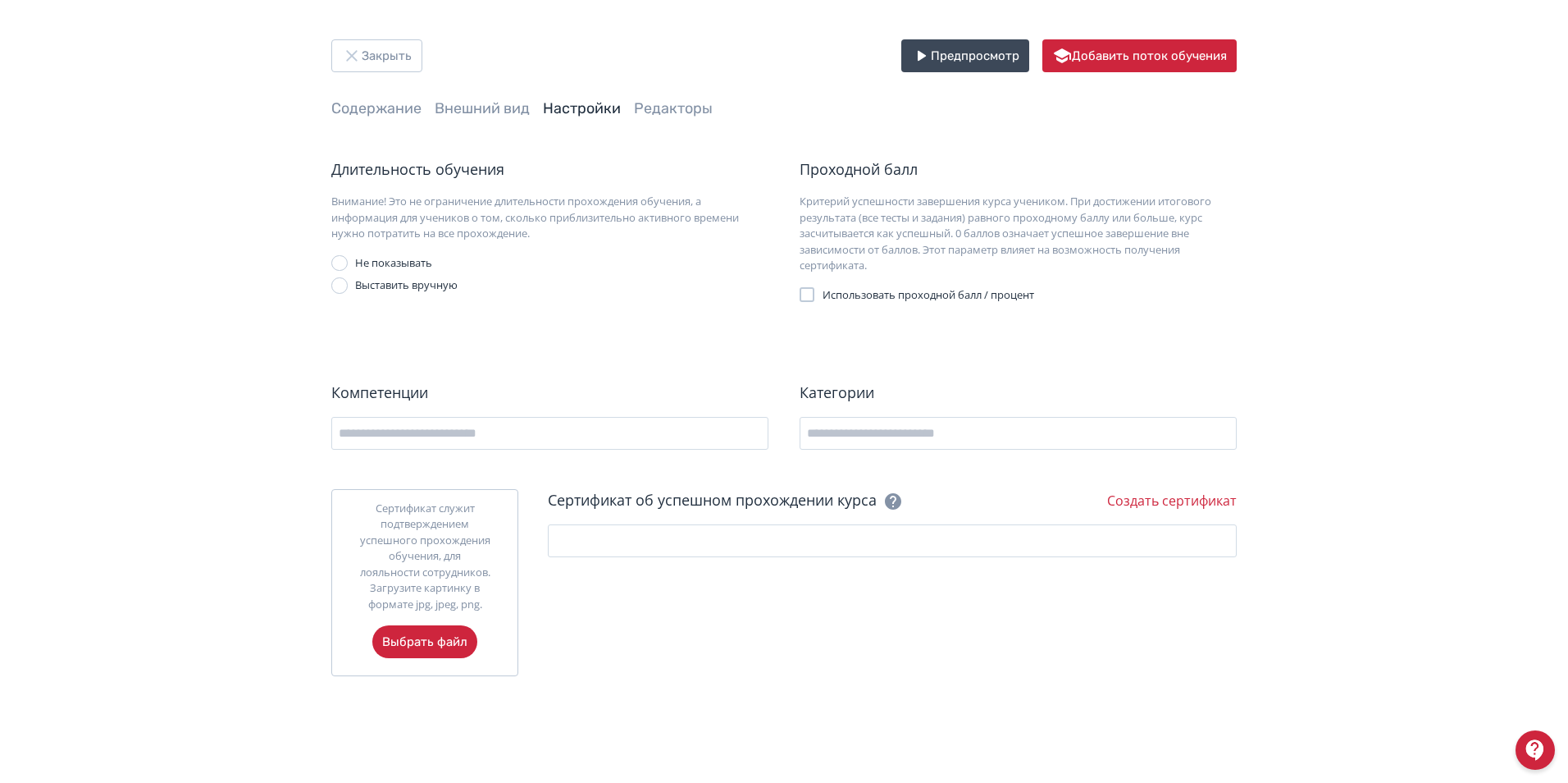
drag, startPoint x: 802, startPoint y: 297, endPoint x: 811, endPoint y: 302, distance: 10.3
click at [802, 297] on div at bounding box center [806, 294] width 15 height 15
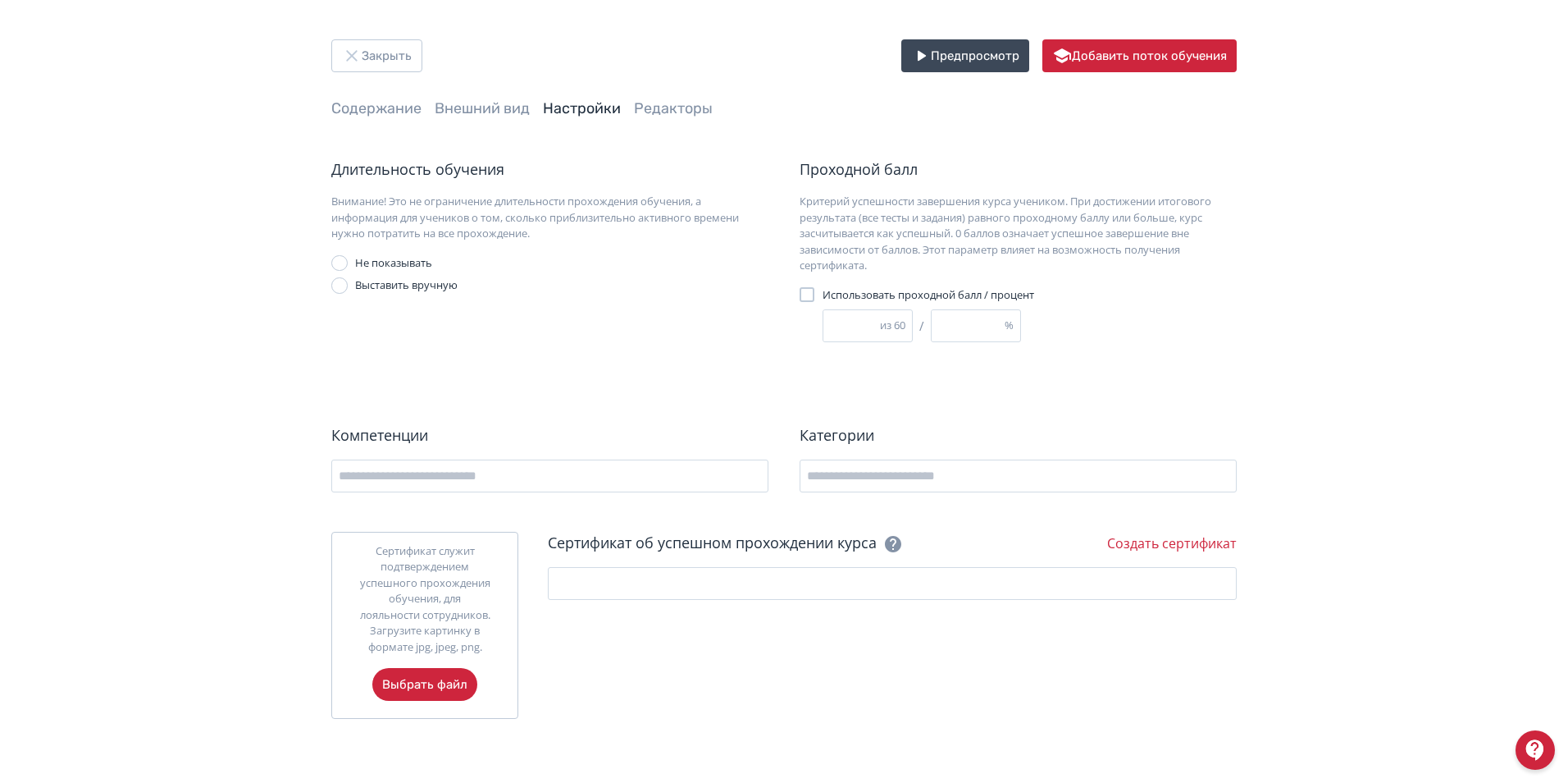
click at [807, 294] on div at bounding box center [806, 294] width 15 height 15
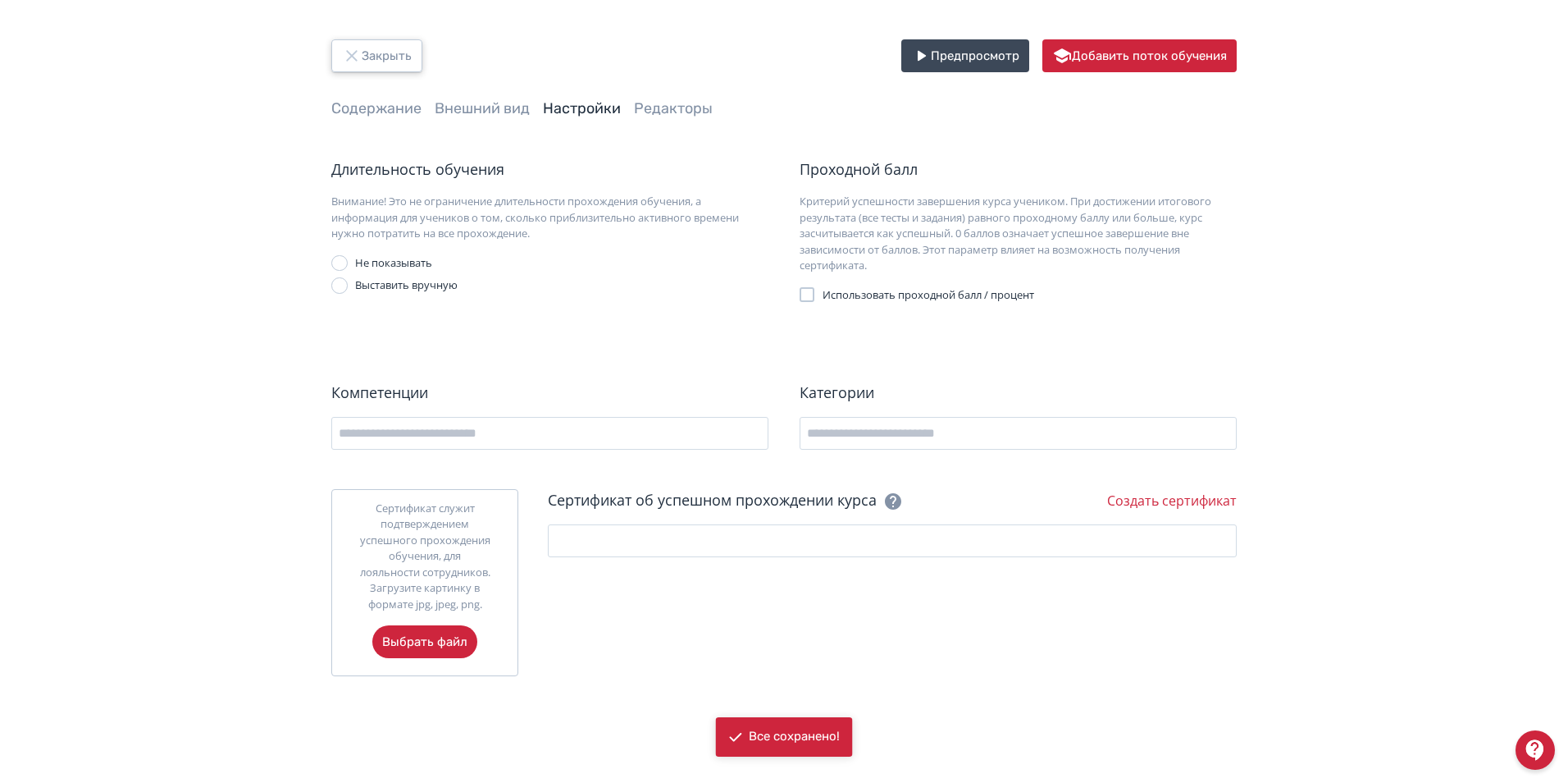
click at [361, 51] on icon "button" at bounding box center [352, 56] width 20 height 20
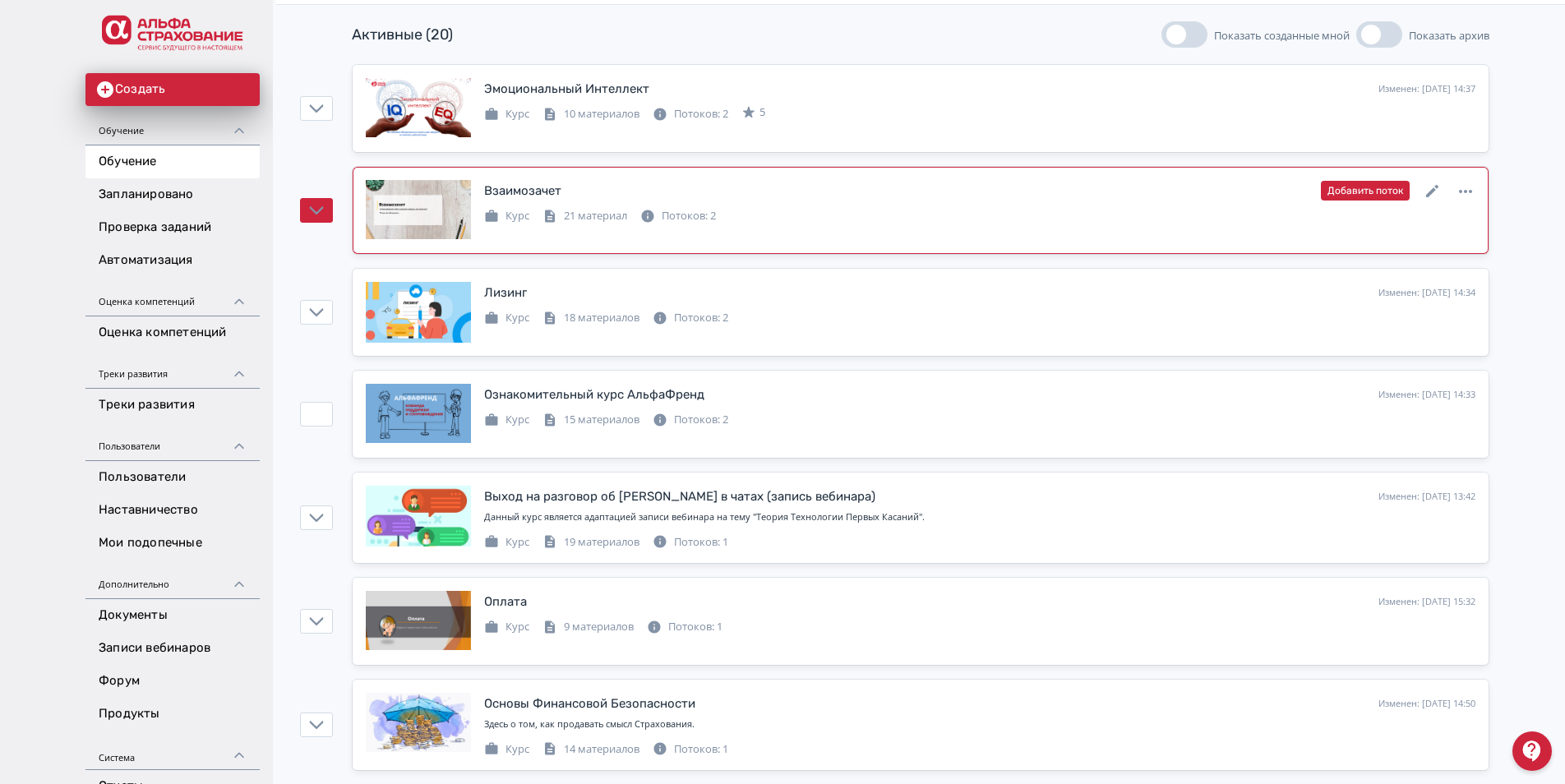
scroll to position [328, 0]
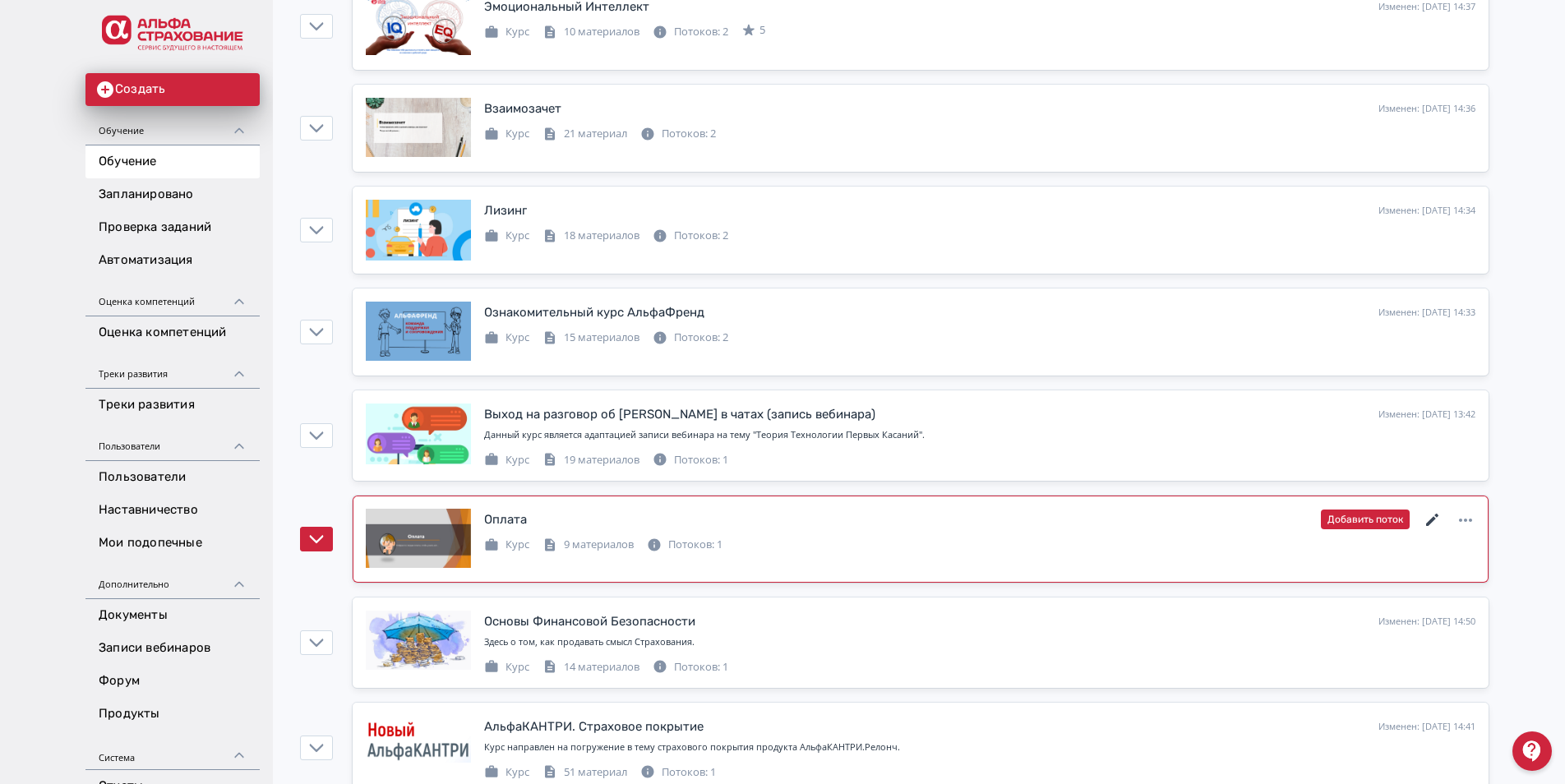
click at [1437, 517] on icon at bounding box center [1433, 520] width 20 height 20
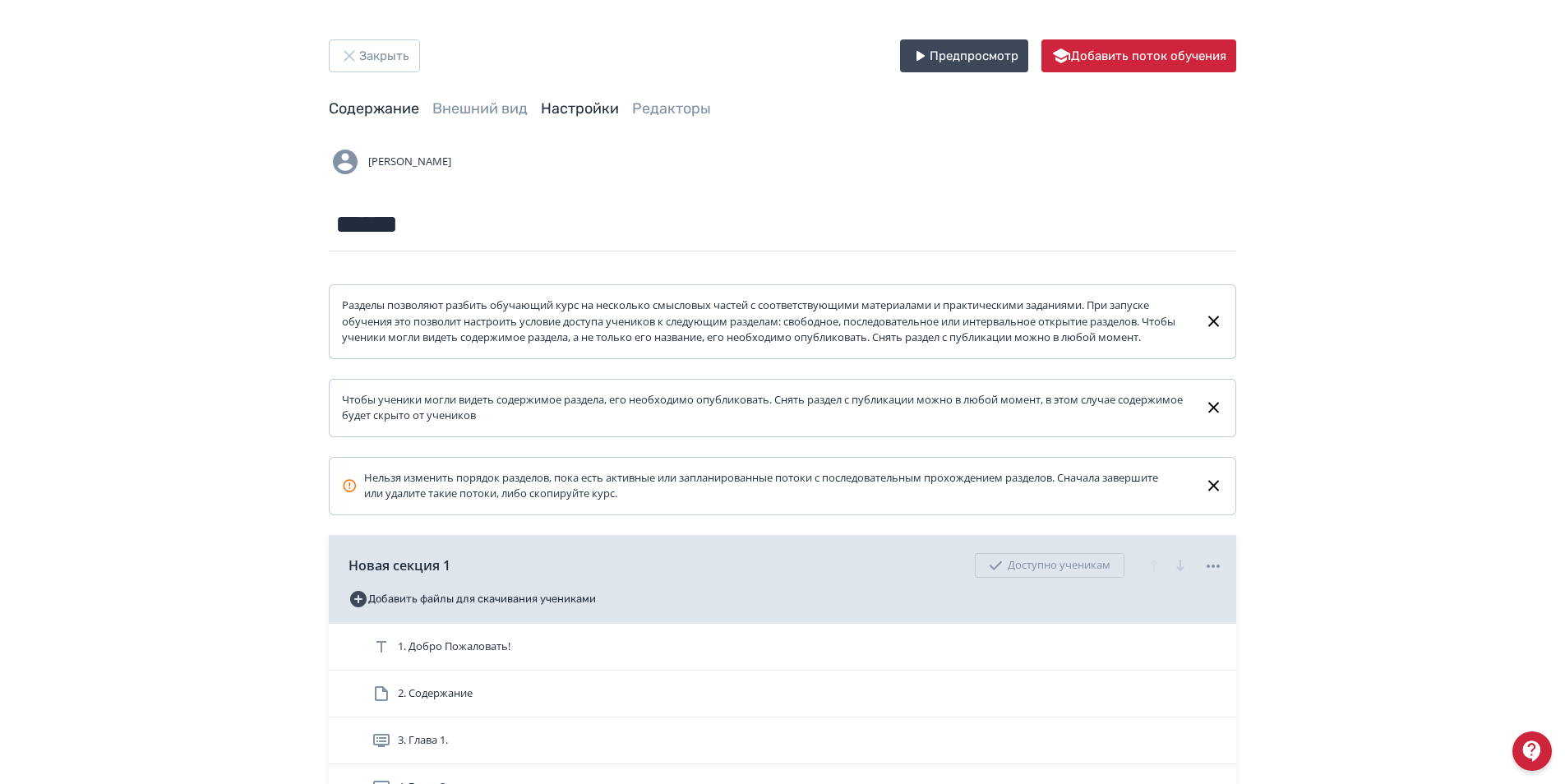
click at [597, 103] on link "Настройки" at bounding box center [580, 108] width 78 height 18
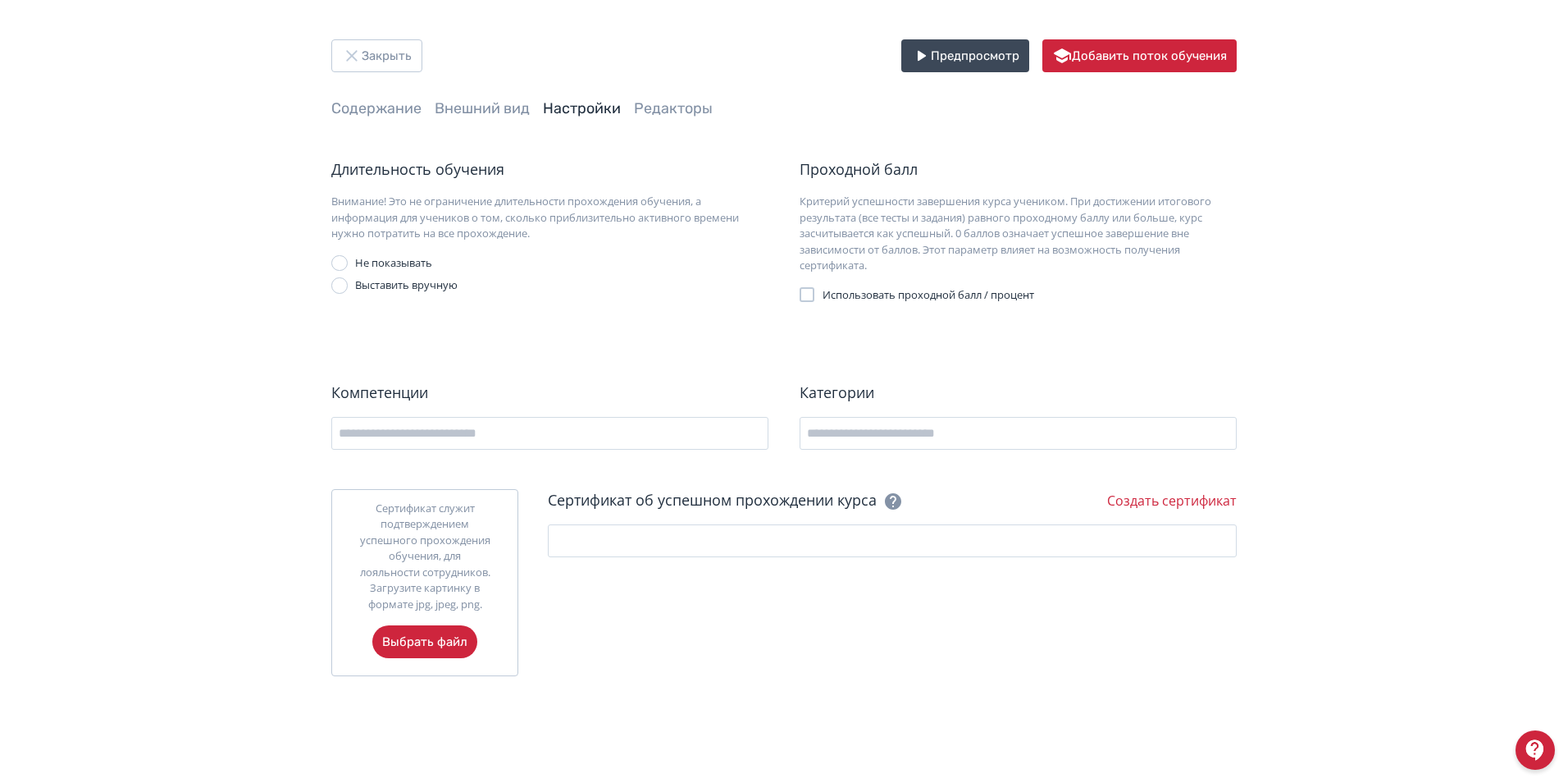
click at [807, 293] on div at bounding box center [806, 294] width 15 height 15
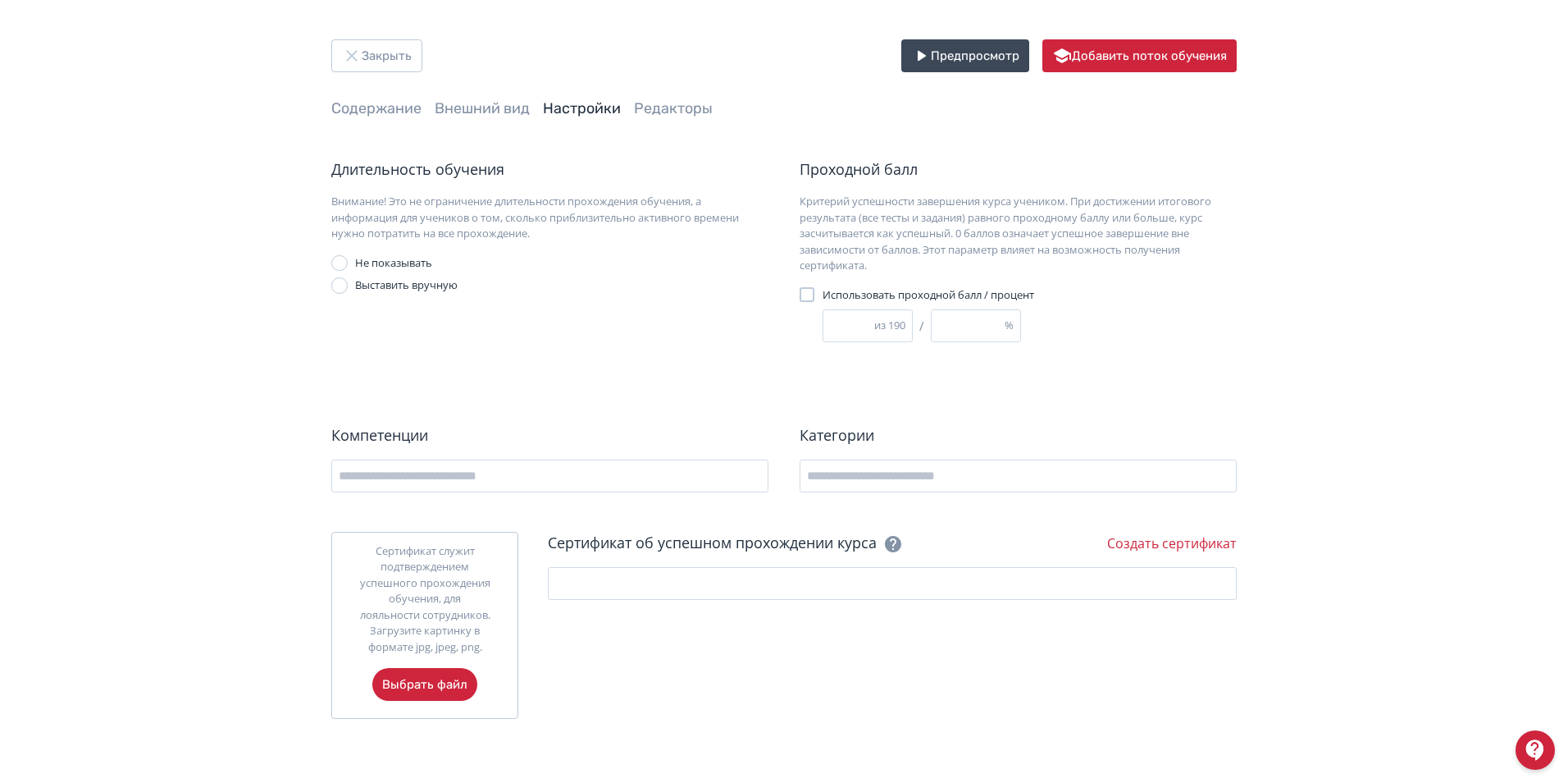
drag, startPoint x: 843, startPoint y: 324, endPoint x: 814, endPoint y: 336, distance: 31.4
click at [820, 327] on div "Использовать проходной балл / процент * из 190 / * %" at bounding box center [952, 315] width 306 height 56
type input "*"
type input "**"
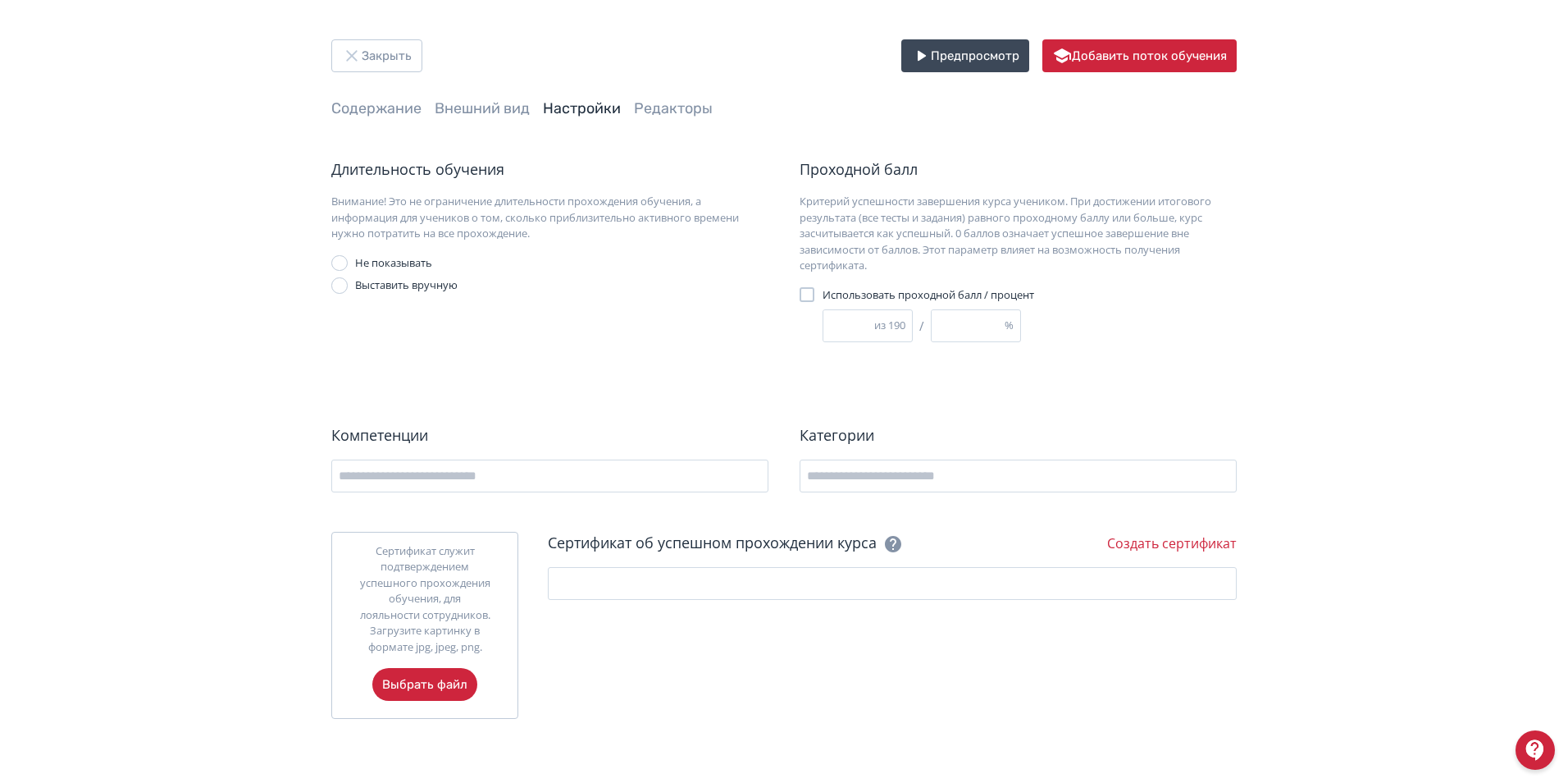
type input "*"
type input "***"
type input "**"
type input "*"
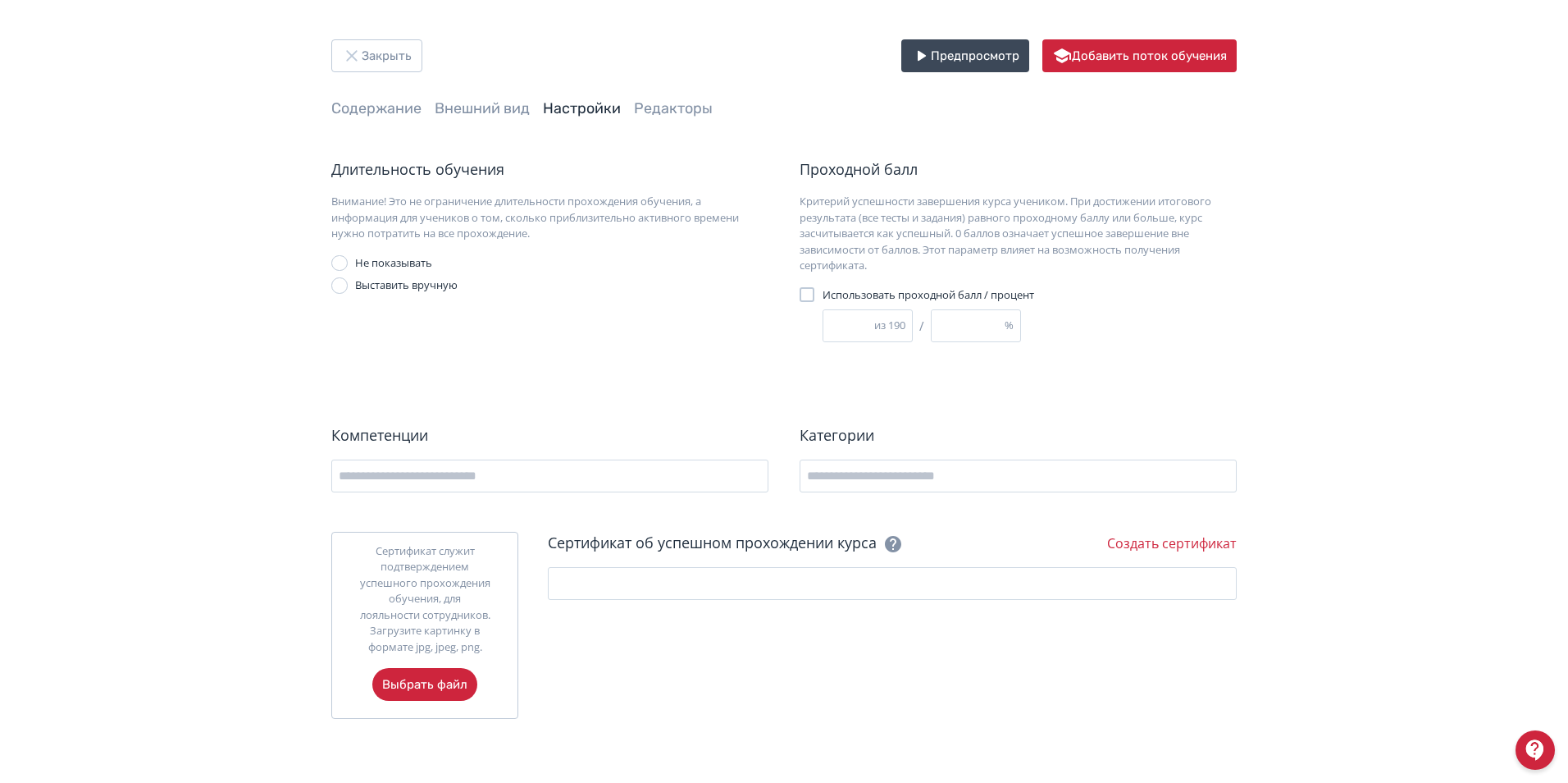
type input "***"
type input "**"
type input "***"
click at [845, 391] on div "Длительность обучения Внимание! Это не ограничение длительности прохождения обу…" at bounding box center [784, 438] width 905 height 560
click at [392, 55] on button "Закрыть" at bounding box center [376, 56] width 91 height 33
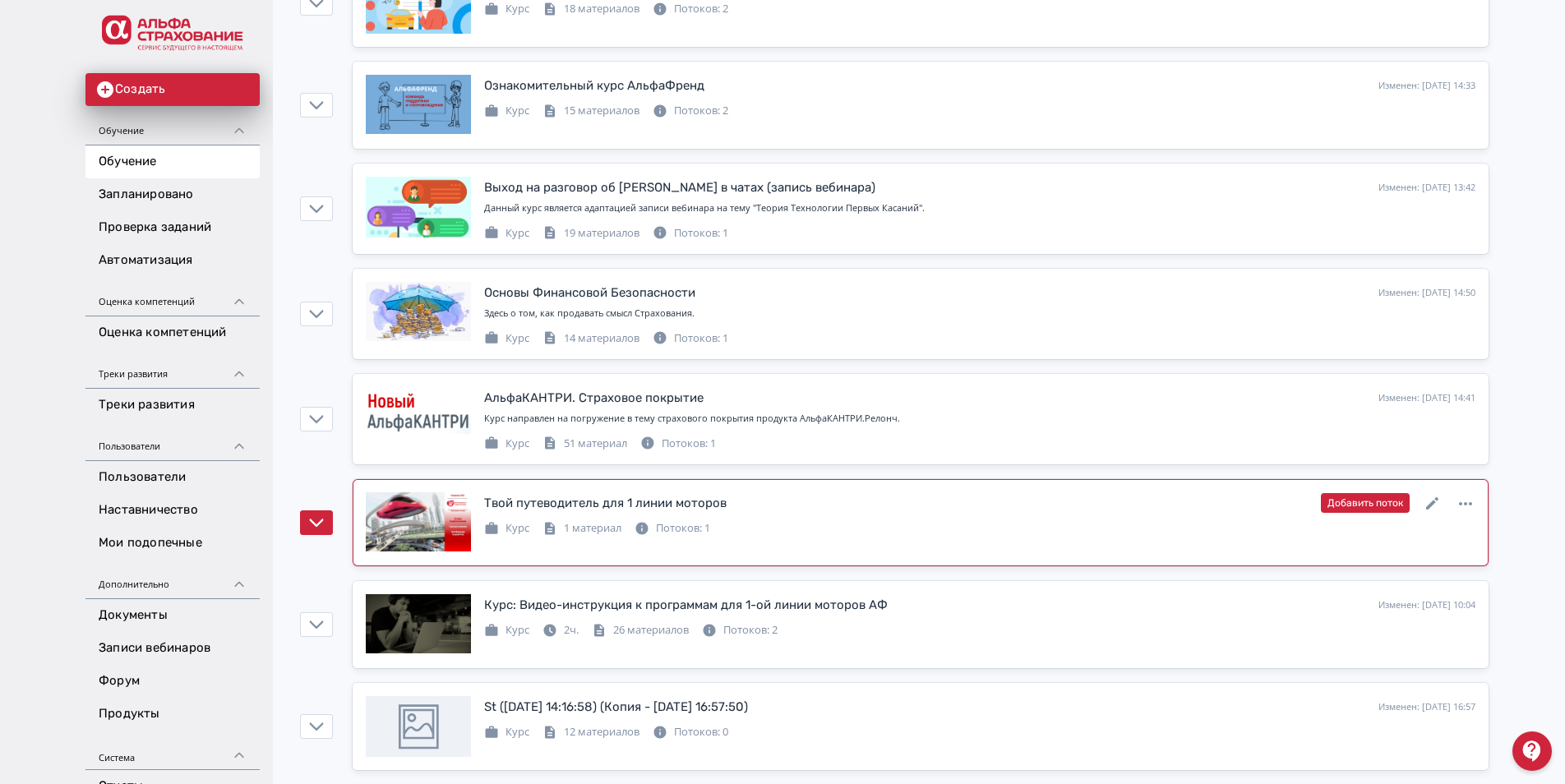
scroll to position [739, 0]
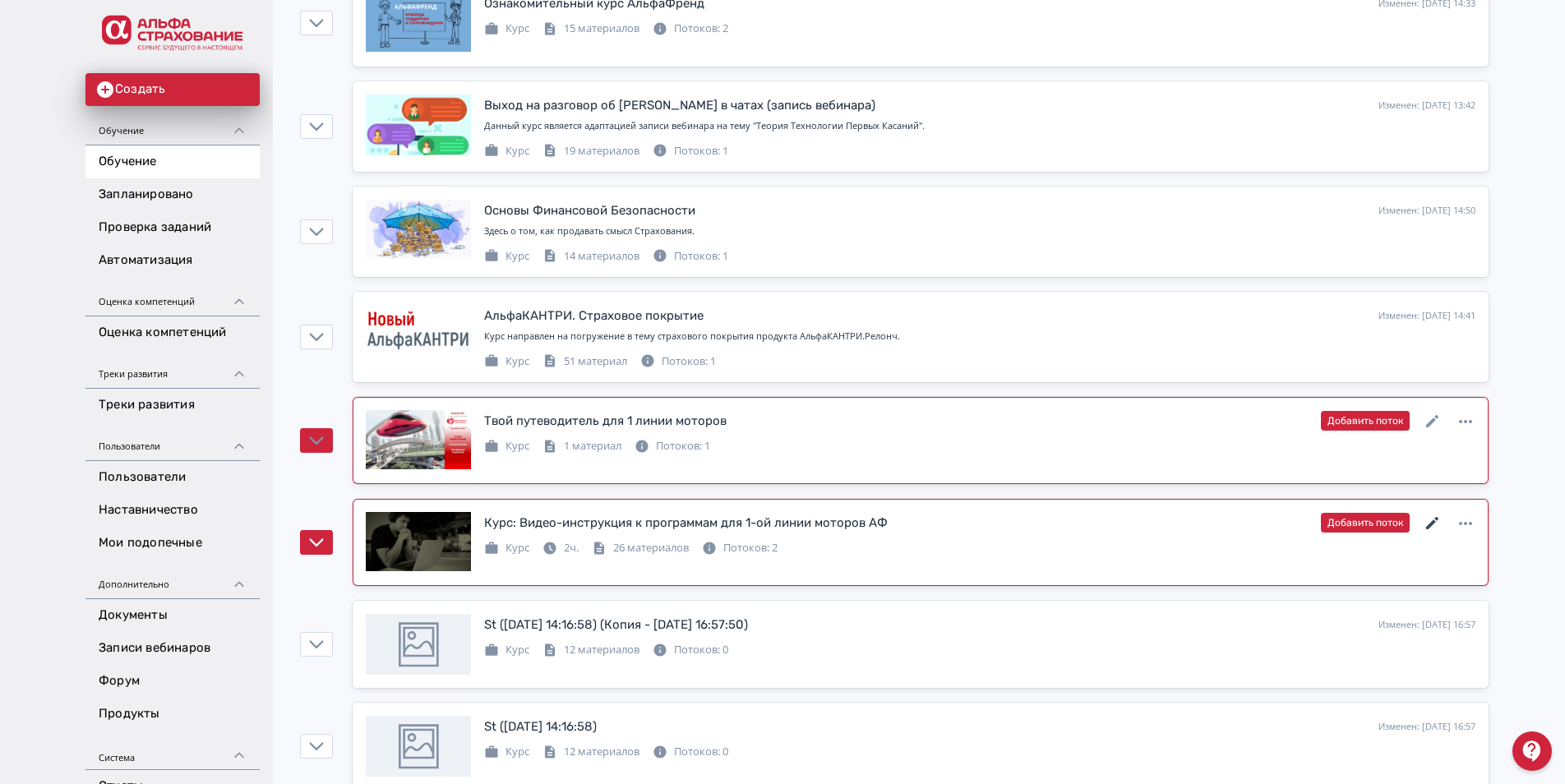
click at [1436, 522] on icon at bounding box center [1433, 523] width 20 height 20
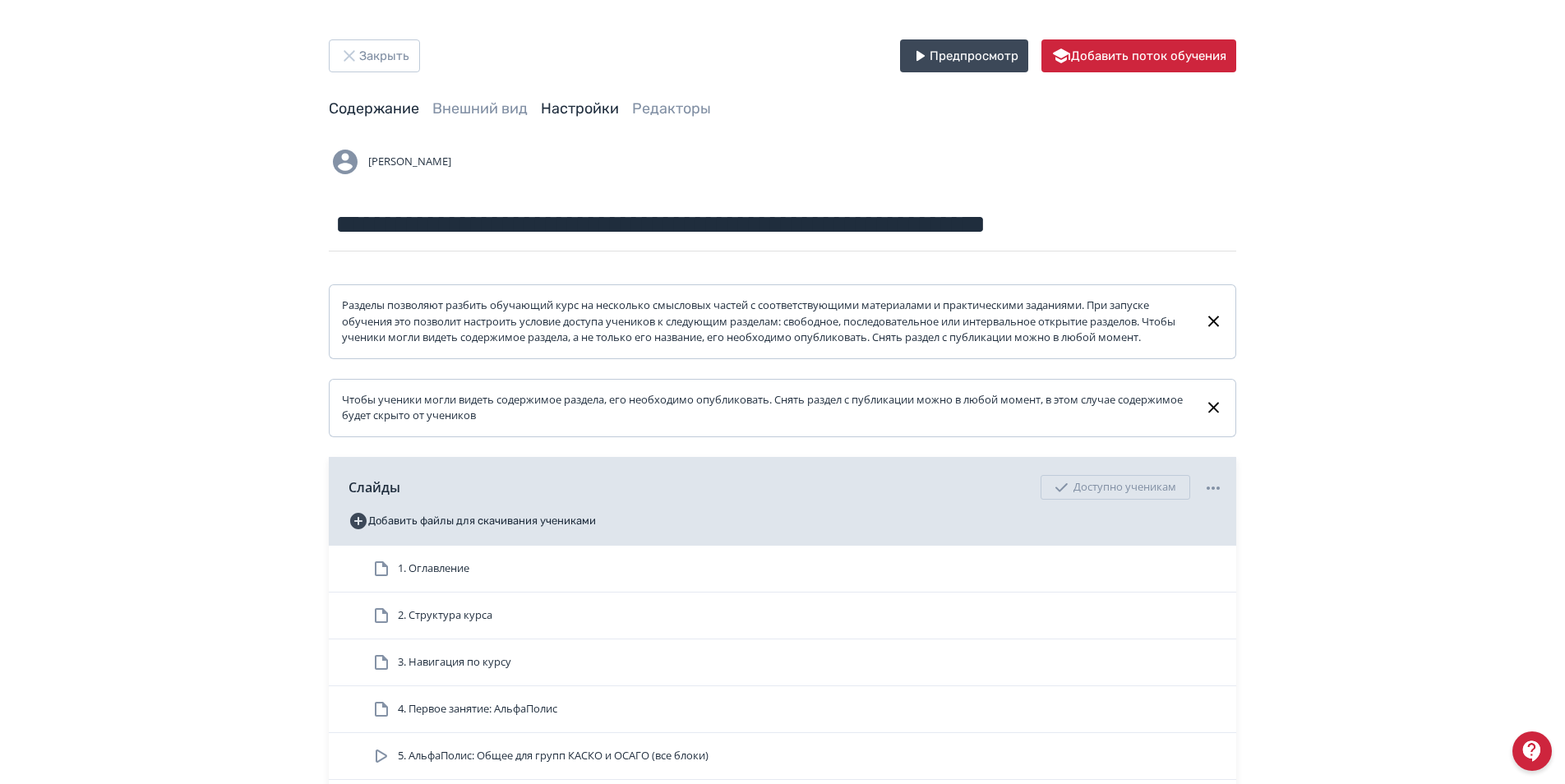
click at [594, 103] on link "Настройки" at bounding box center [580, 108] width 78 height 18
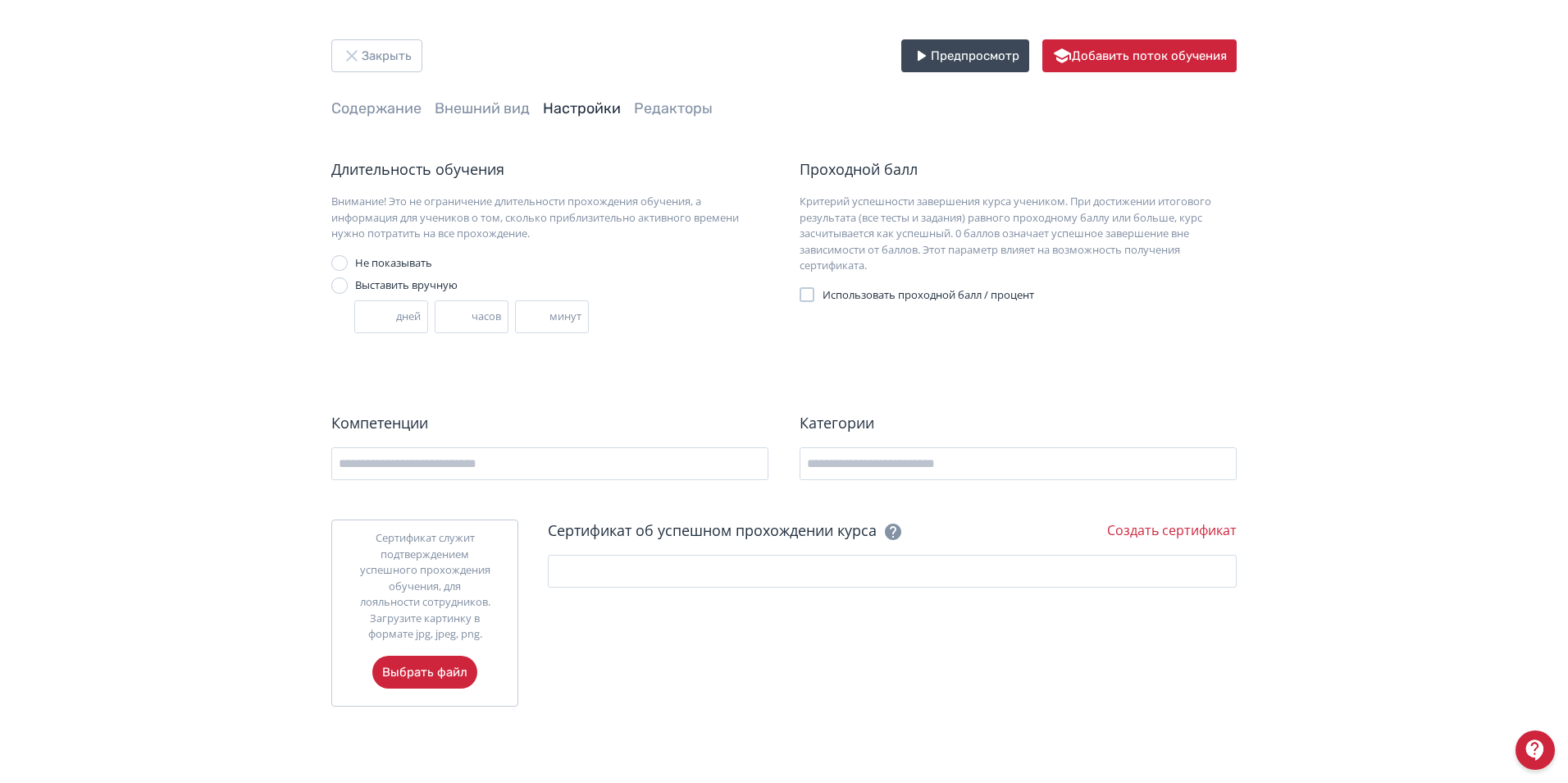
click at [808, 288] on div at bounding box center [806, 294] width 15 height 15
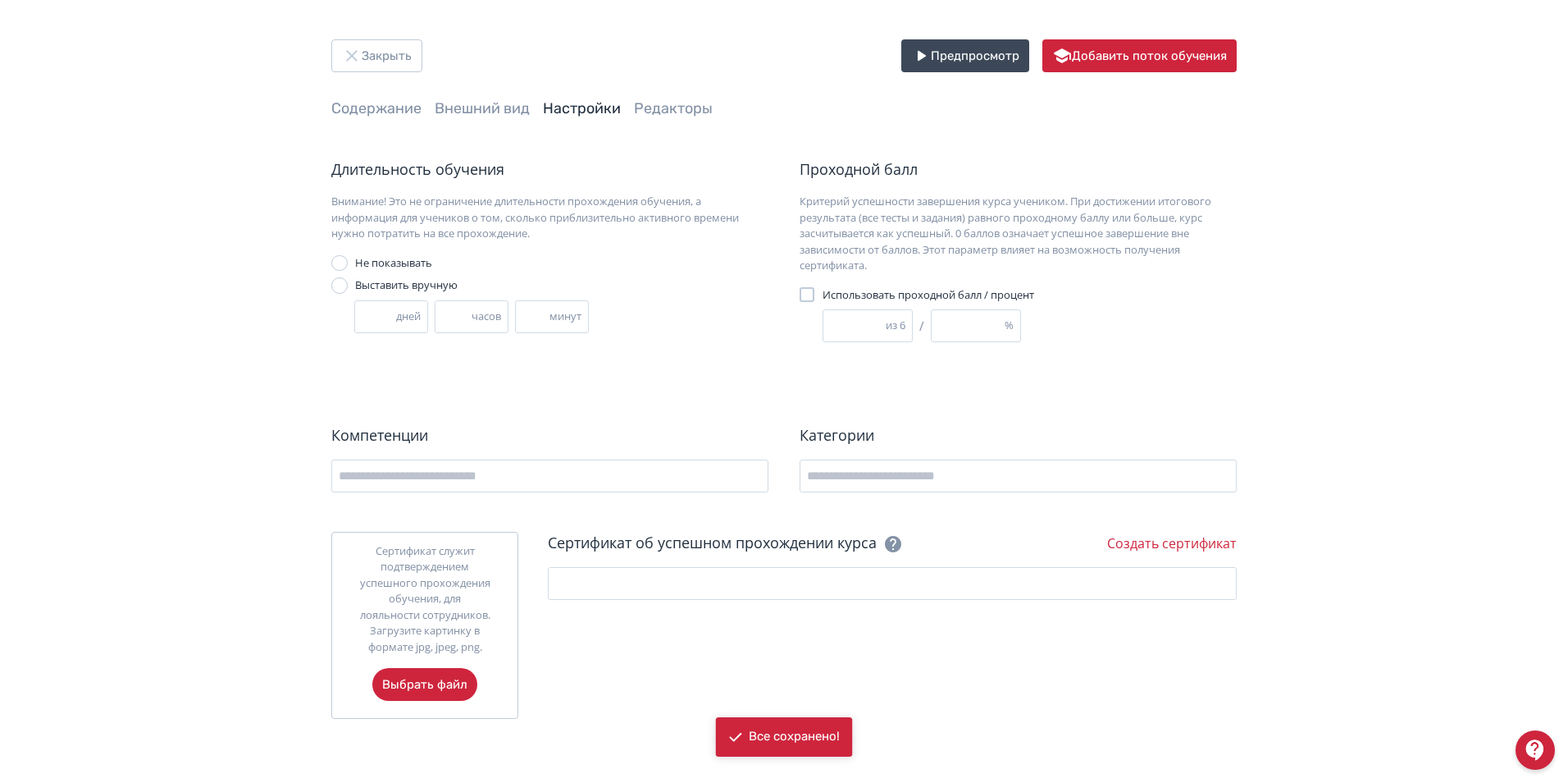
click at [808, 288] on div at bounding box center [806, 294] width 15 height 15
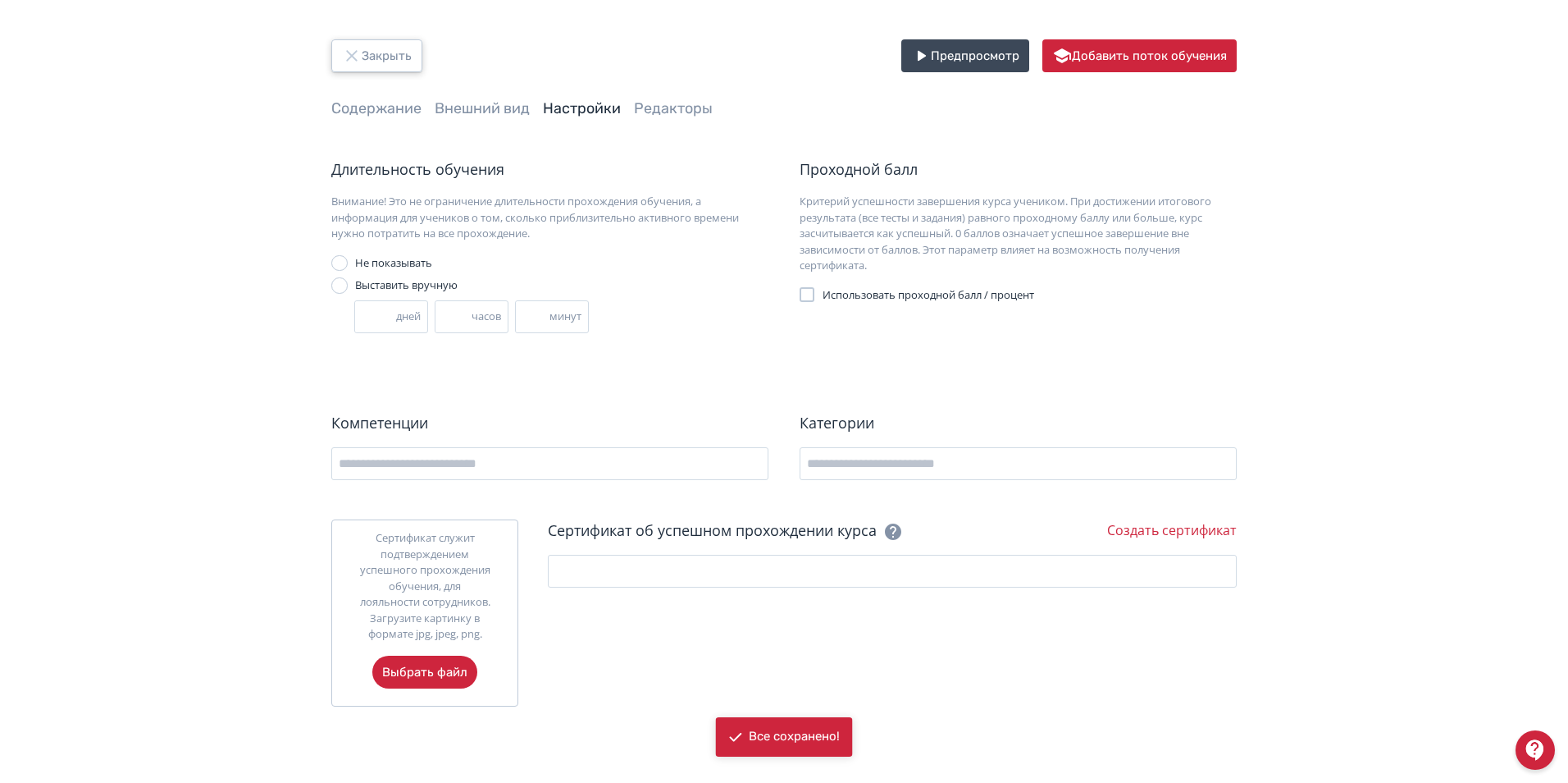
click at [385, 51] on button "Закрыть" at bounding box center [376, 56] width 91 height 33
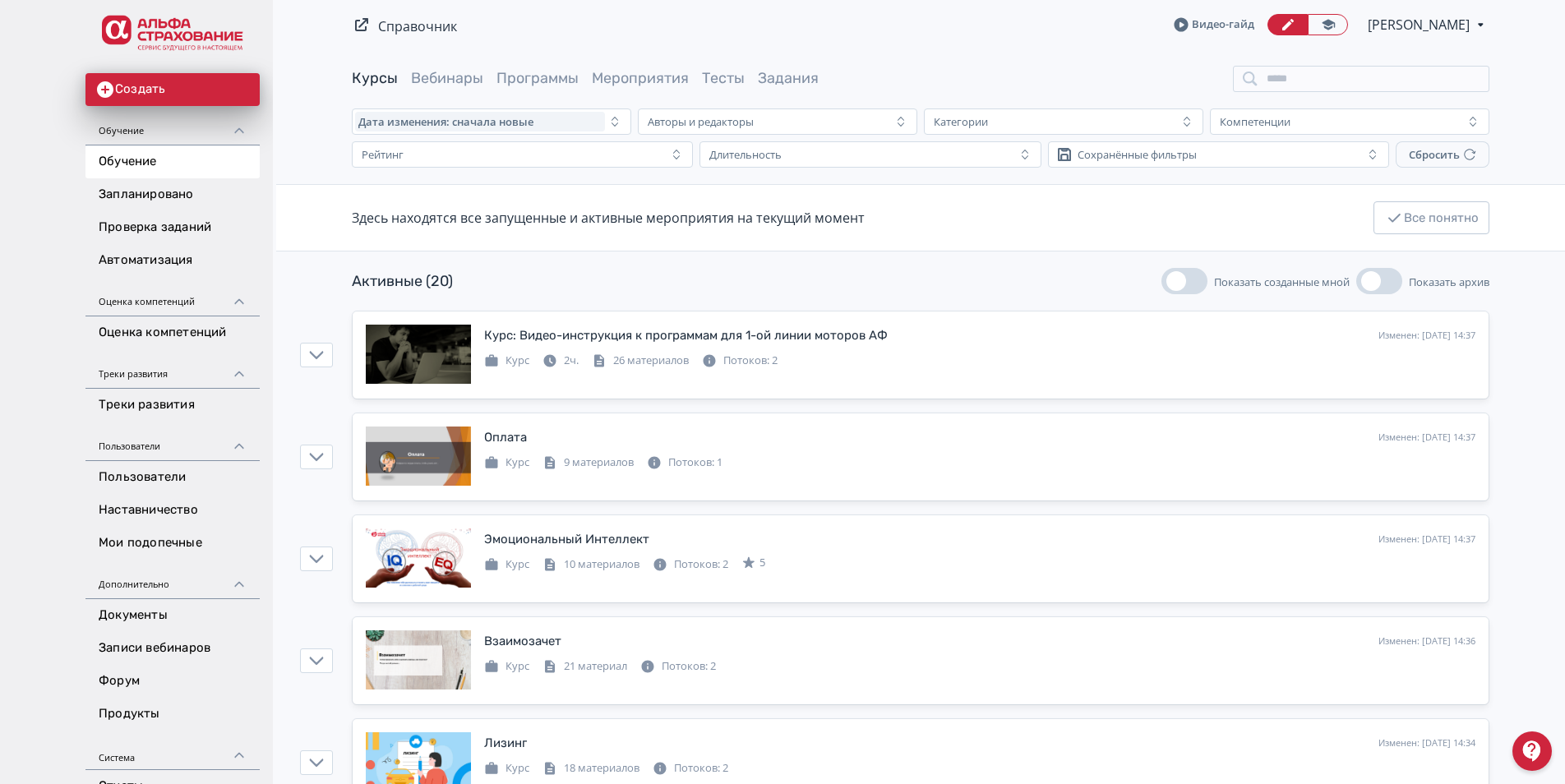
click at [560, 273] on div "Активные (20) Показать созданные мной Показать архив" at bounding box center [921, 281] width 1138 height 26
click at [726, 82] on link "Тесты" at bounding box center [723, 78] width 43 height 18
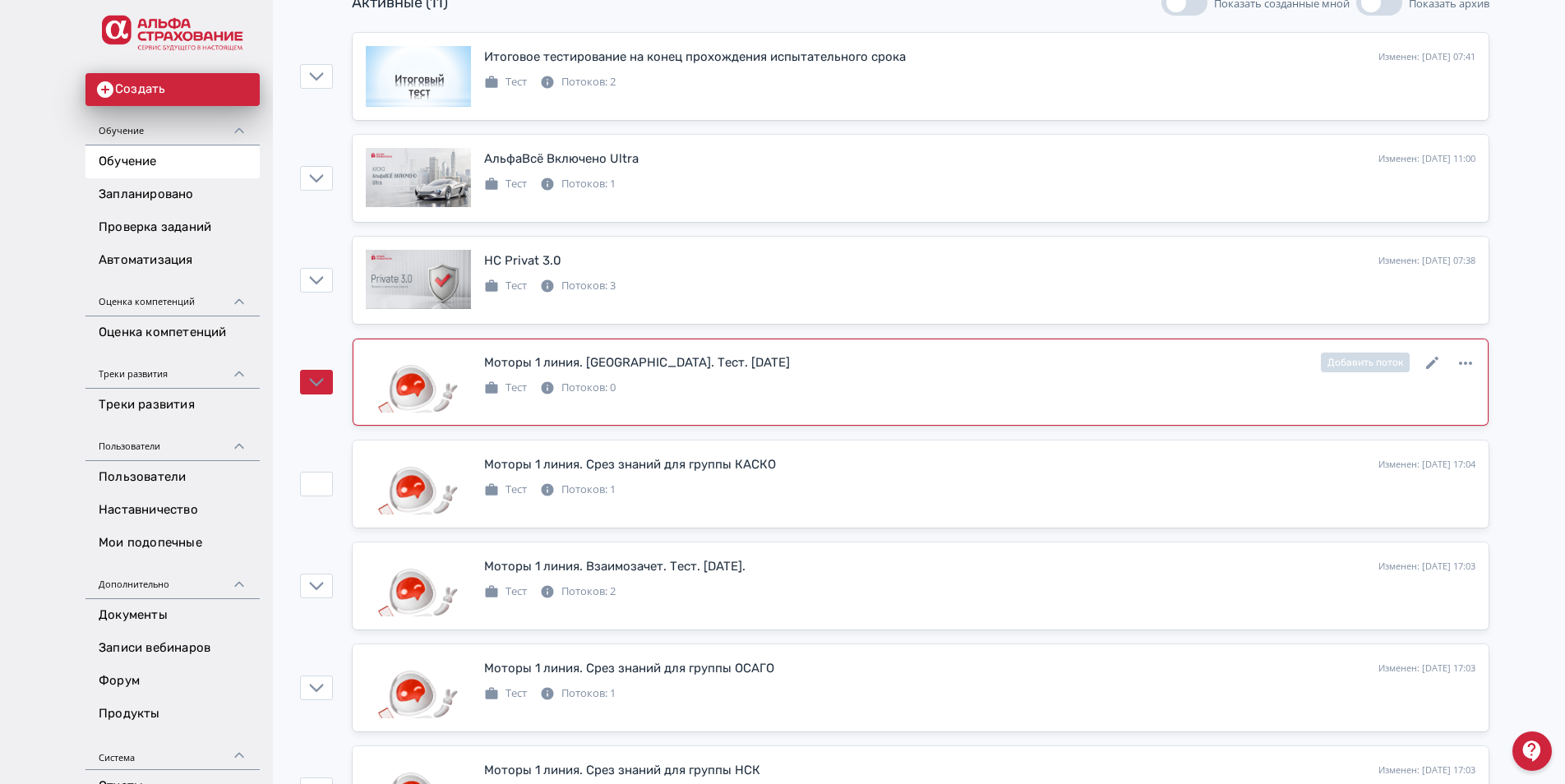
scroll to position [246, 0]
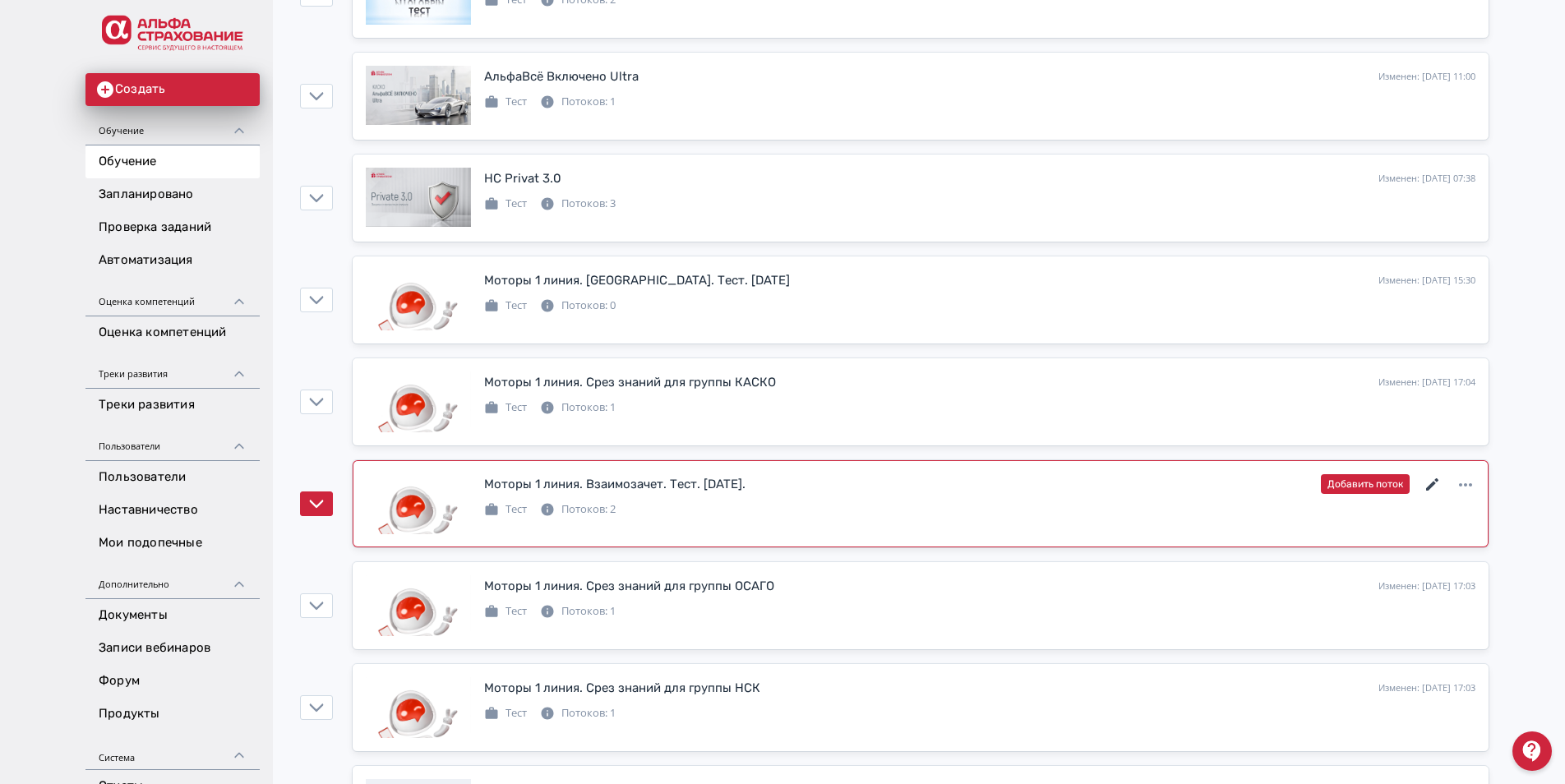
click at [1431, 482] on icon at bounding box center [1433, 484] width 20 height 20
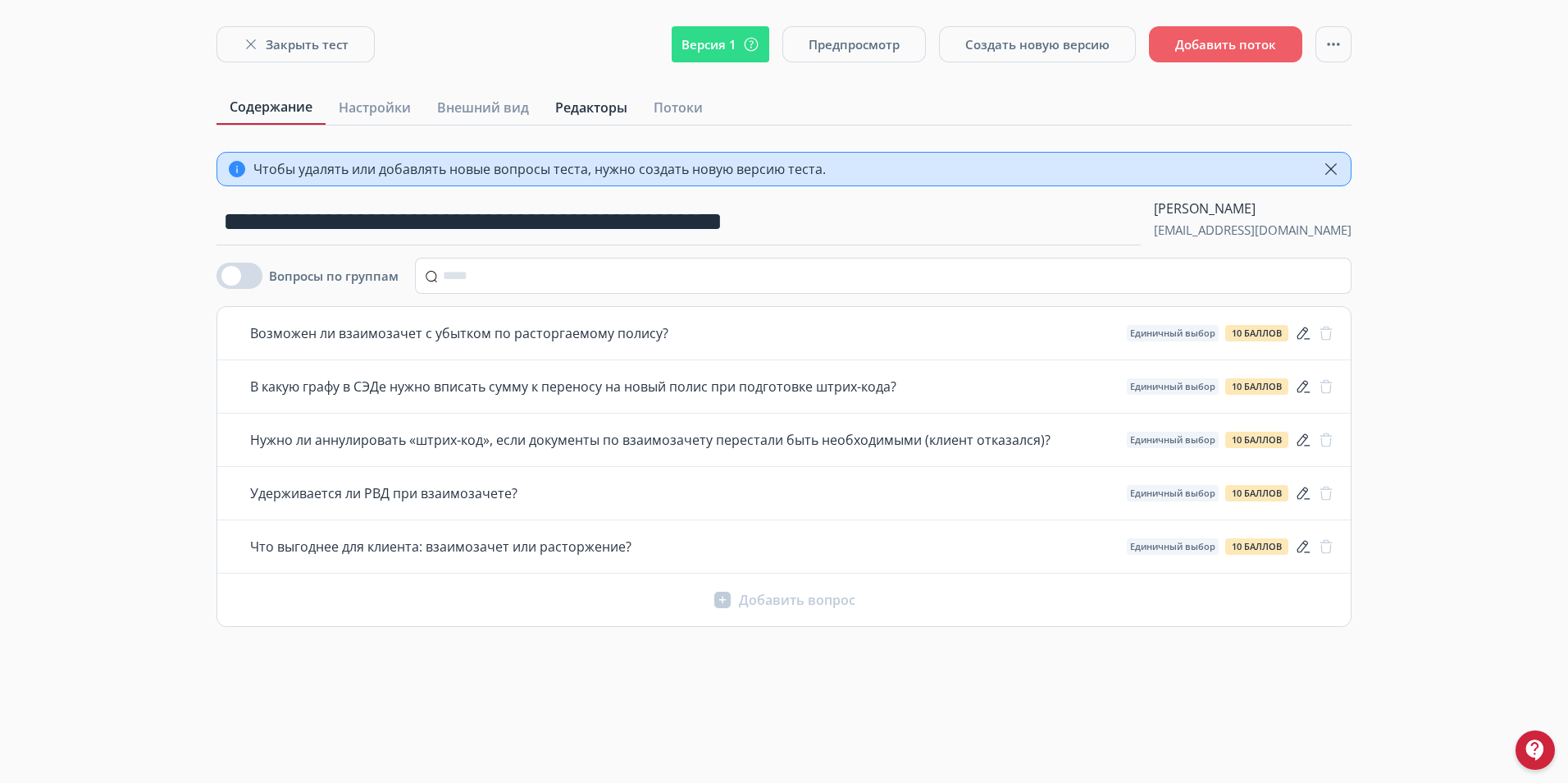
click at [582, 103] on span "Редакторы" at bounding box center [590, 108] width 72 height 20
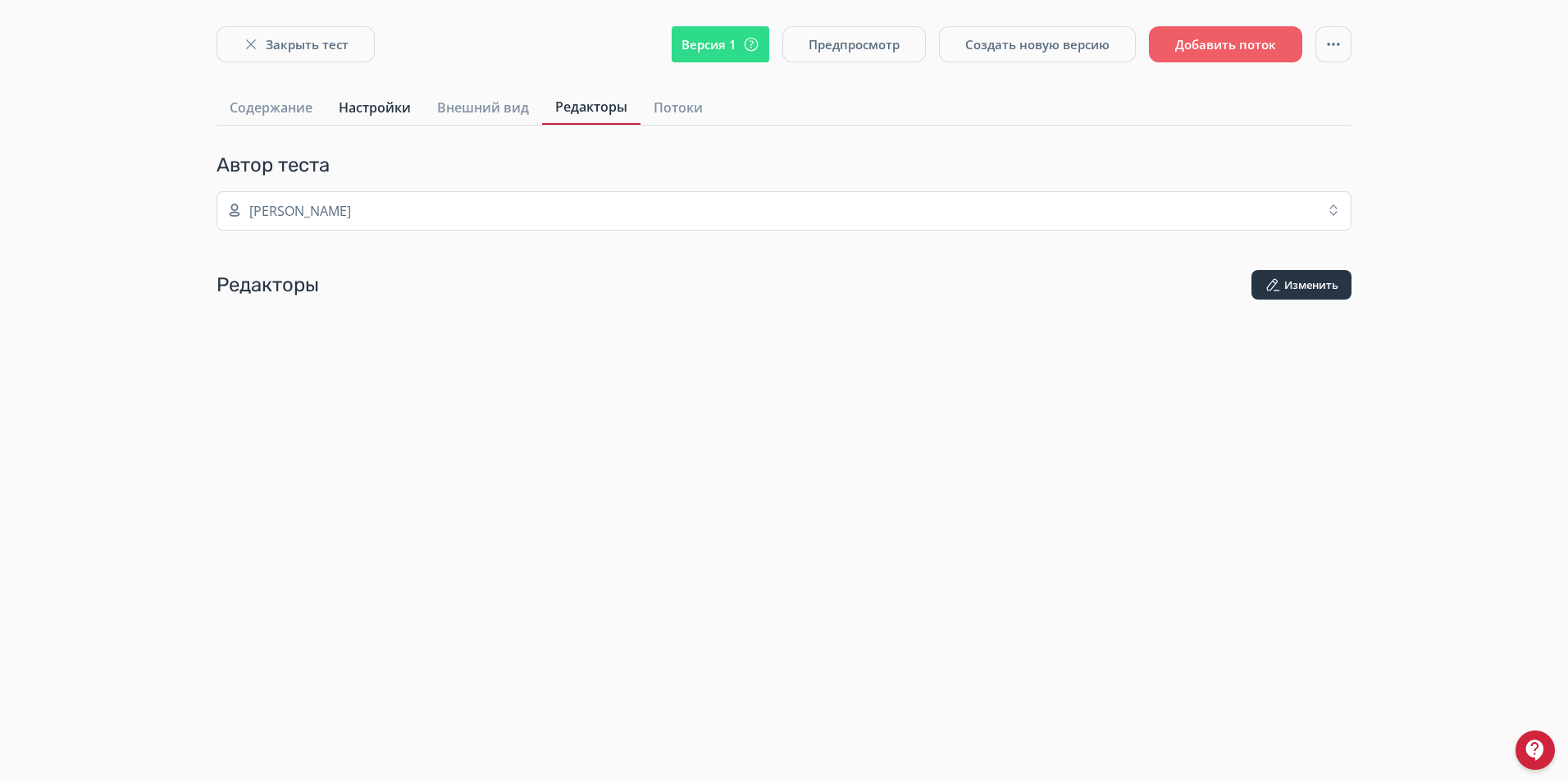
click at [390, 102] on span "Настройки" at bounding box center [374, 108] width 72 height 20
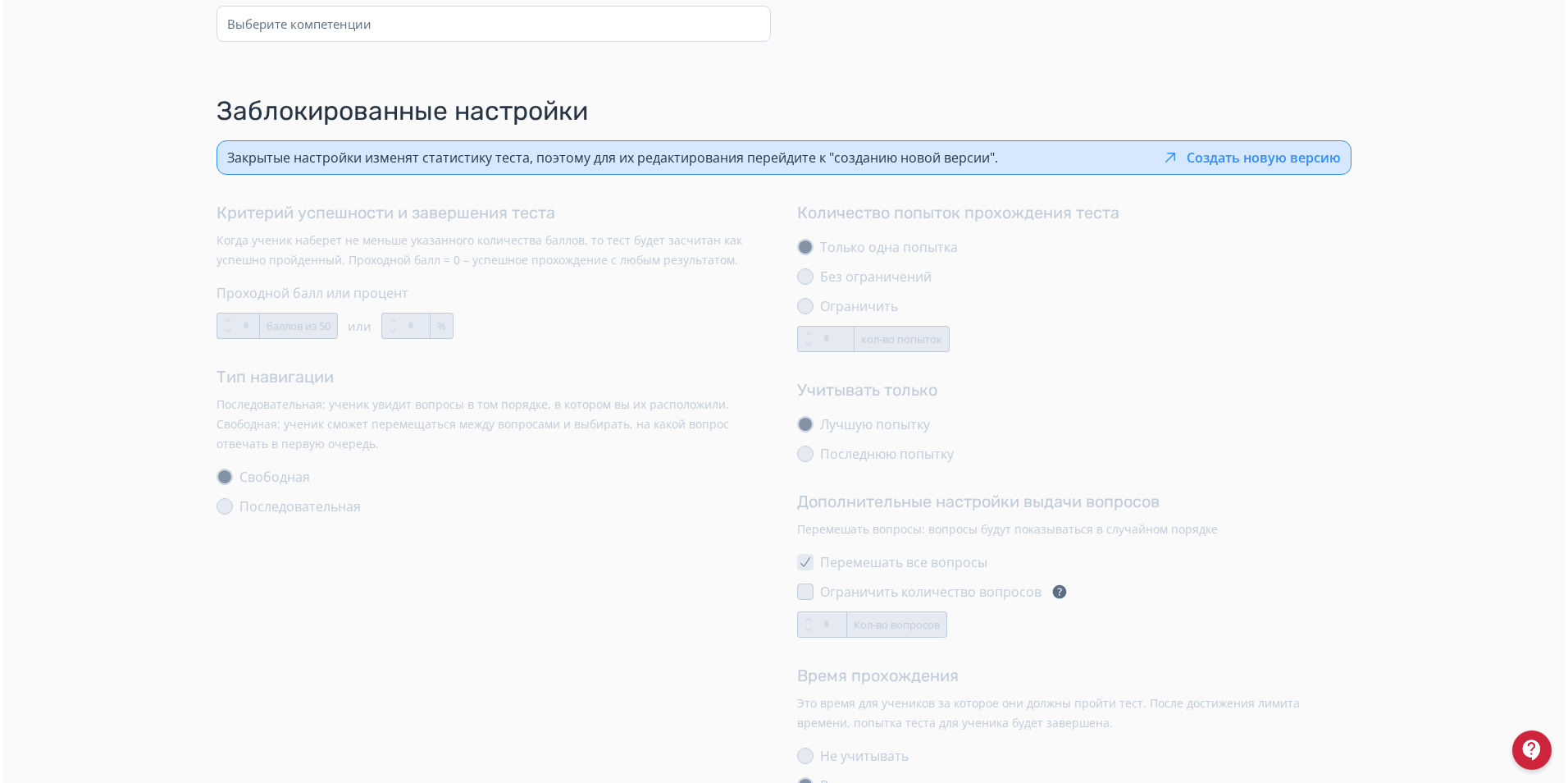
scroll to position [410, 0]
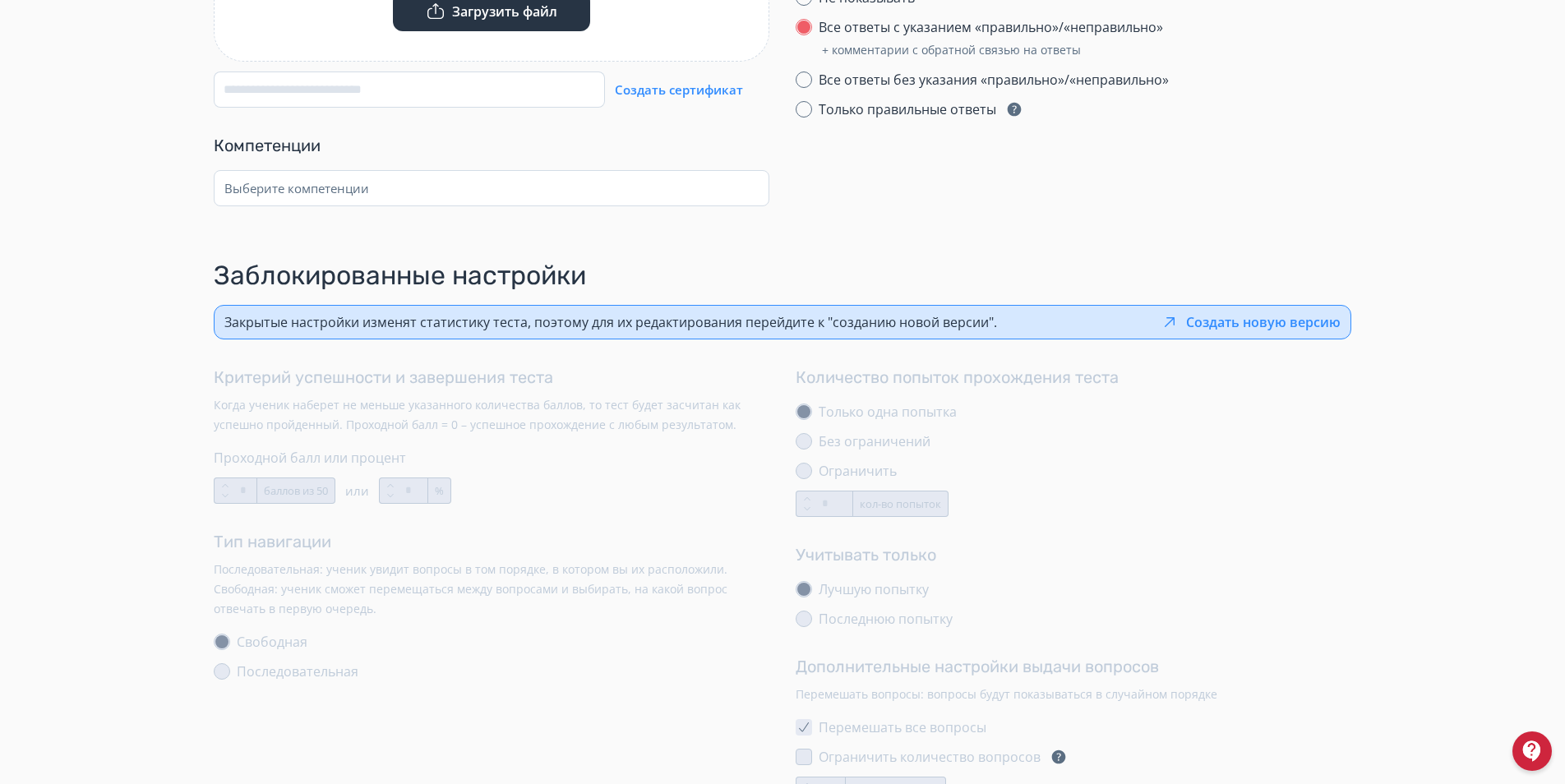
click at [365, 322] on div "Закрытые настройки изменят статистику теста, поэтому для их редактирования пере…" at bounding box center [611, 323] width 773 height 20
click at [473, 322] on div "Закрытые настройки изменят статистику теста, поэтому для их редактирования пере…" at bounding box center [611, 323] width 773 height 20
click at [1230, 327] on button "Создать новую версию" at bounding box center [1250, 323] width 181 height 20
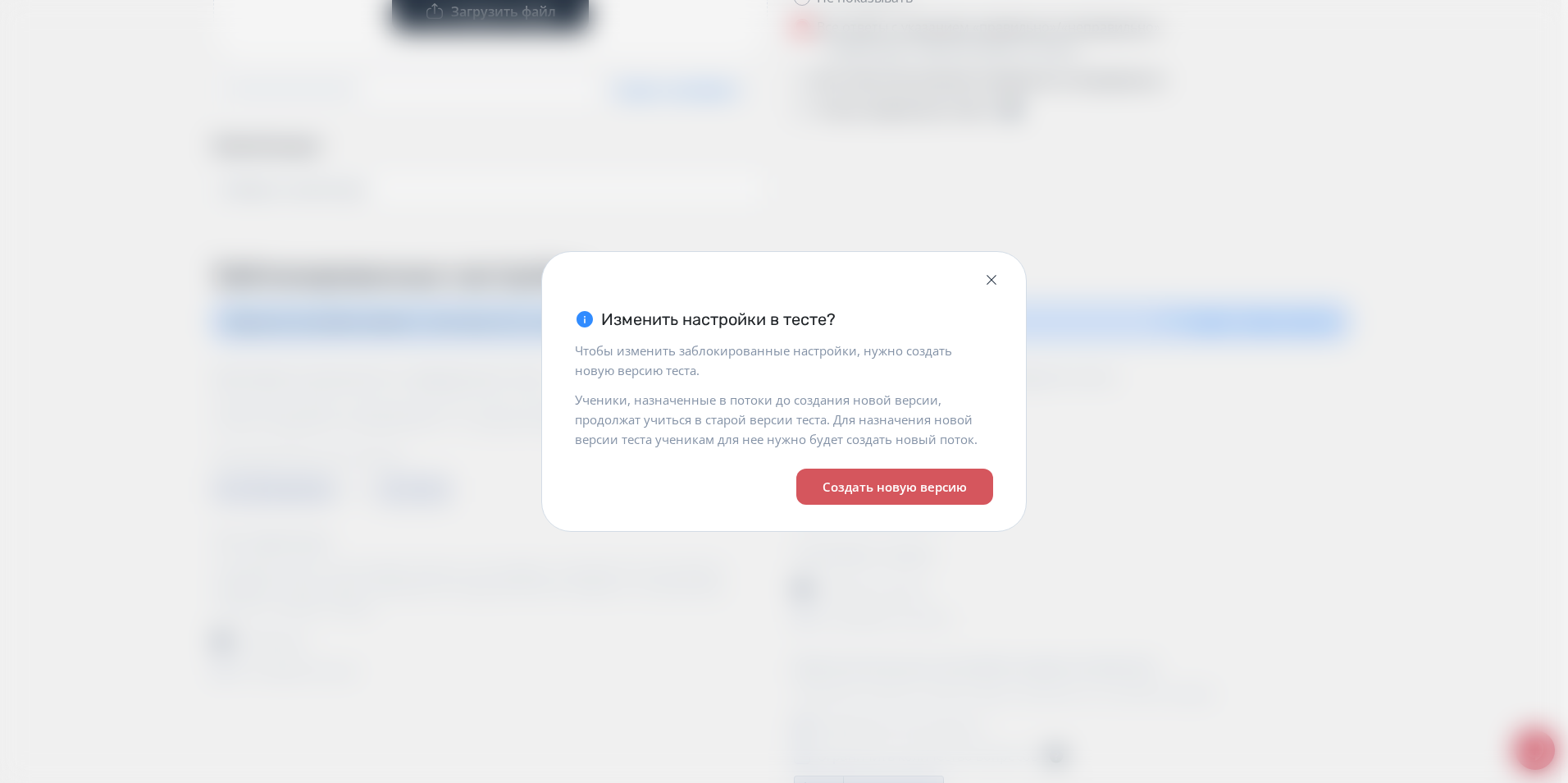
drag, startPoint x: 873, startPoint y: 488, endPoint x: 864, endPoint y: 487, distance: 9.1
click at [874, 488] on button "Создать новую версию" at bounding box center [894, 487] width 197 height 36
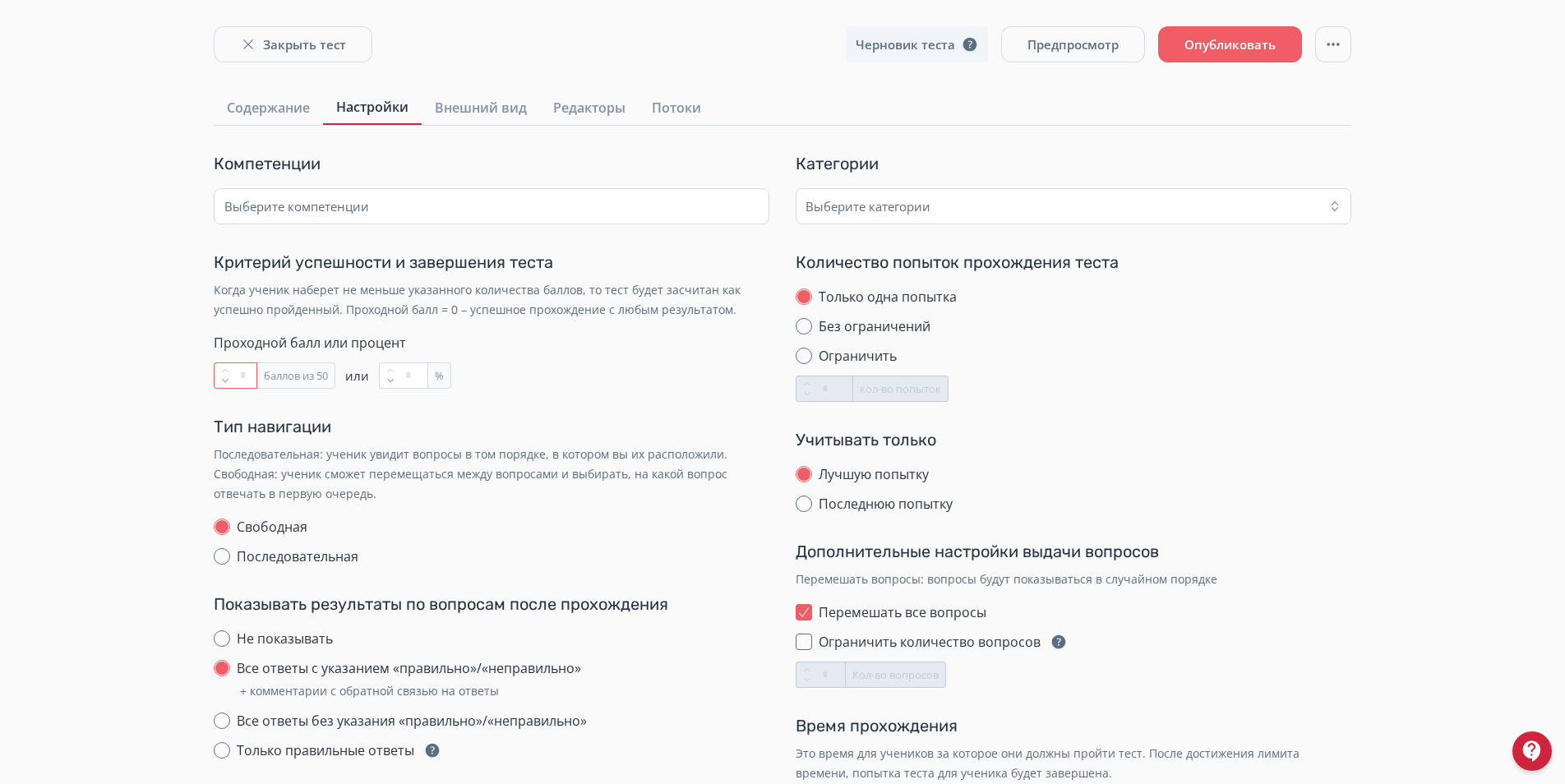
click at [246, 374] on input "**" at bounding box center [235, 375] width 44 height 26
type input "**"
click at [344, 413] on div "Компетенции Выберите компетенции Критерий успешности и завершения теста Когда у…" at bounding box center [498, 652] width 569 height 1000
click at [245, 373] on input "**" at bounding box center [235, 375] width 44 height 26
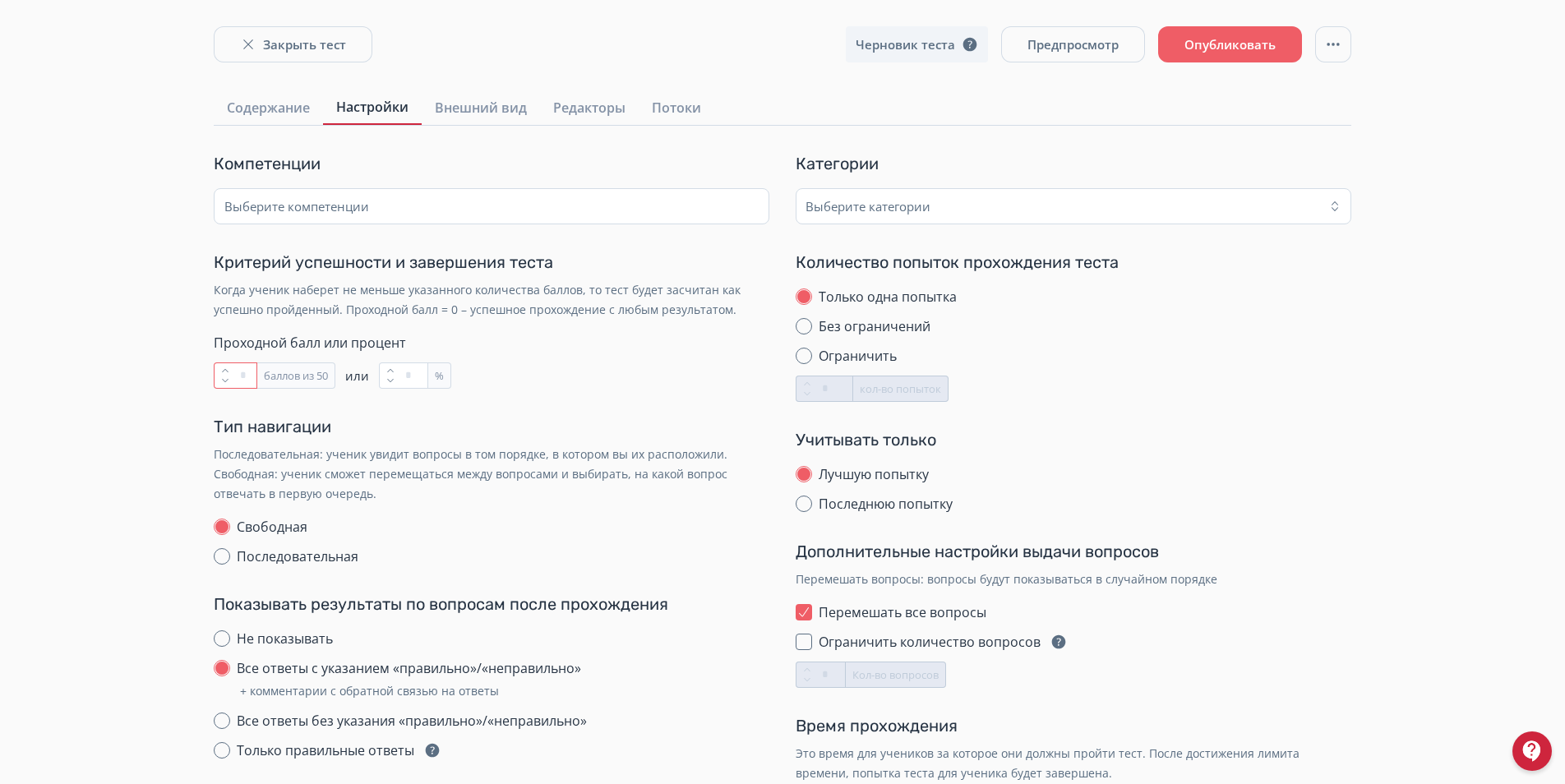
type input "**"
click at [408, 410] on div "Компетенции Выберите компетенции Критерий успешности и завершения теста Когда у…" at bounding box center [498, 652] width 569 height 1000
drag, startPoint x: 1224, startPoint y: 40, endPoint x: 1218, endPoint y: 47, distance: 9.2
click at [1224, 39] on button "Опубликовать" at bounding box center [1229, 44] width 144 height 36
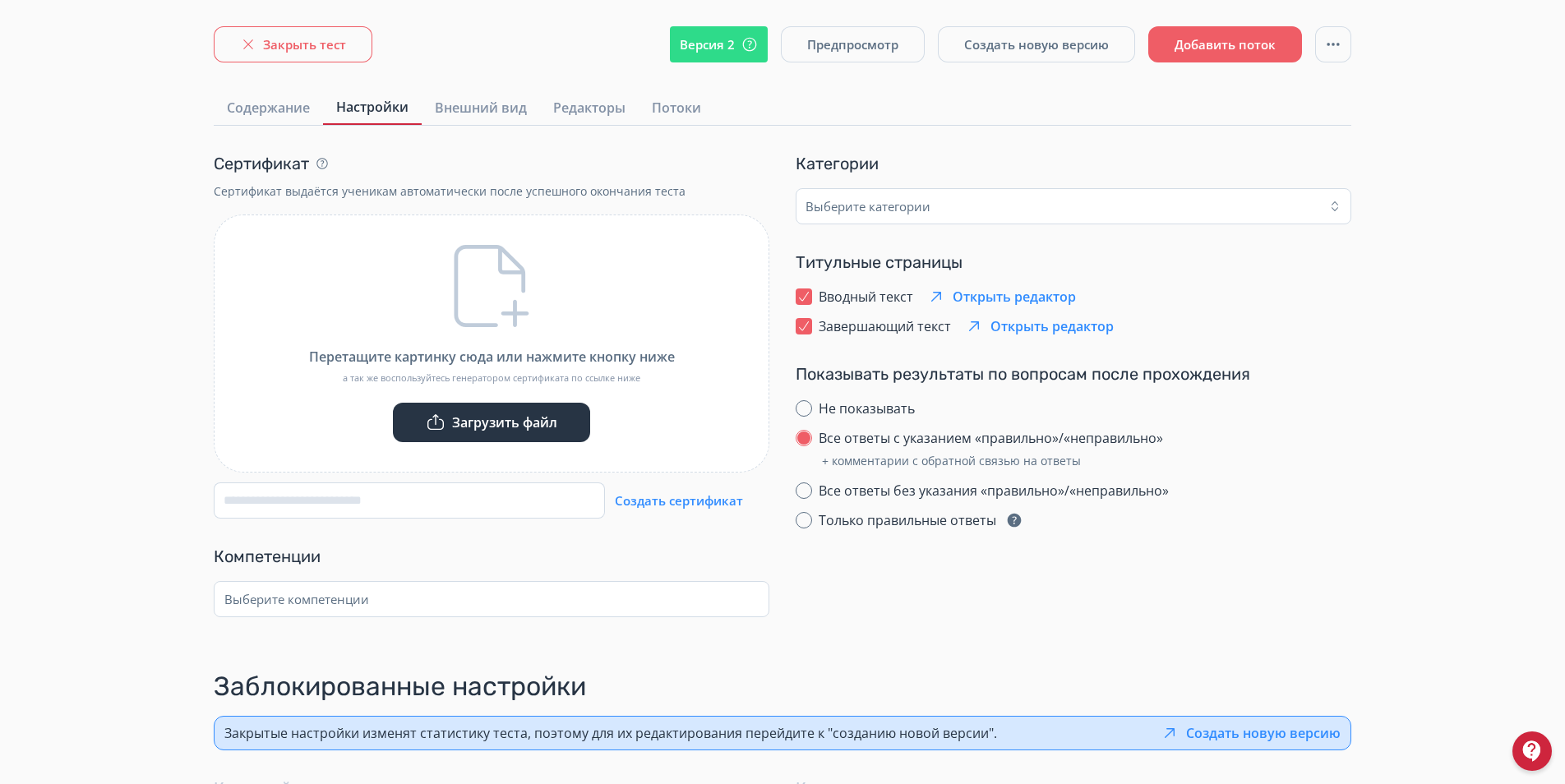
click at [279, 37] on button "Закрыть тест" at bounding box center [293, 44] width 159 height 36
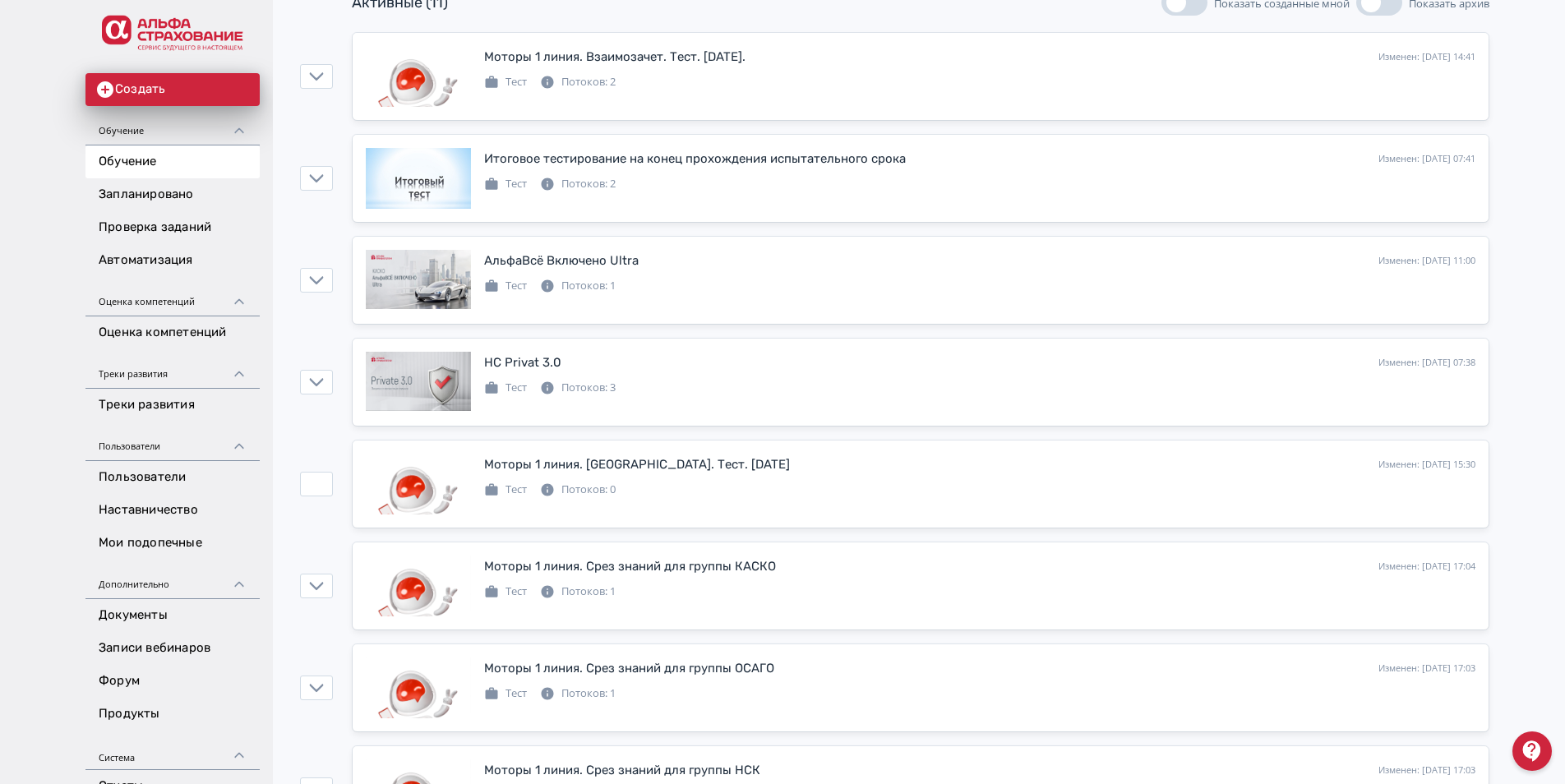
scroll to position [246, 0]
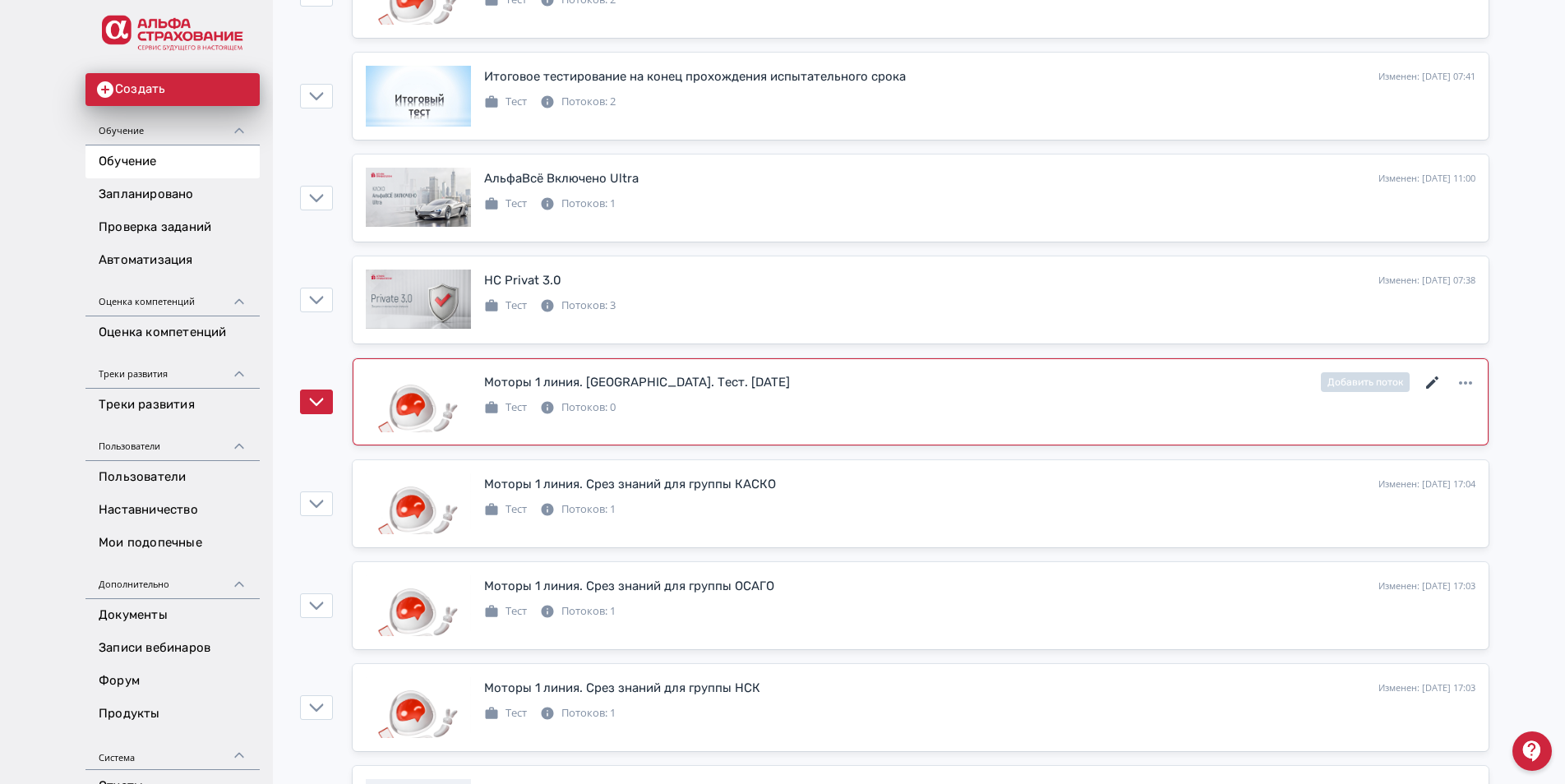
click at [1425, 384] on icon at bounding box center [1433, 383] width 20 height 20
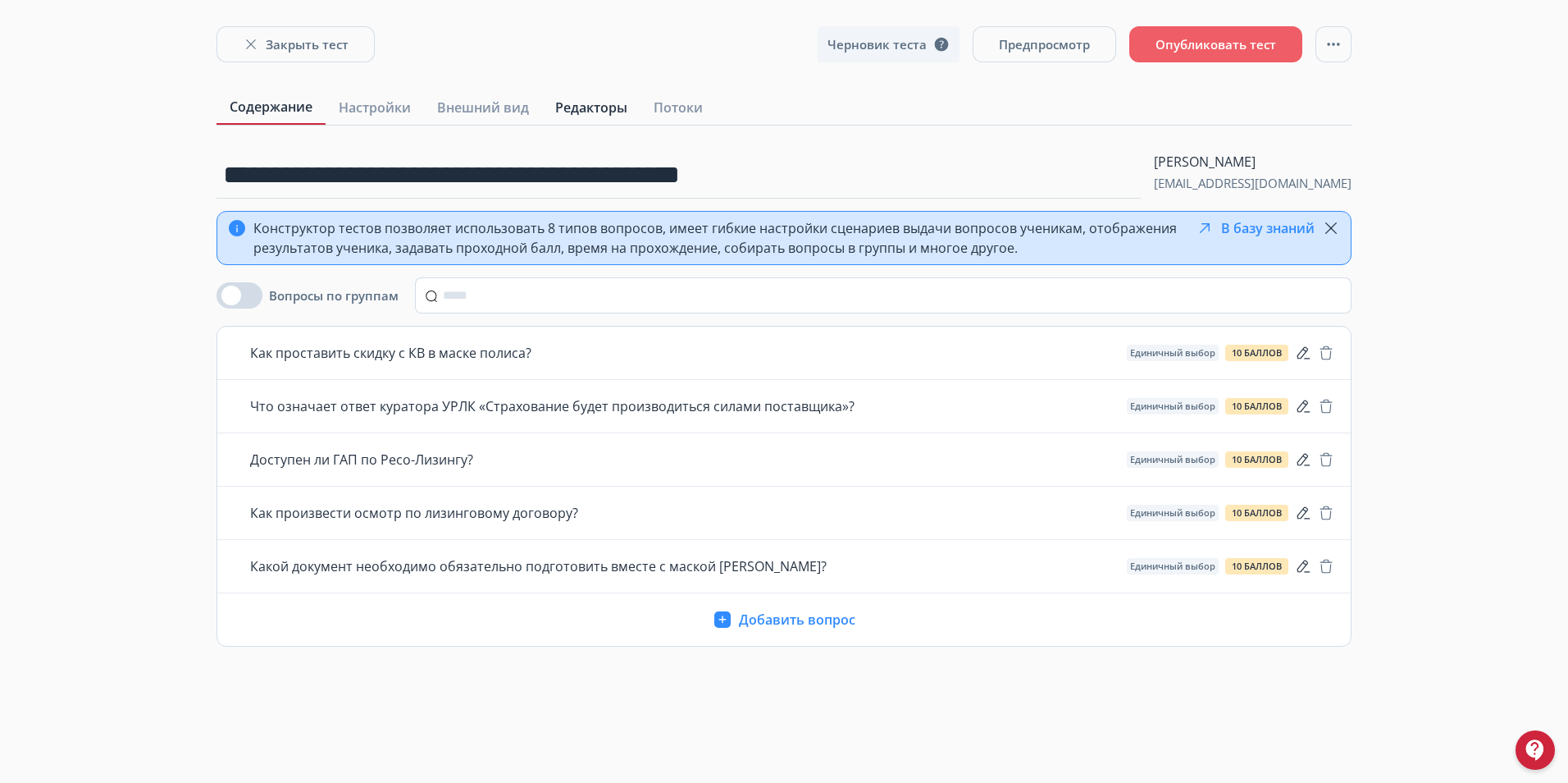
click at [613, 103] on span "Редакторы" at bounding box center [590, 108] width 72 height 20
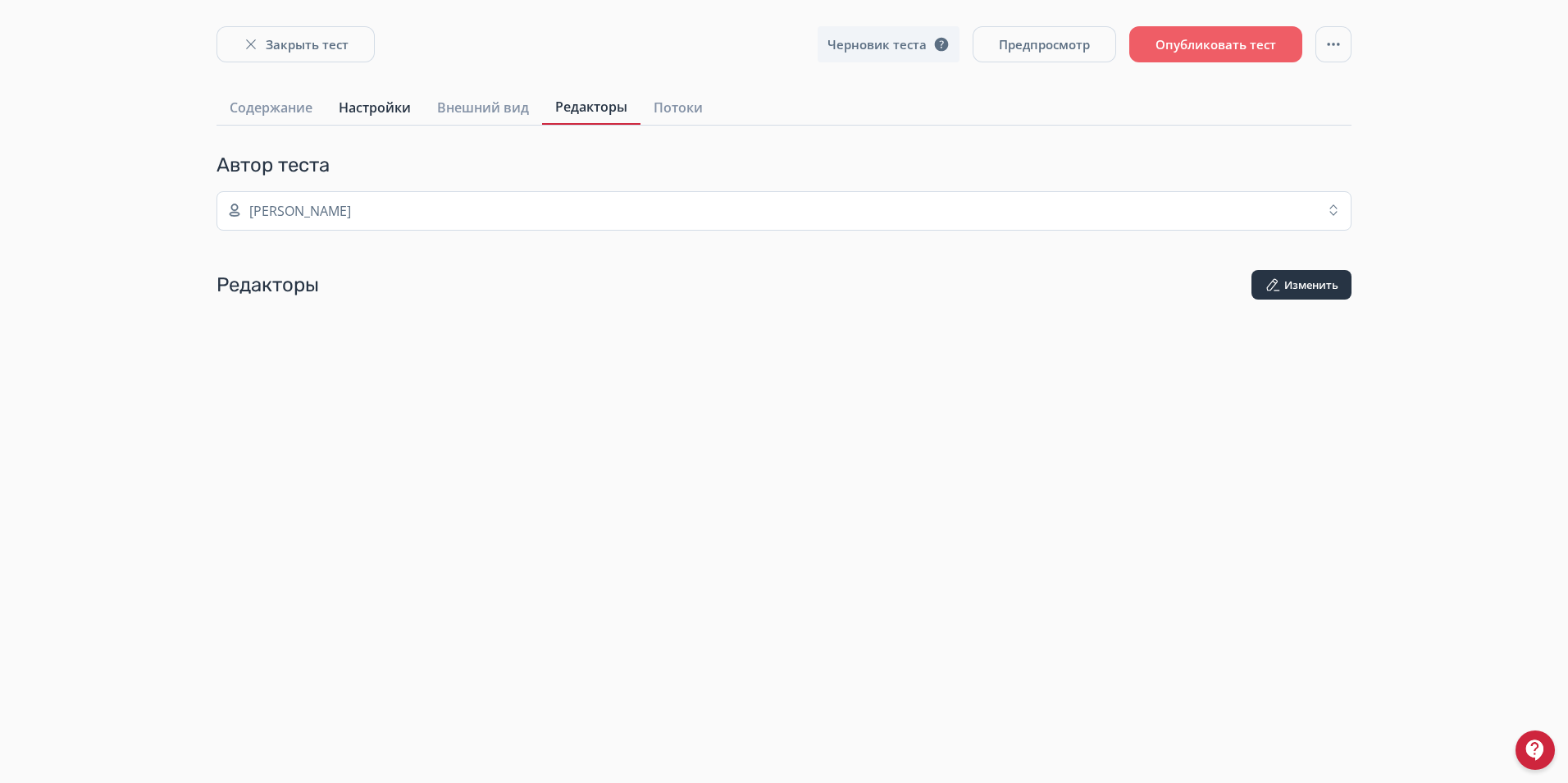
click at [365, 110] on span "Настройки" at bounding box center [374, 108] width 72 height 20
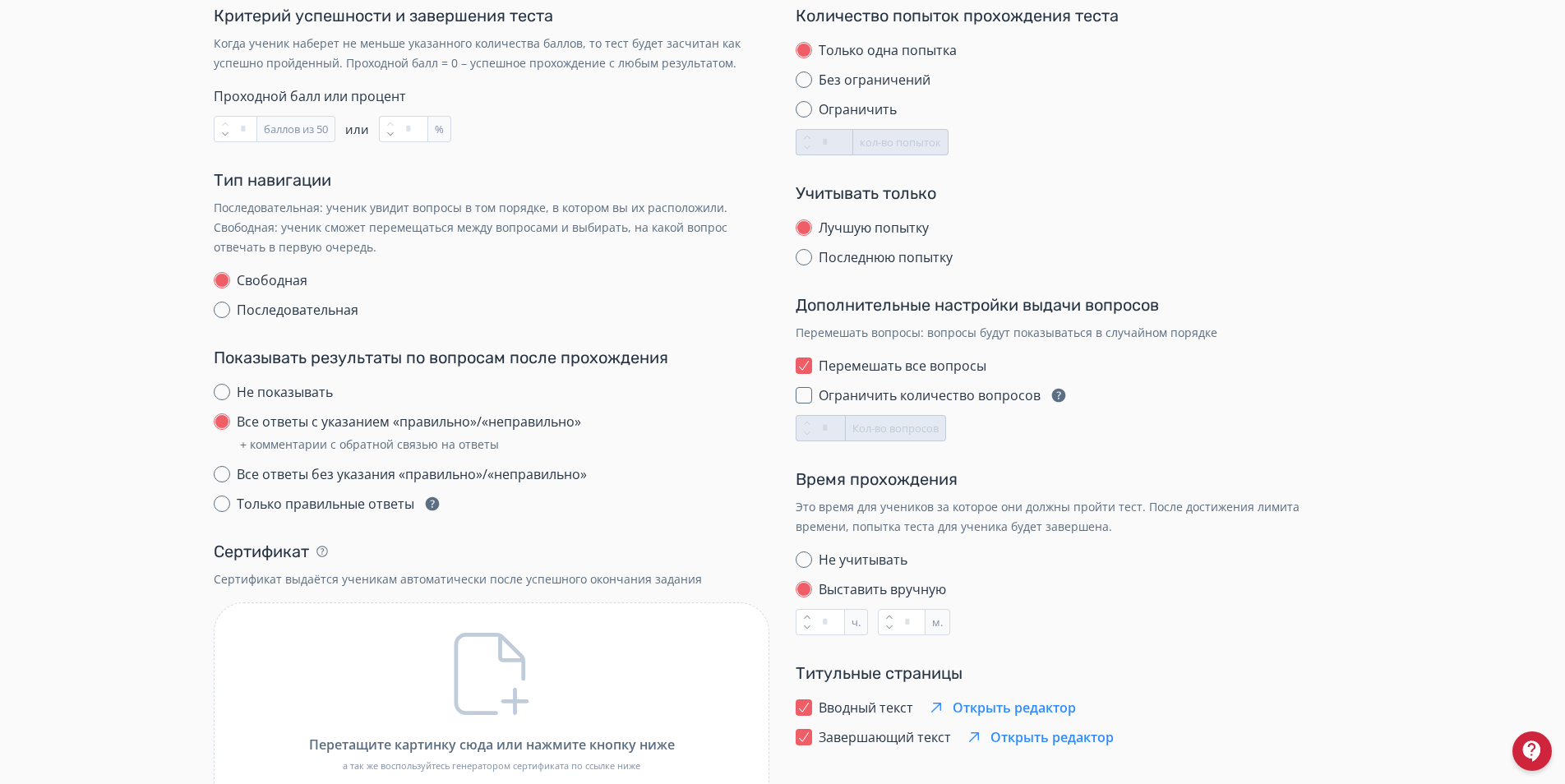
scroll to position [82, 0]
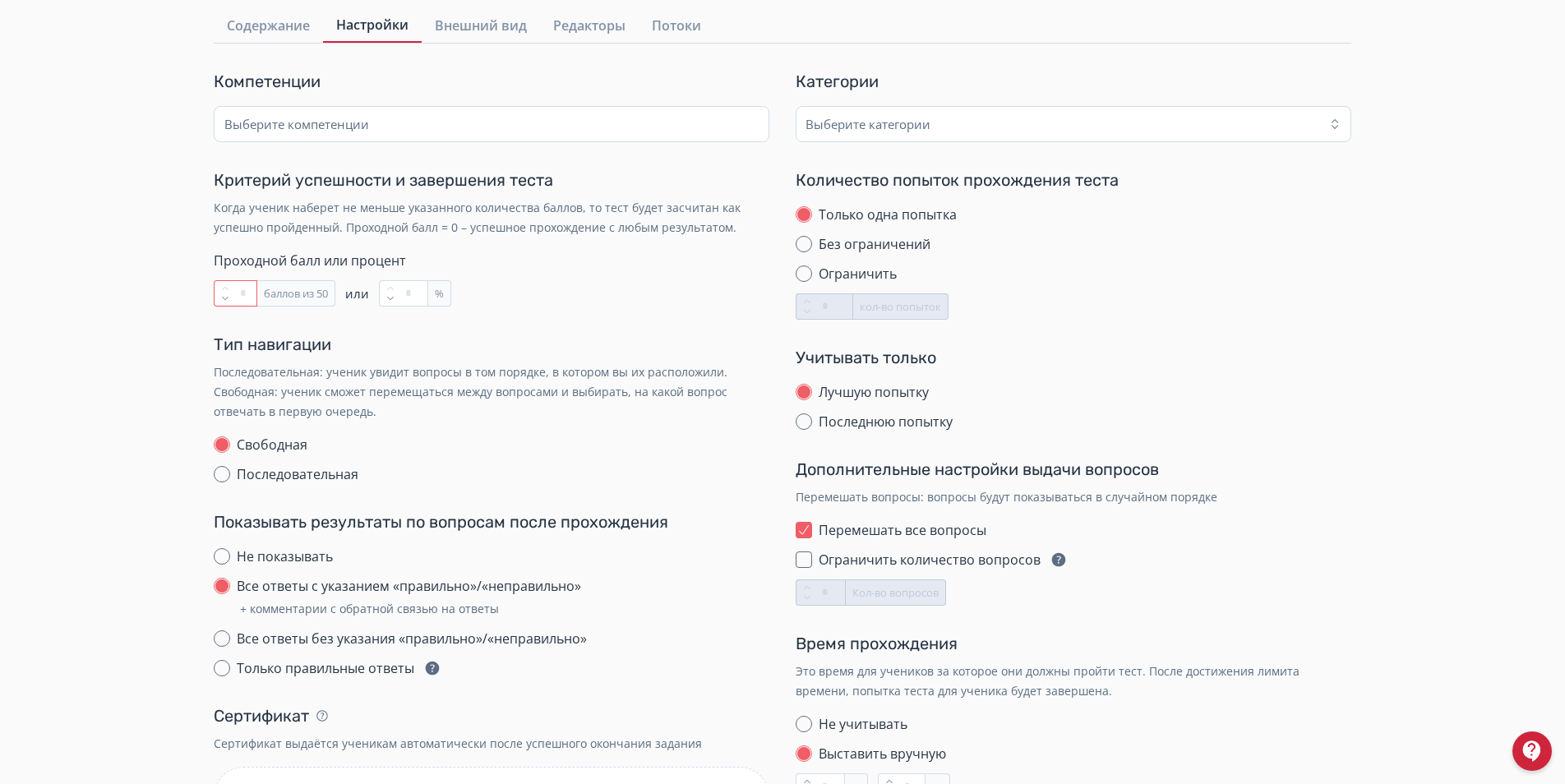
drag, startPoint x: 247, startPoint y: 294, endPoint x: 245, endPoint y: 306, distance: 12.2
click at [245, 294] on input "**" at bounding box center [235, 293] width 44 height 26
type input "**"
click at [628, 306] on div "** баллов из 50 или ** %" at bounding box center [492, 293] width 556 height 26
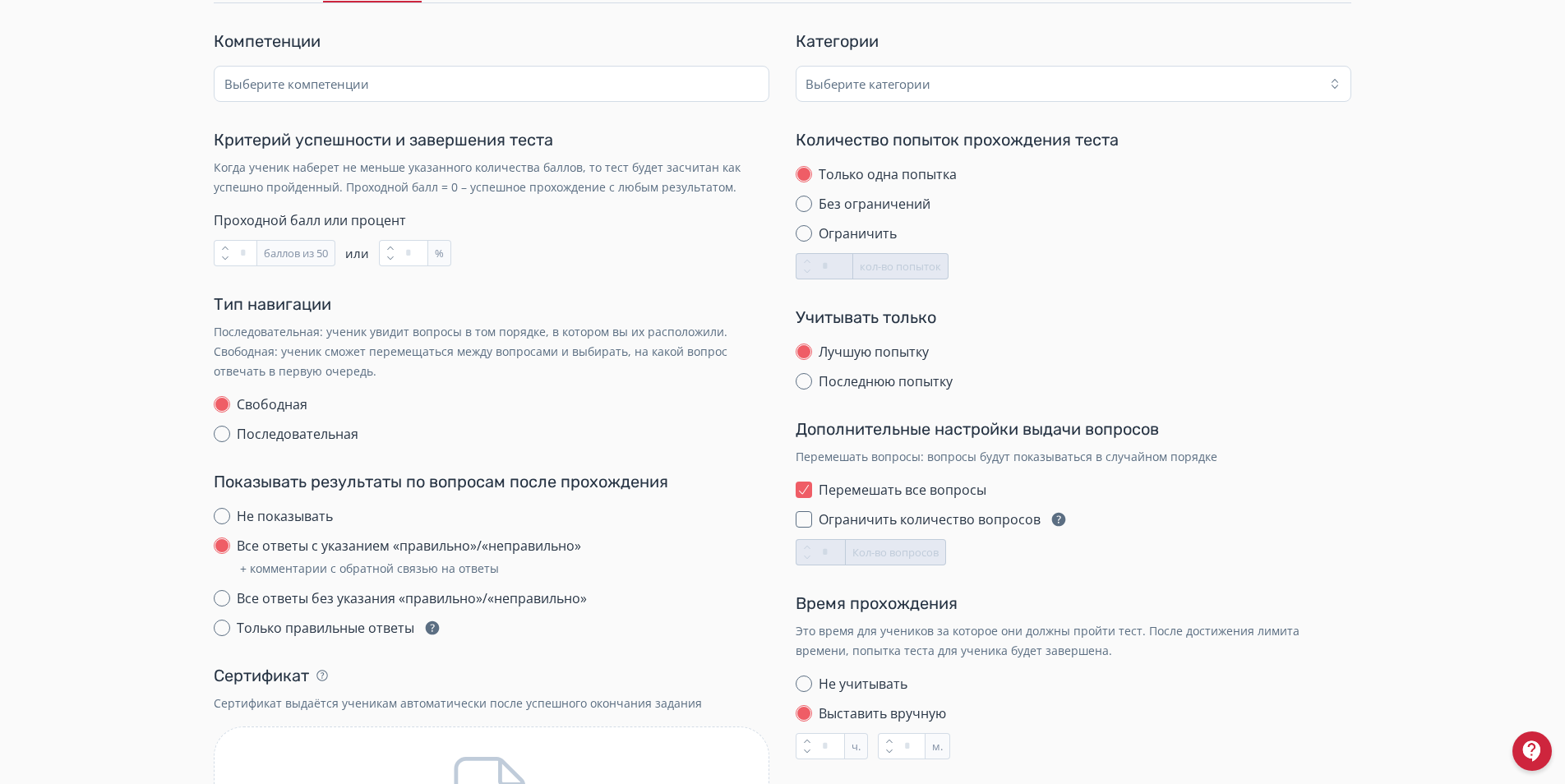
scroll to position [0, 0]
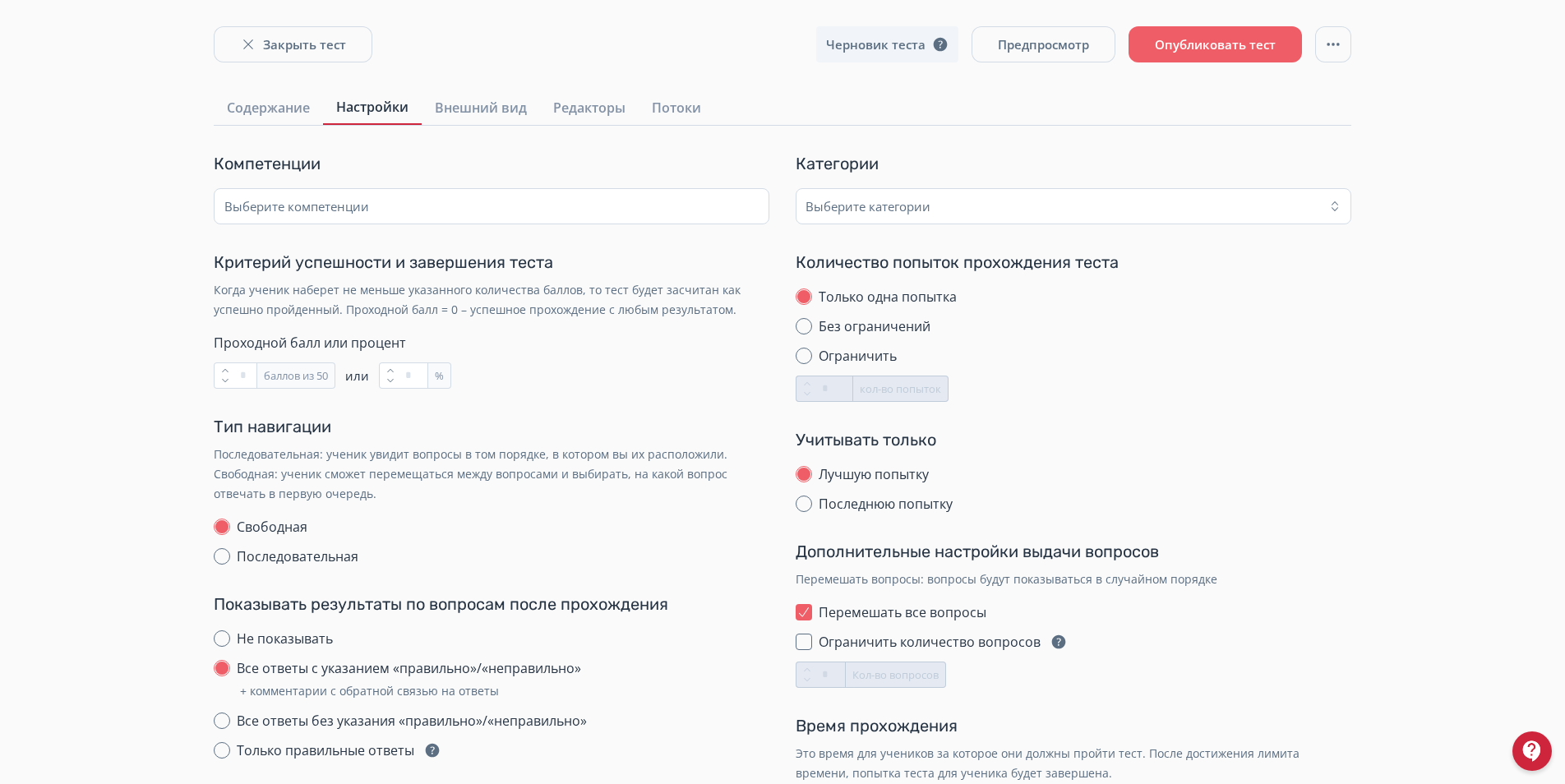
click at [1238, 386] on div "Только одна попытка Без ограничений Ограничить * кол-во попыток" at bounding box center [1073, 344] width 556 height 115
click at [1324, 49] on button "button" at bounding box center [1333, 44] width 36 height 36
click at [1400, 112] on div "Закрыть тест Черновик теста Предпросмотр Опубликовать тест Копировать тест Архи…" at bounding box center [782, 617] width 1565 height 1235
click at [302, 33] on button "Закрыть тест" at bounding box center [293, 44] width 159 height 36
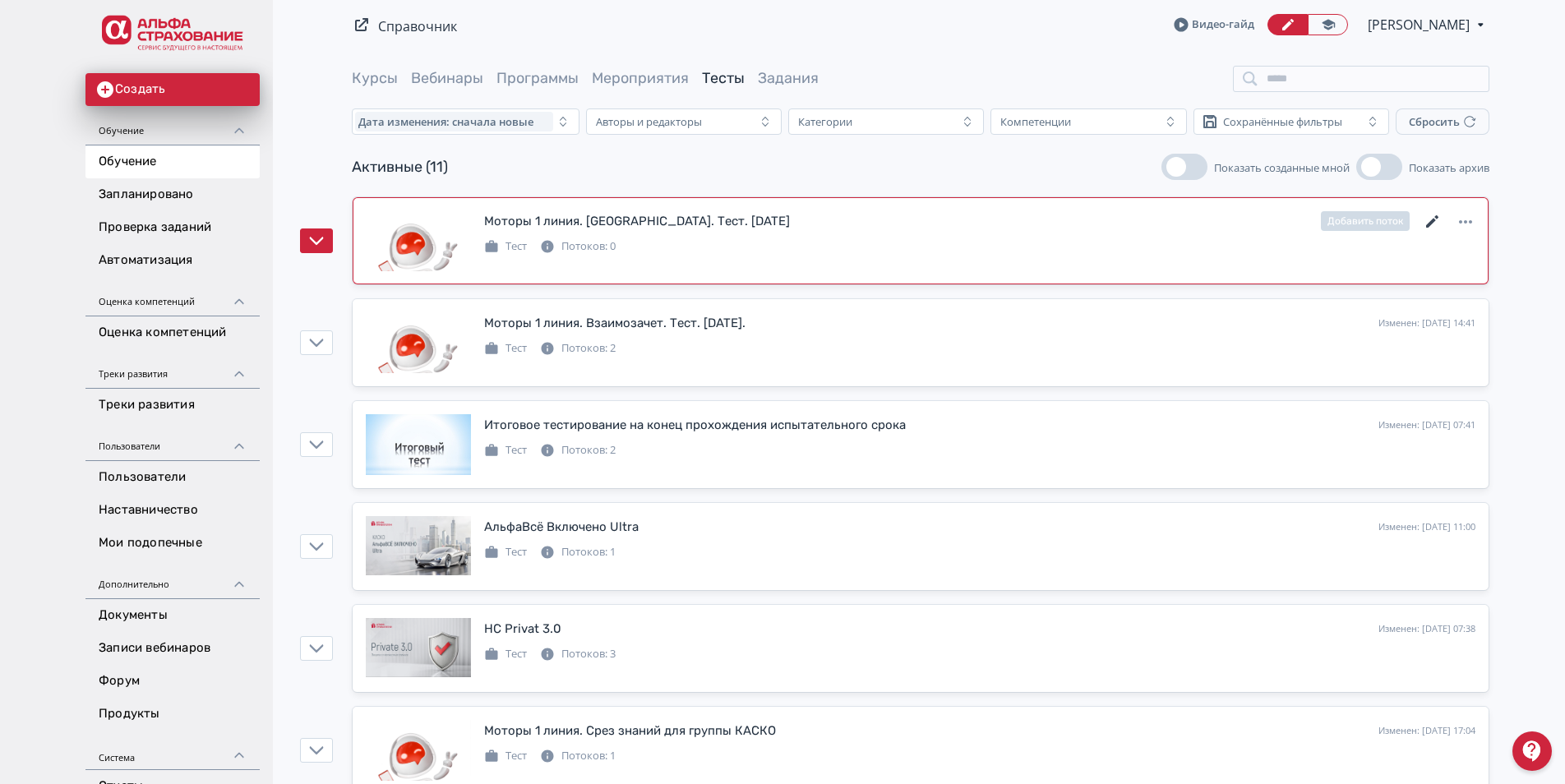
click at [1432, 221] on icon at bounding box center [1432, 221] width 12 height 12
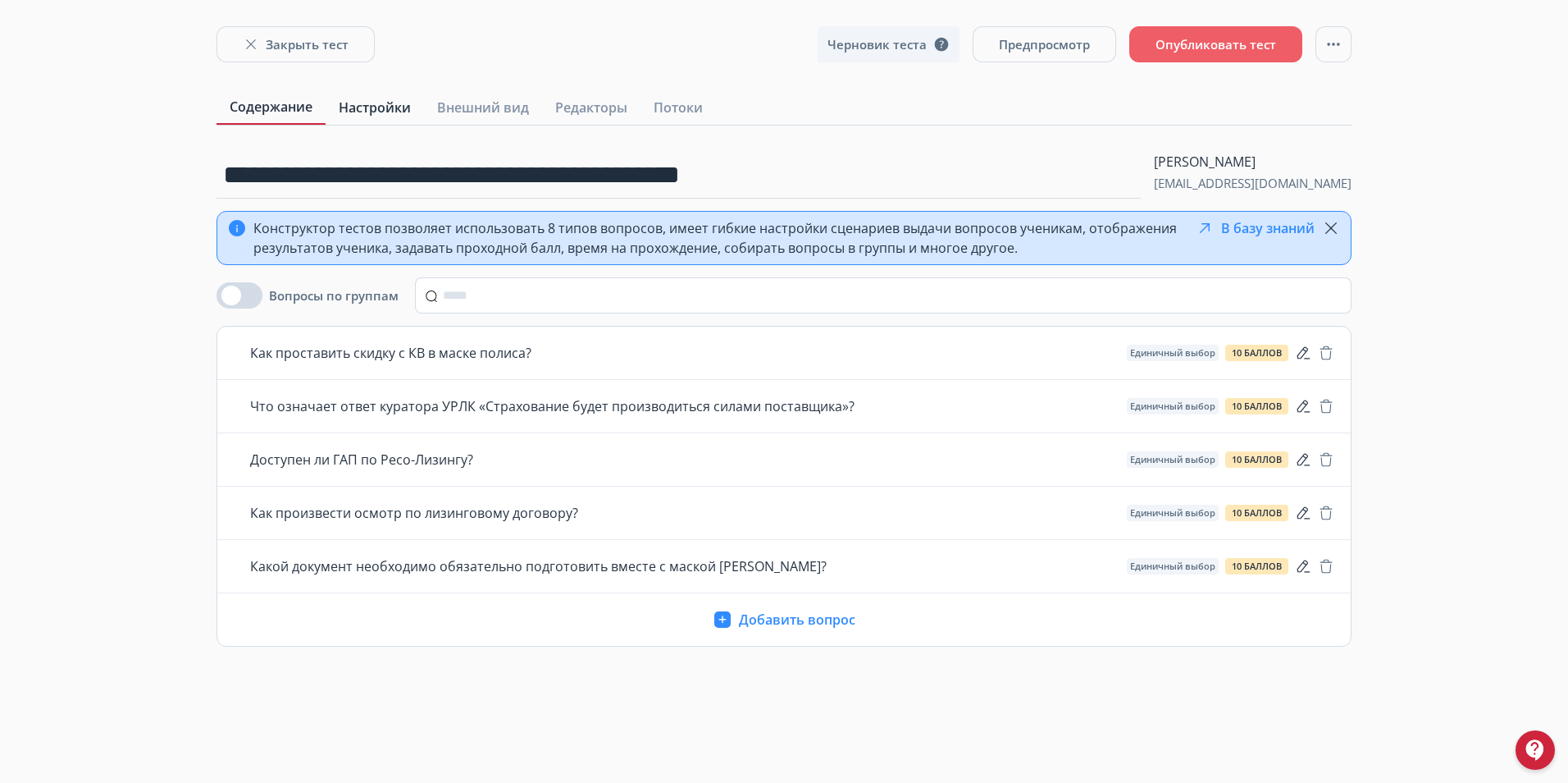
click at [374, 110] on span "Настройки" at bounding box center [374, 108] width 72 height 20
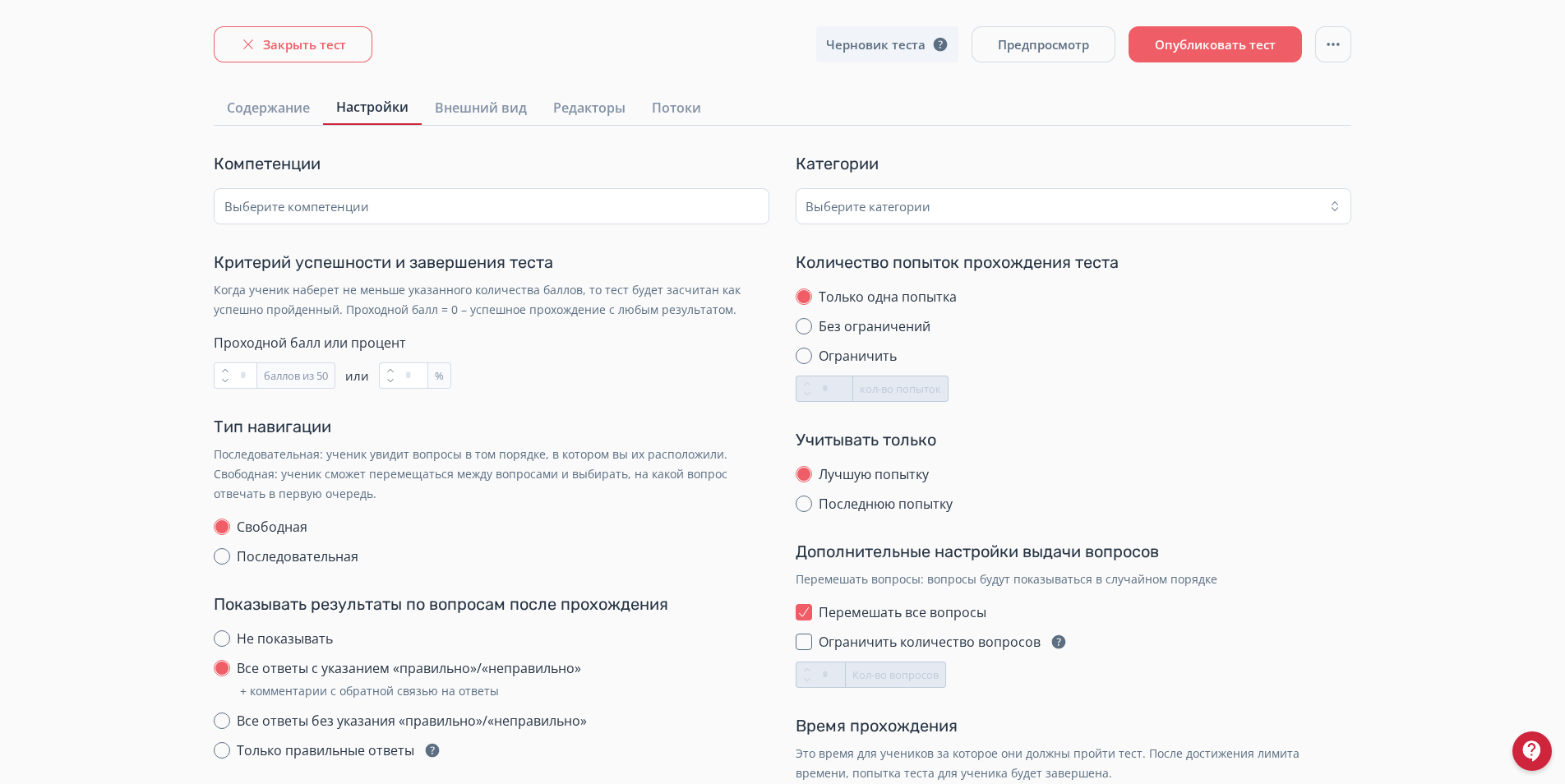
click at [286, 36] on button "Закрыть тест" at bounding box center [293, 44] width 159 height 36
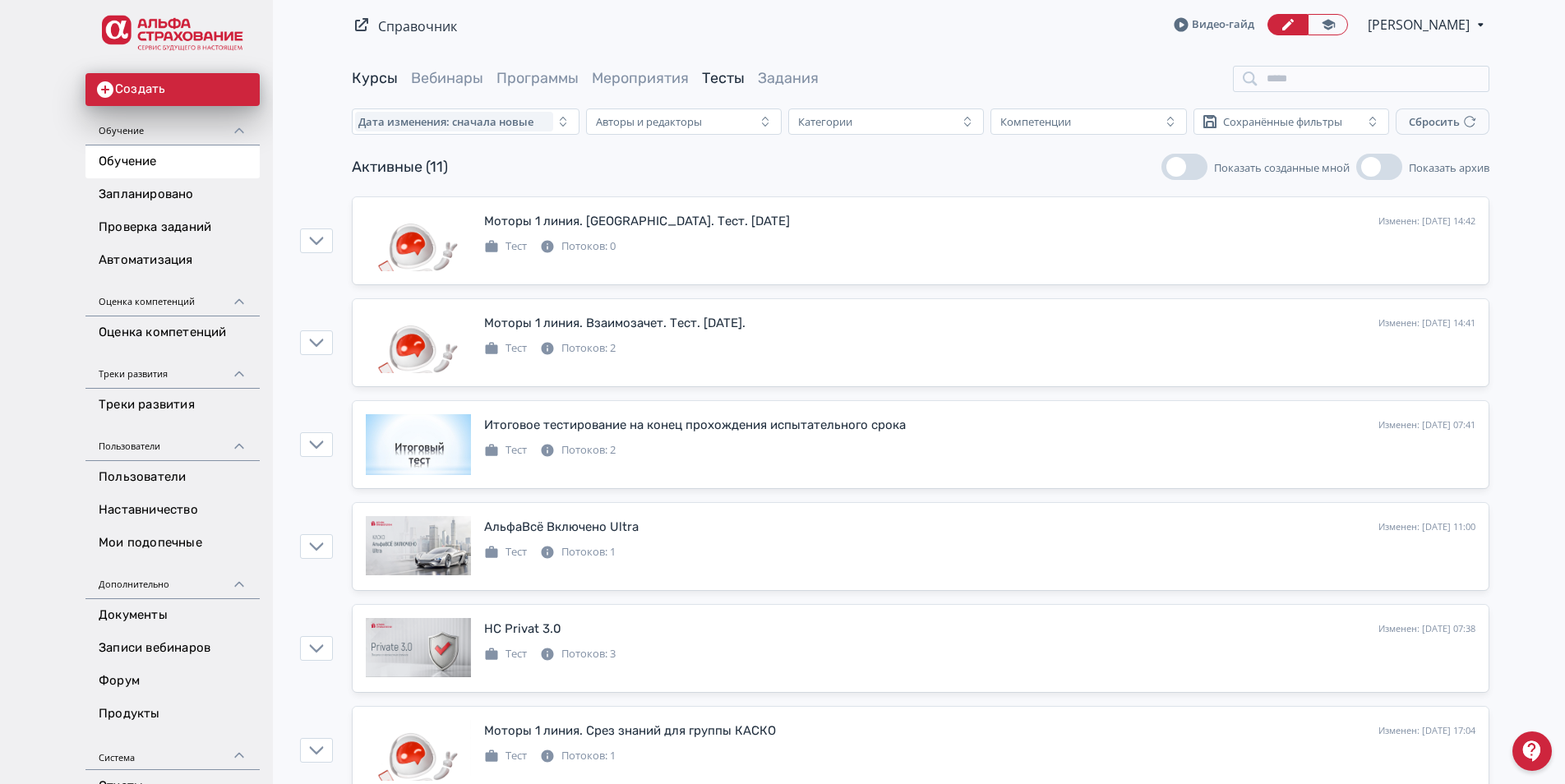
click at [387, 73] on link "Курсы" at bounding box center [374, 78] width 46 height 18
